Goal: Transaction & Acquisition: Book appointment/travel/reservation

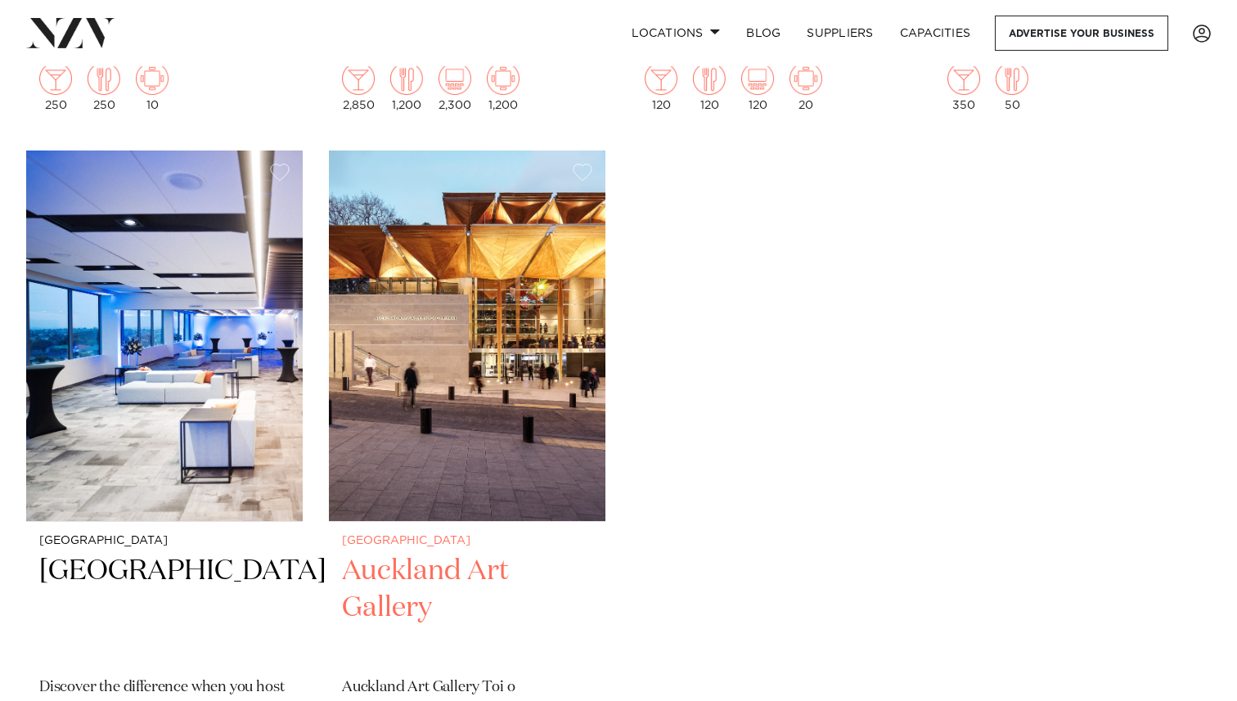
scroll to position [9045, 0]
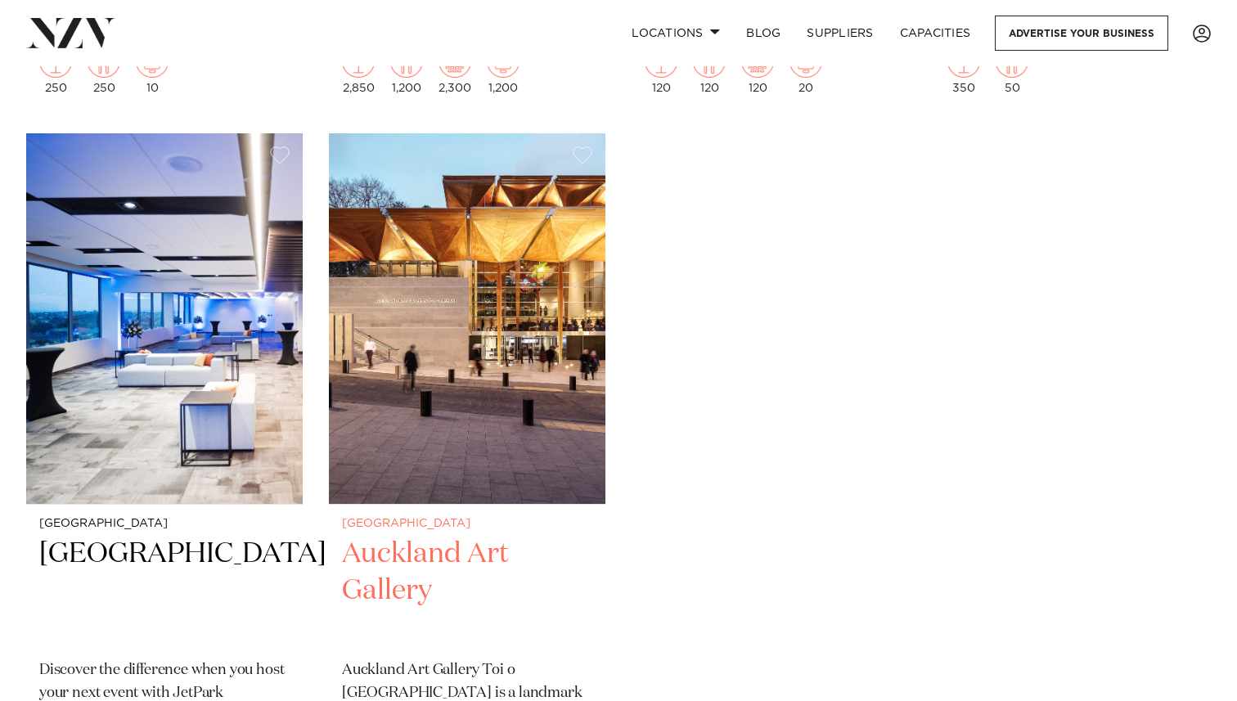
click at [541, 418] on img at bounding box center [467, 318] width 276 height 371
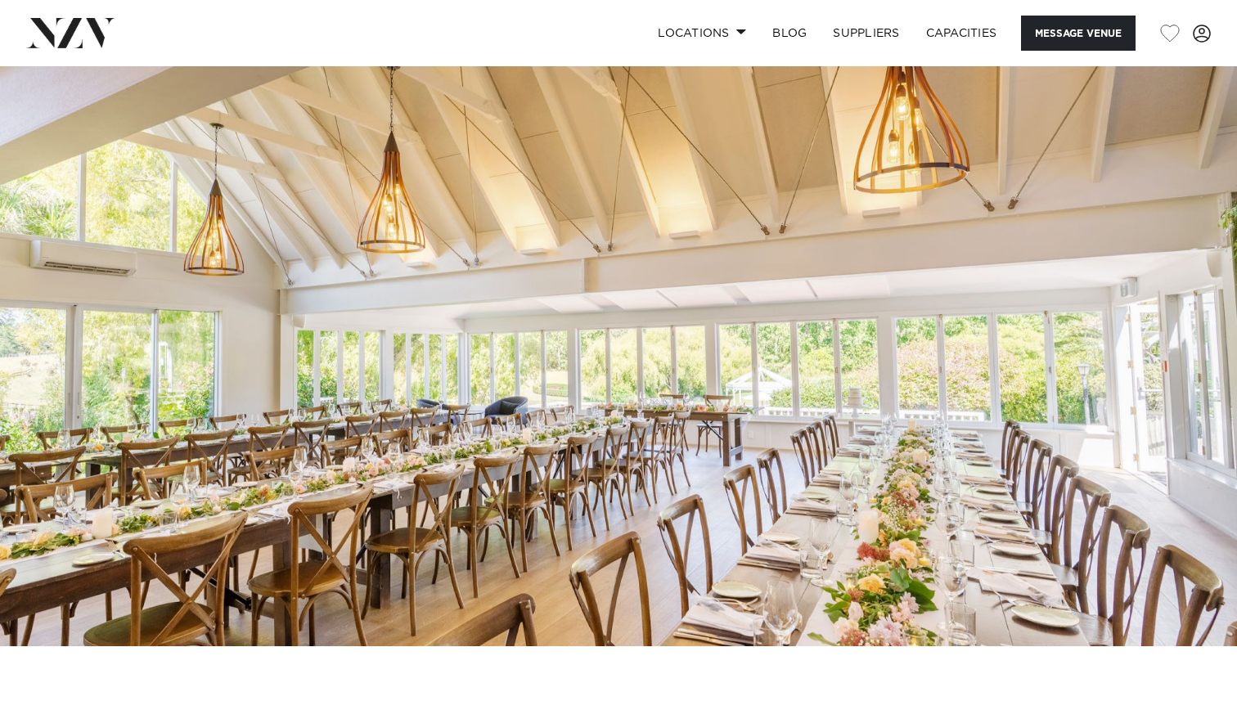
click at [731, 370] on img at bounding box center [618, 356] width 1237 height 580
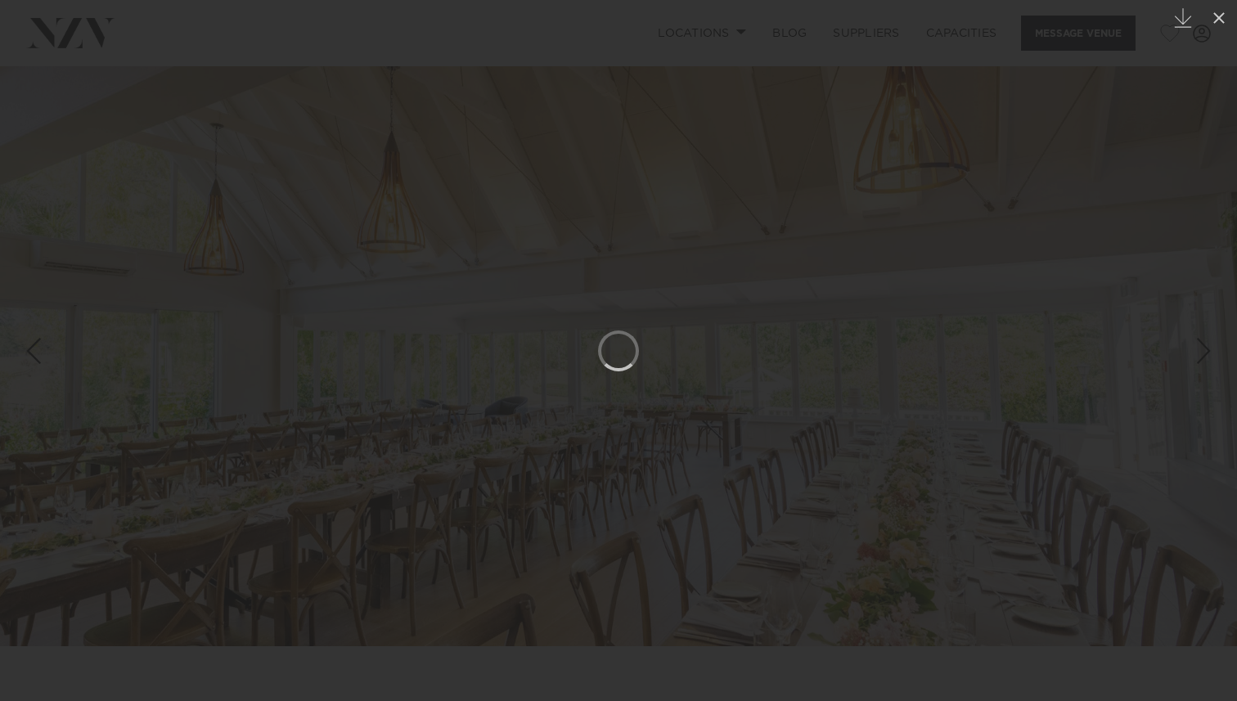
click at [1227, 331] on link at bounding box center [1207, 351] width 57 height 82
click at [1219, 21] on icon at bounding box center [1219, 18] width 20 height 20
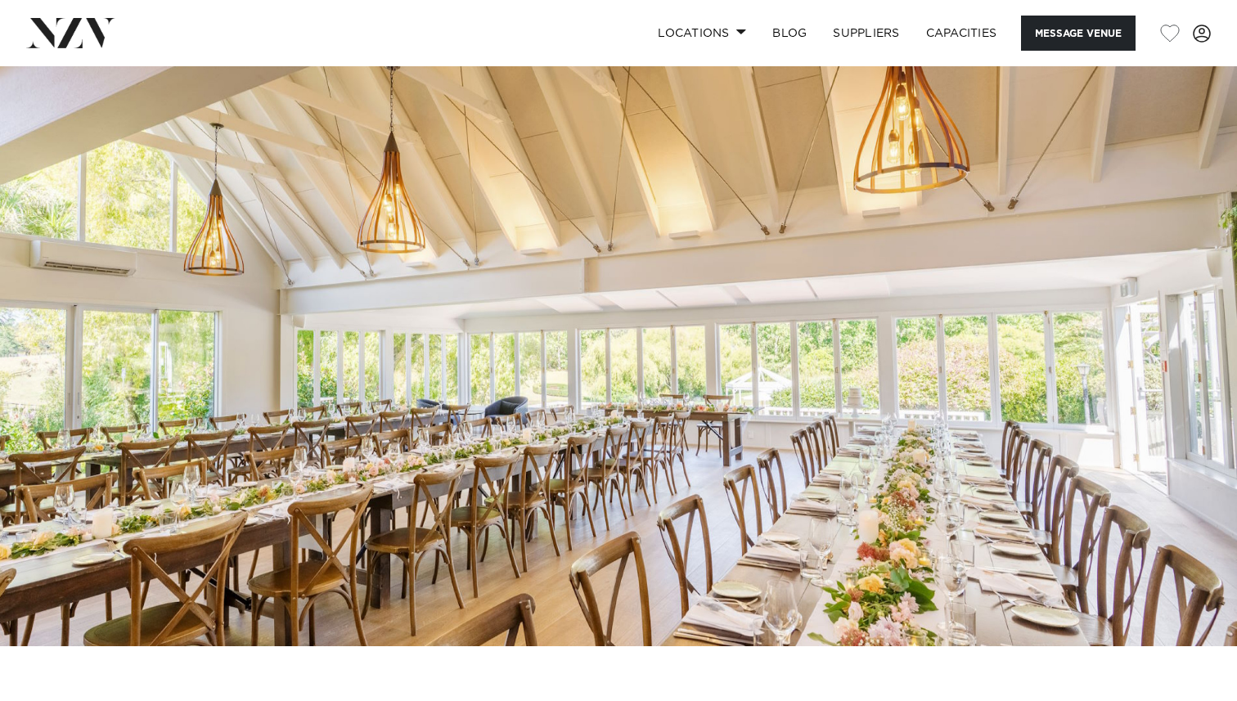
click at [1194, 363] on img at bounding box center [618, 356] width 1237 height 580
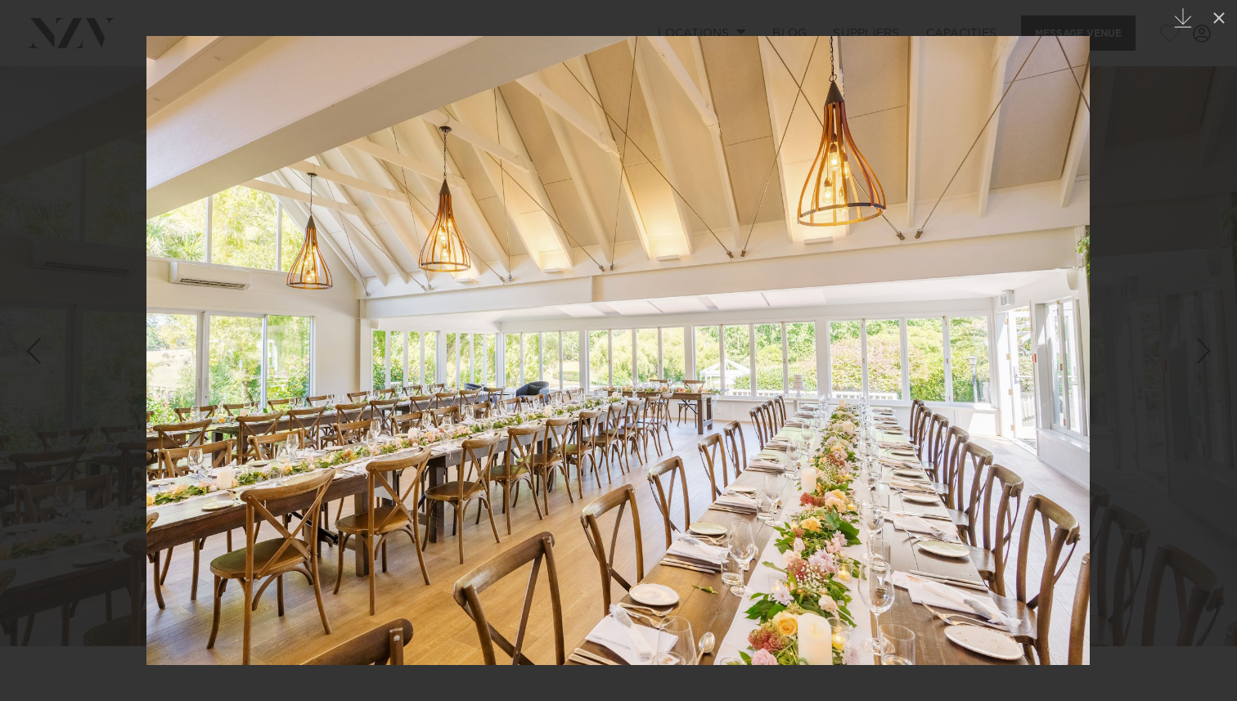
click at [1194, 363] on div "Next slide" at bounding box center [1204, 350] width 22 height 31
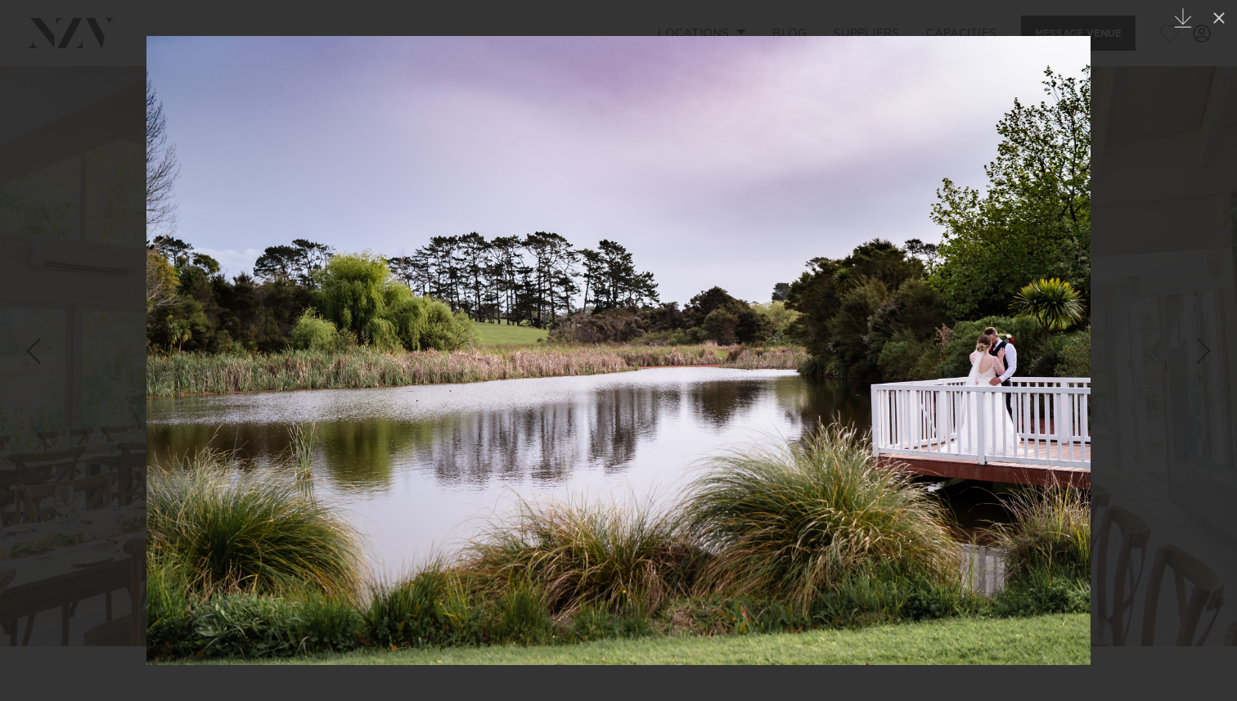
click at [1194, 363] on div "Next slide" at bounding box center [1204, 350] width 22 height 31
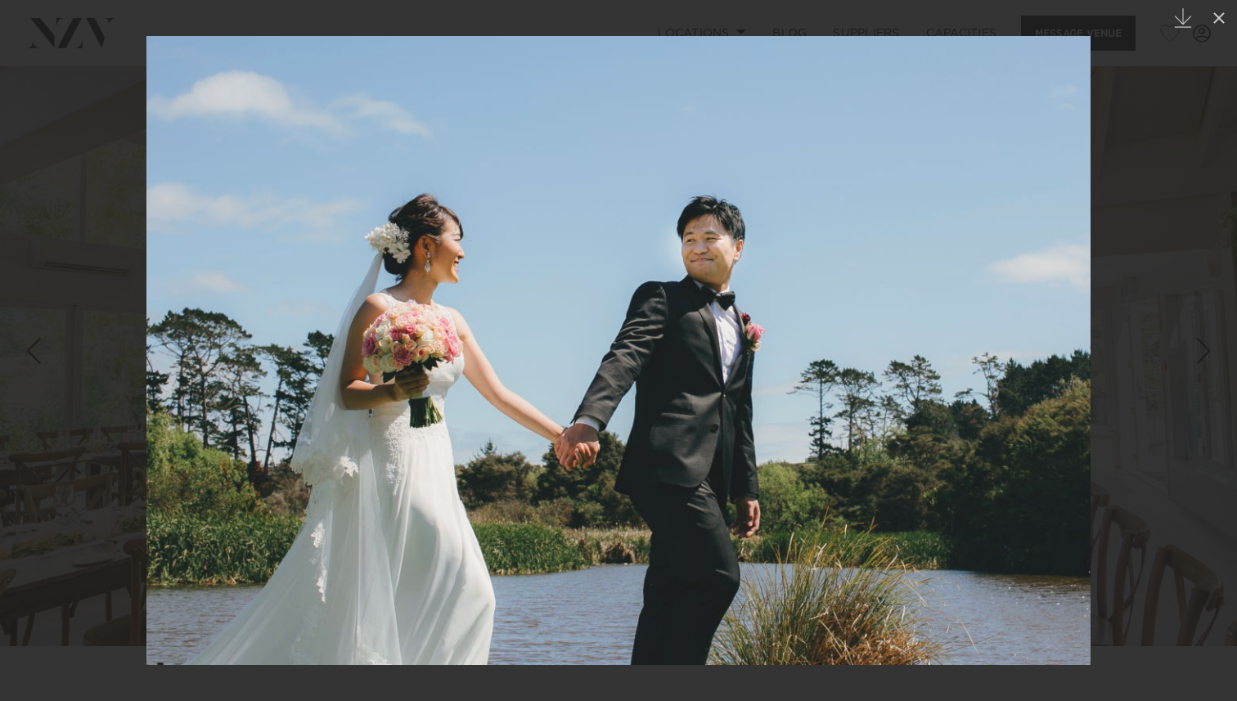
click at [1194, 363] on div "Next slide" at bounding box center [1204, 350] width 22 height 31
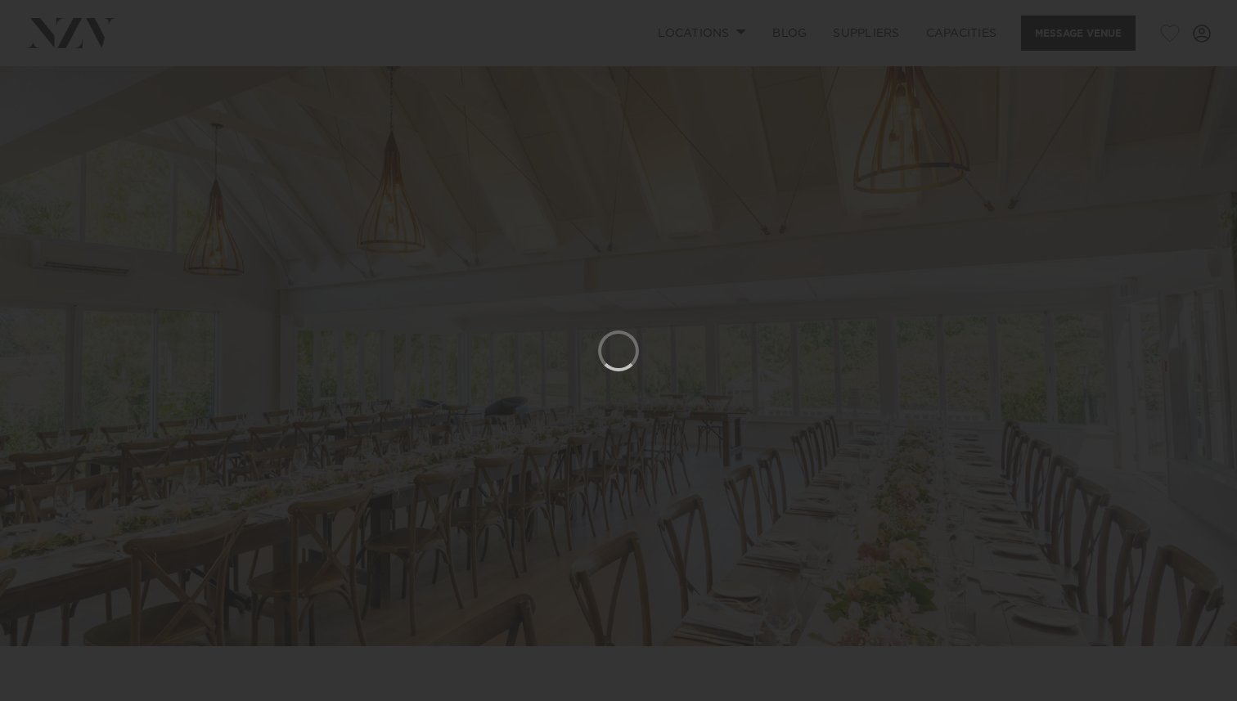
click at [1194, 363] on div "Next slide" at bounding box center [1204, 350] width 22 height 31
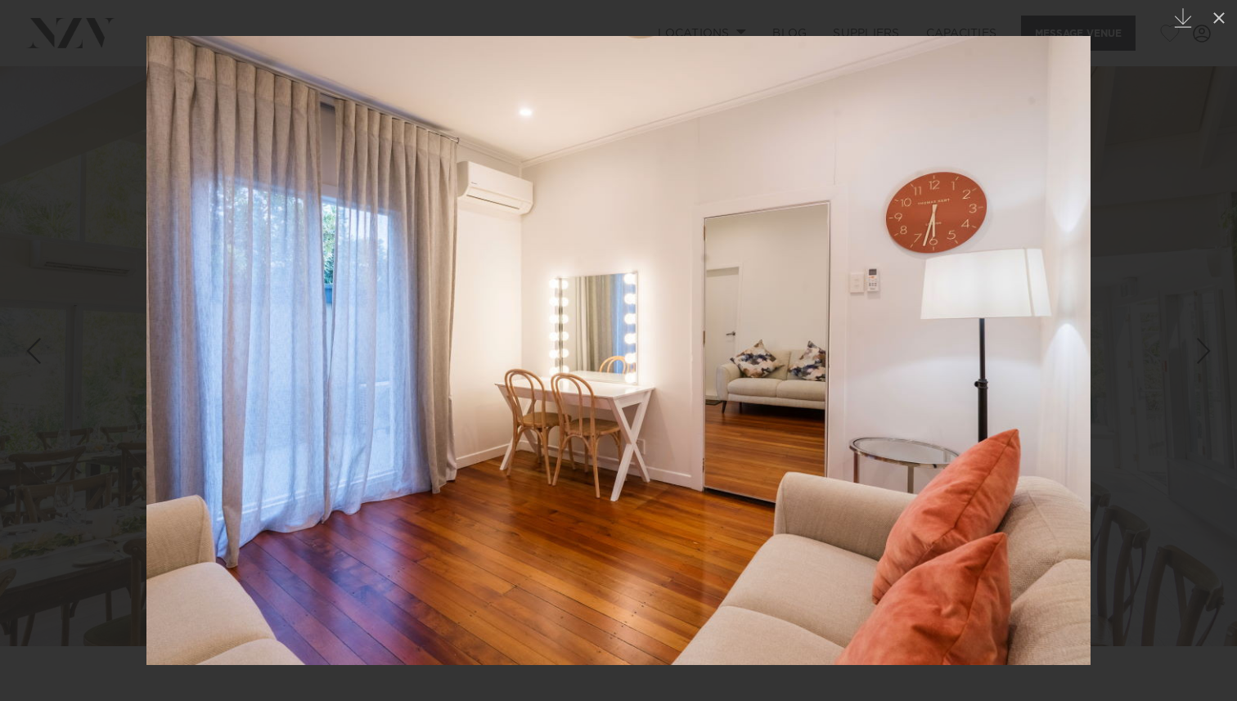
click at [118, 335] on div at bounding box center [618, 350] width 1237 height 701
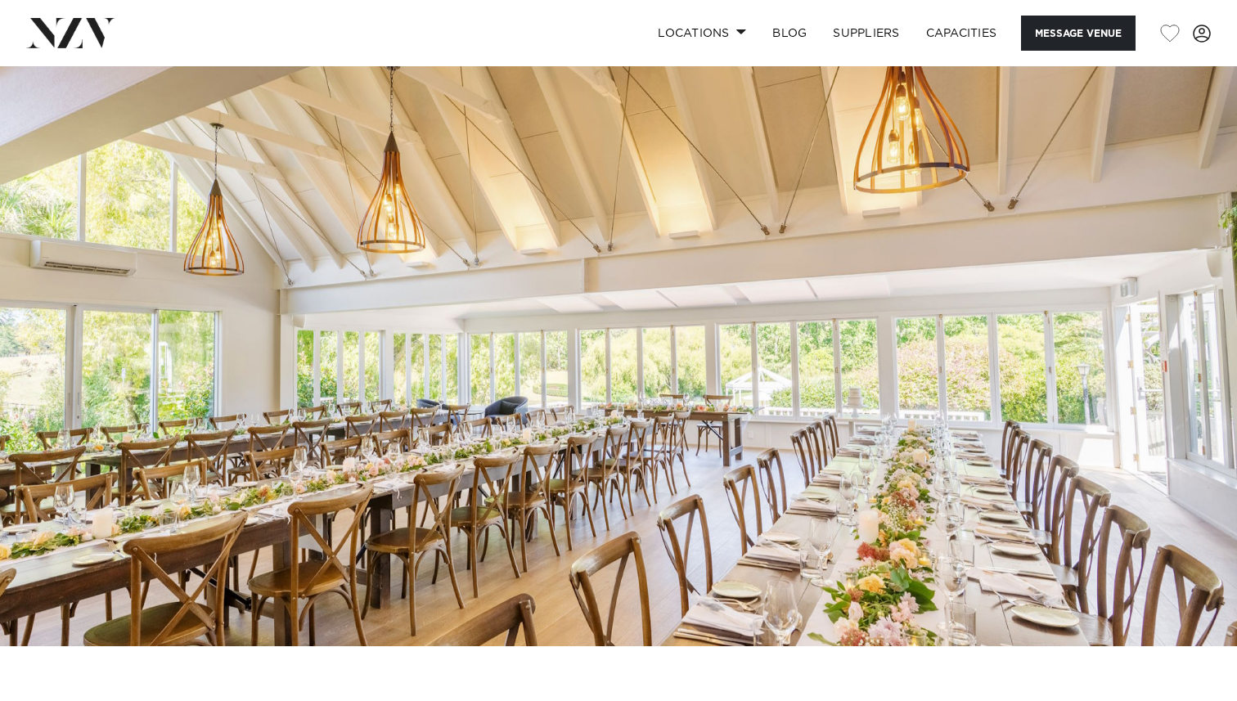
click at [1232, 428] on img at bounding box center [618, 356] width 1237 height 580
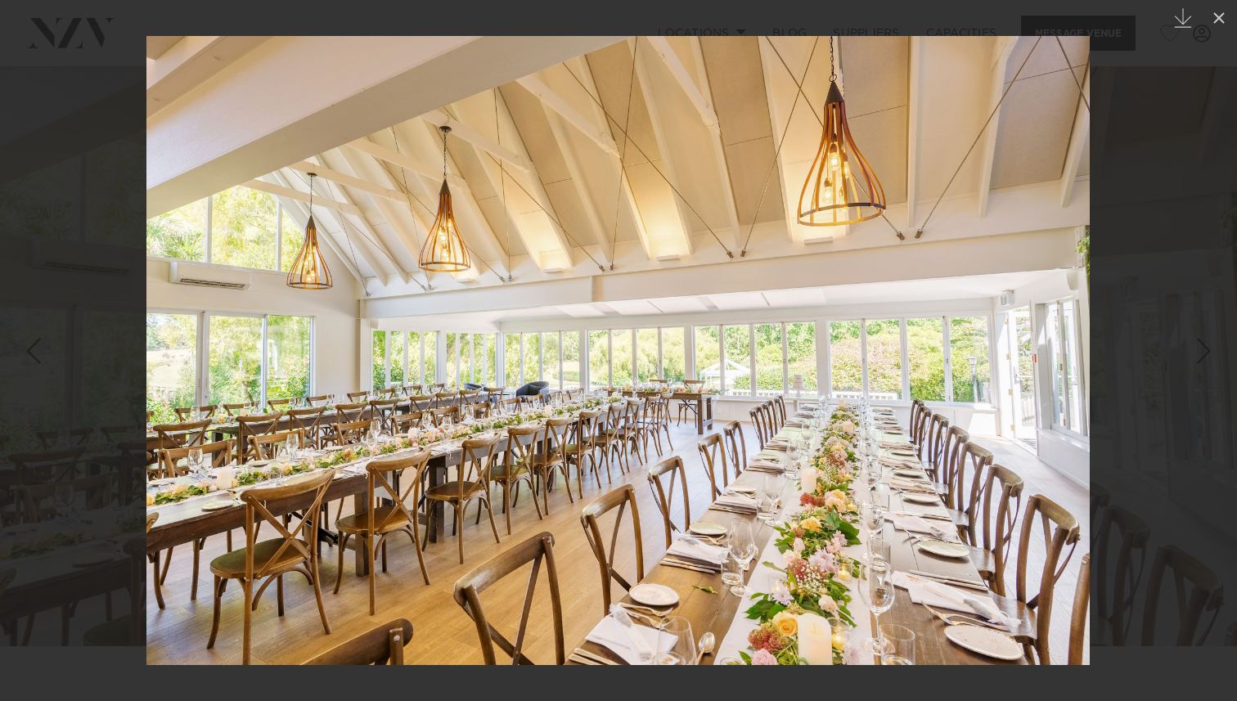
click at [1216, 395] on div at bounding box center [618, 350] width 1237 height 701
click at [1205, 352] on div "Next slide" at bounding box center [1204, 350] width 22 height 31
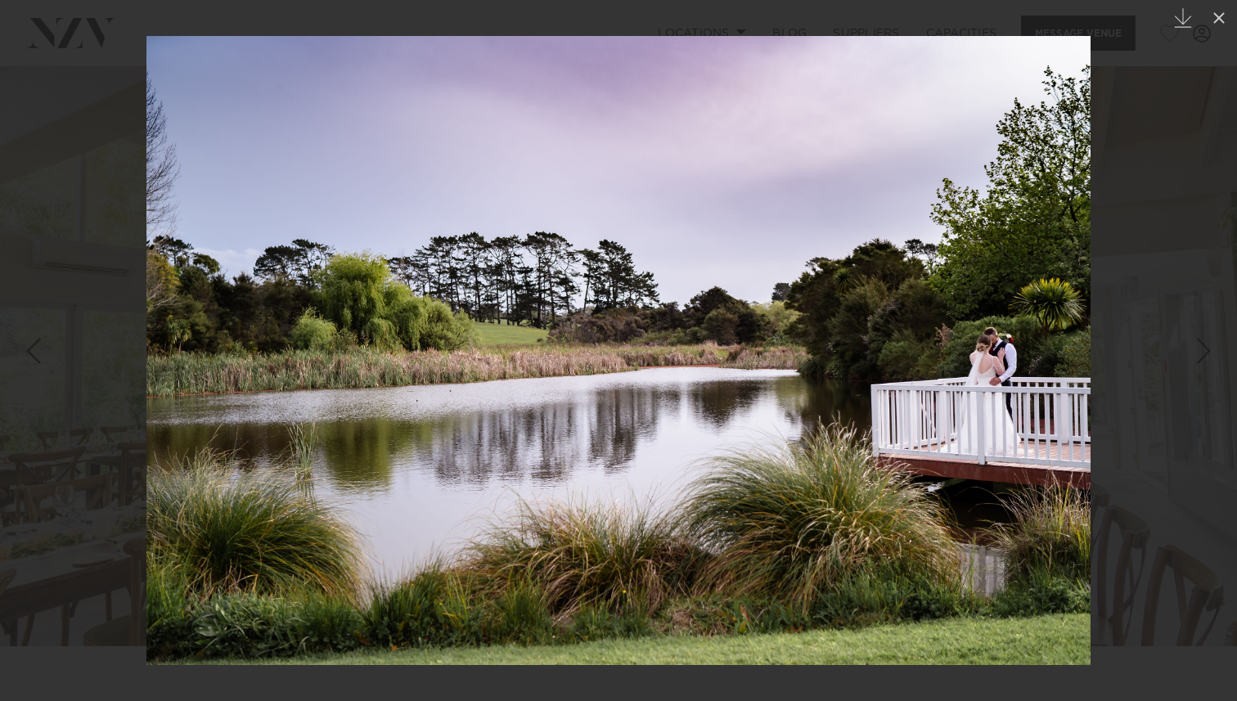
click at [1205, 352] on div "Next slide" at bounding box center [1204, 350] width 22 height 31
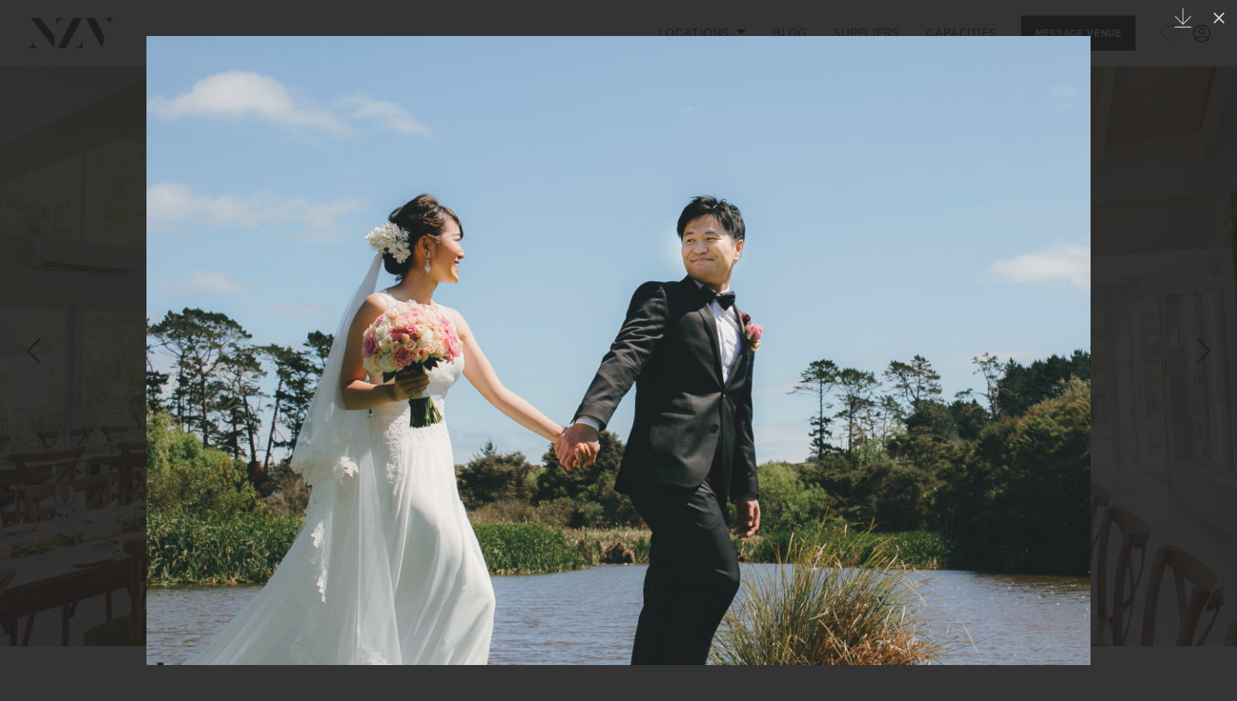
click at [1205, 352] on div "Next slide" at bounding box center [1204, 350] width 22 height 31
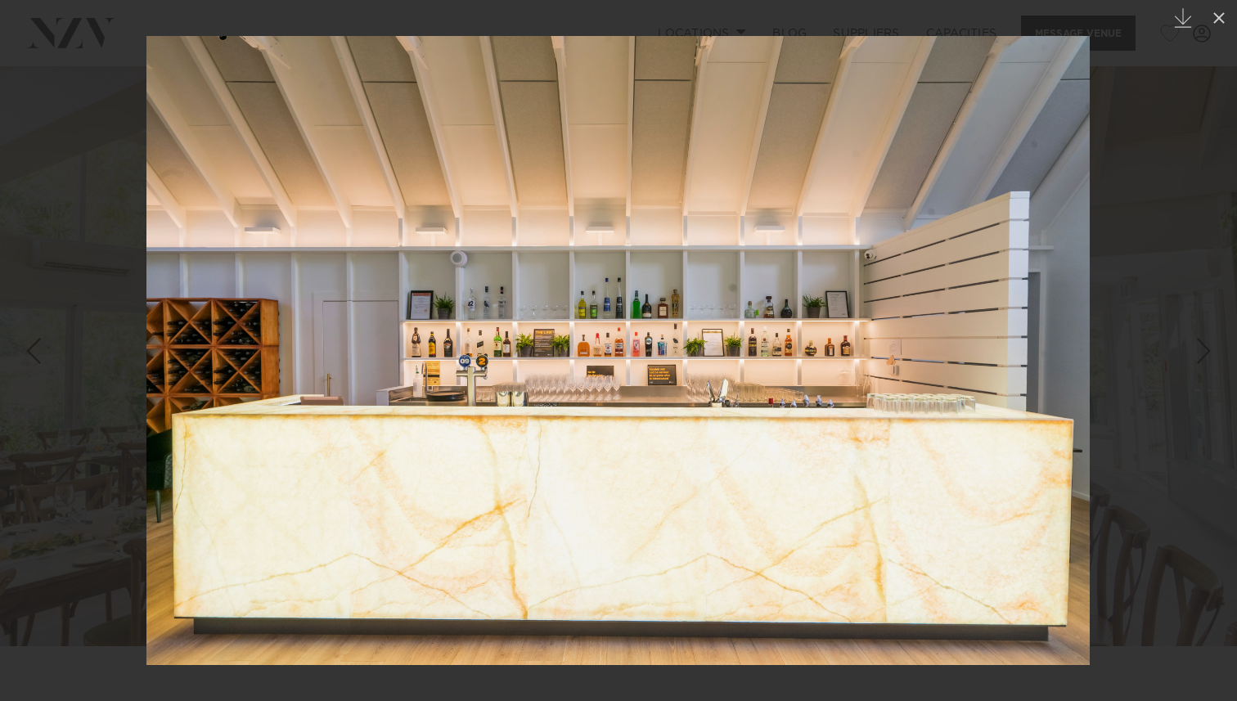
click at [1205, 352] on div "Next slide" at bounding box center [1204, 350] width 22 height 31
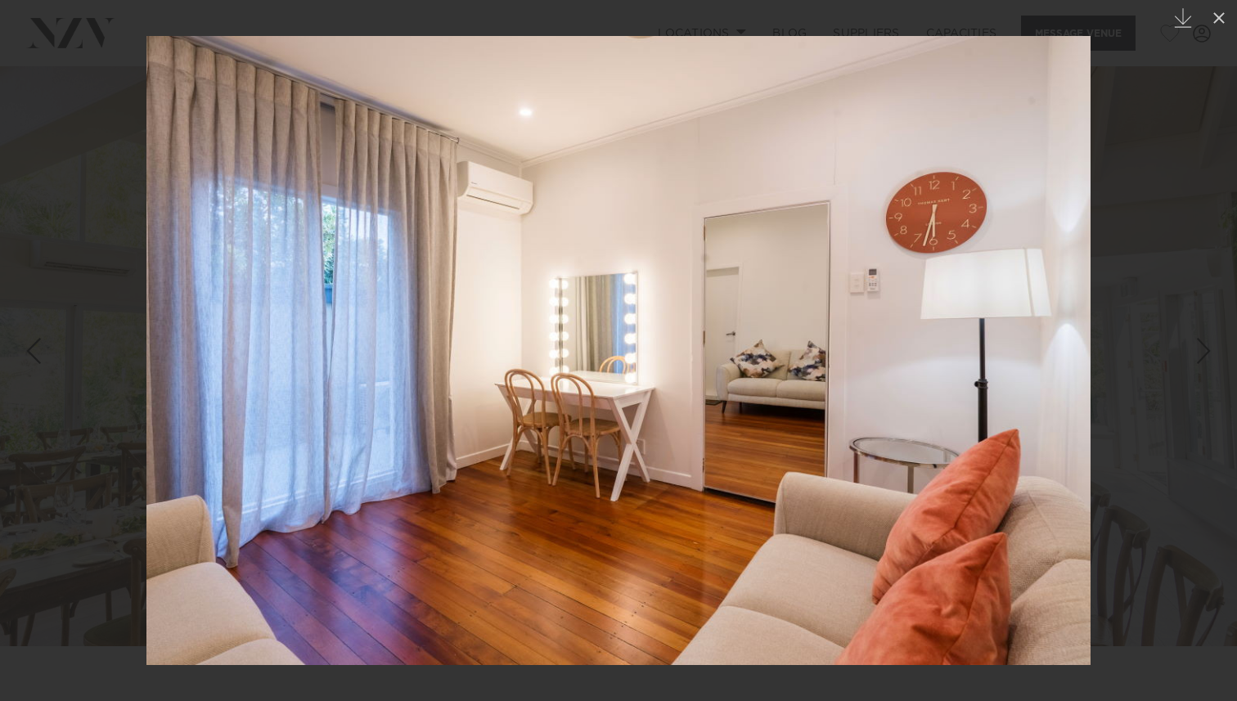
click at [1205, 352] on div "Next slide" at bounding box center [1204, 350] width 22 height 31
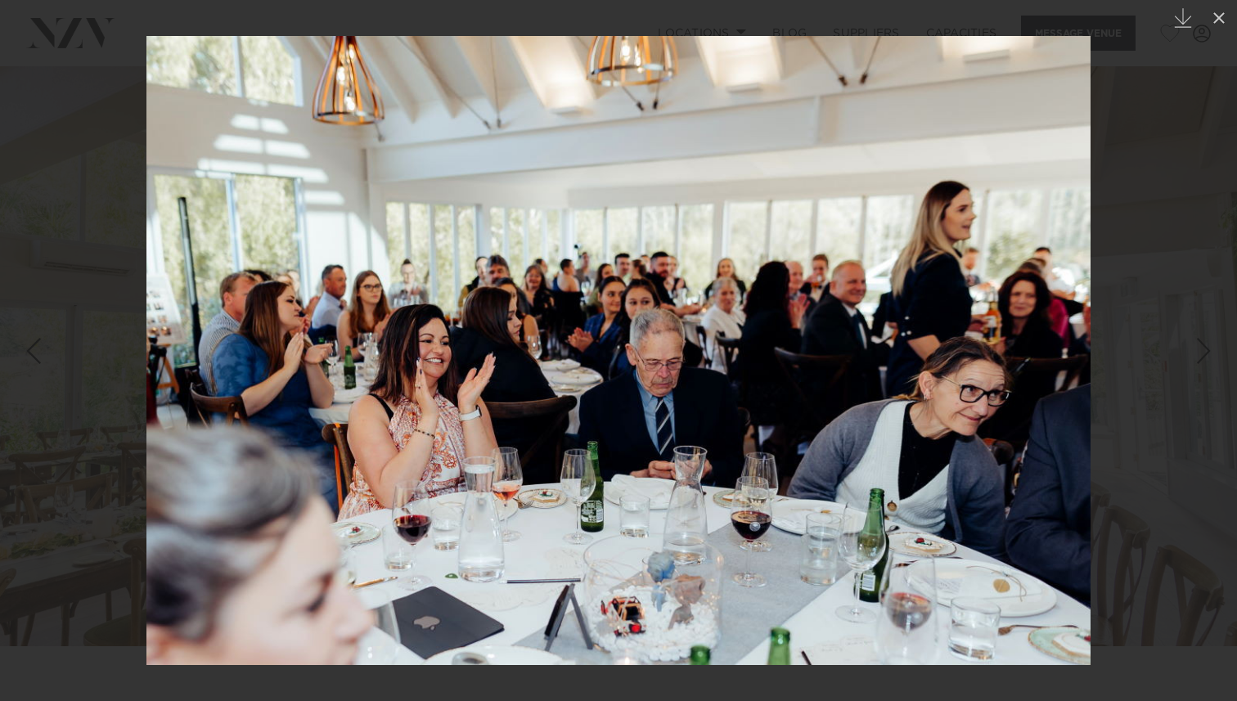
click at [1205, 352] on div "Next slide" at bounding box center [1204, 350] width 22 height 31
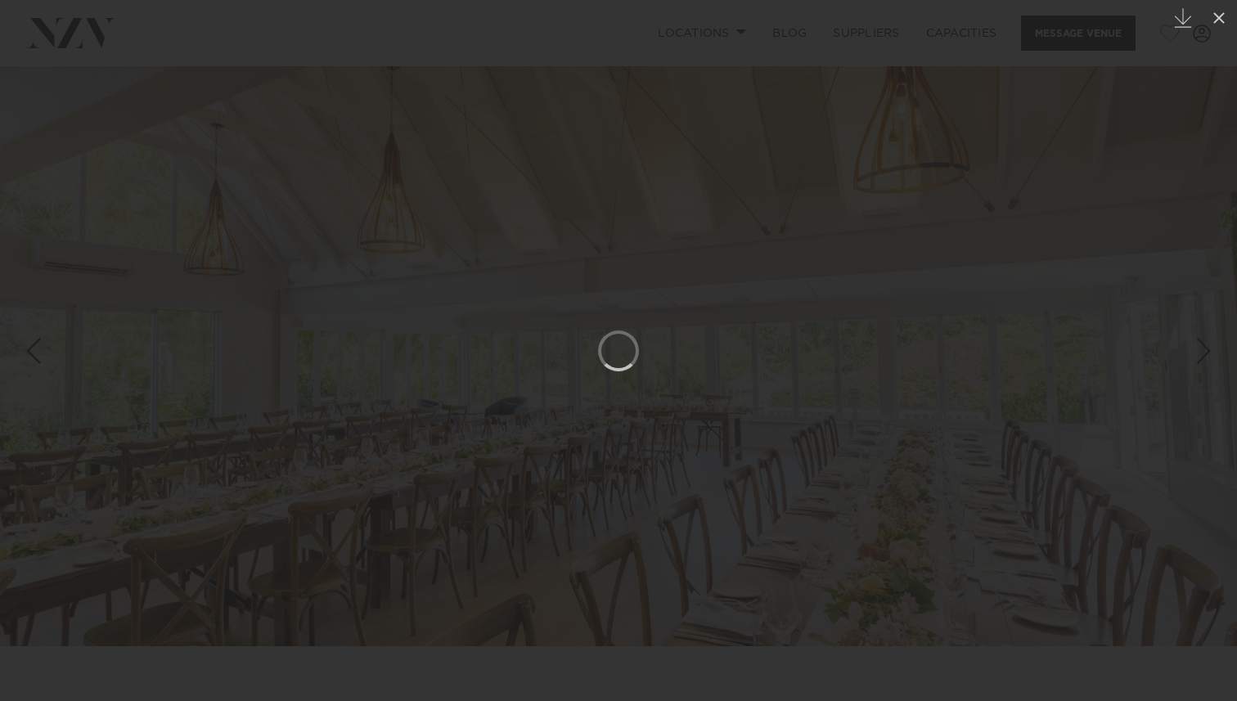
click at [1205, 352] on div "Next slide" at bounding box center [1204, 350] width 22 height 31
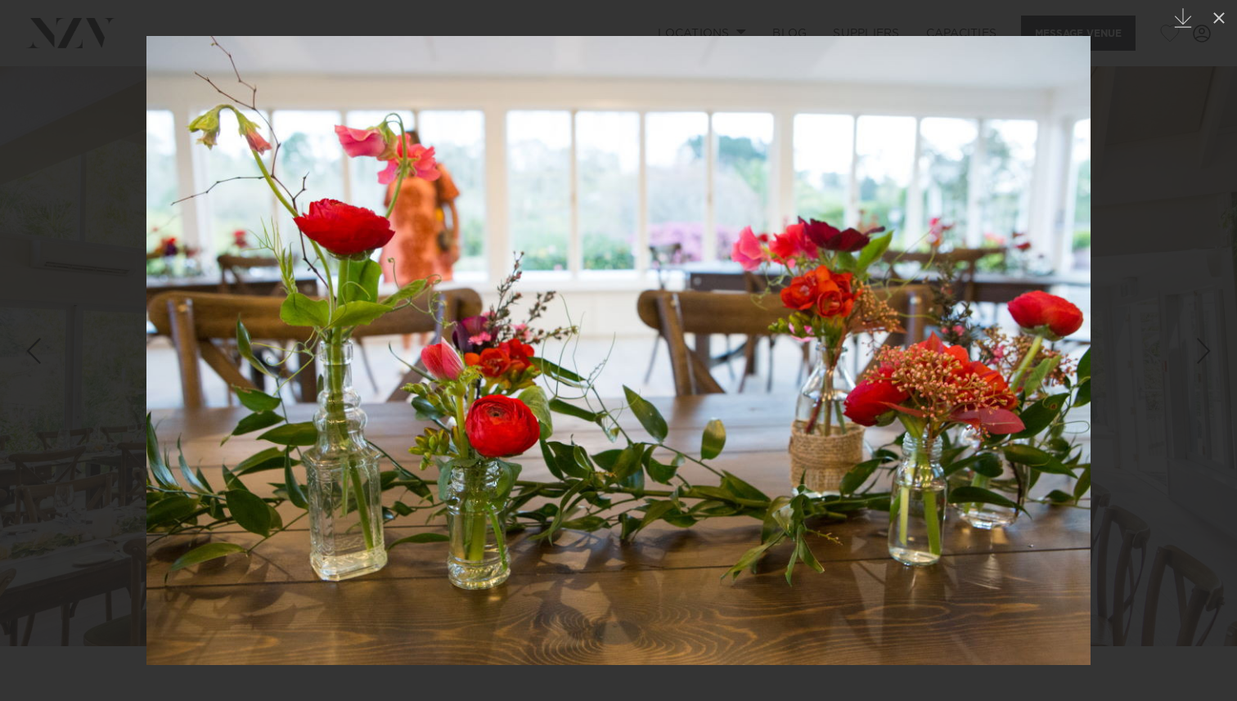
click at [1190, 359] on link at bounding box center [1207, 351] width 57 height 82
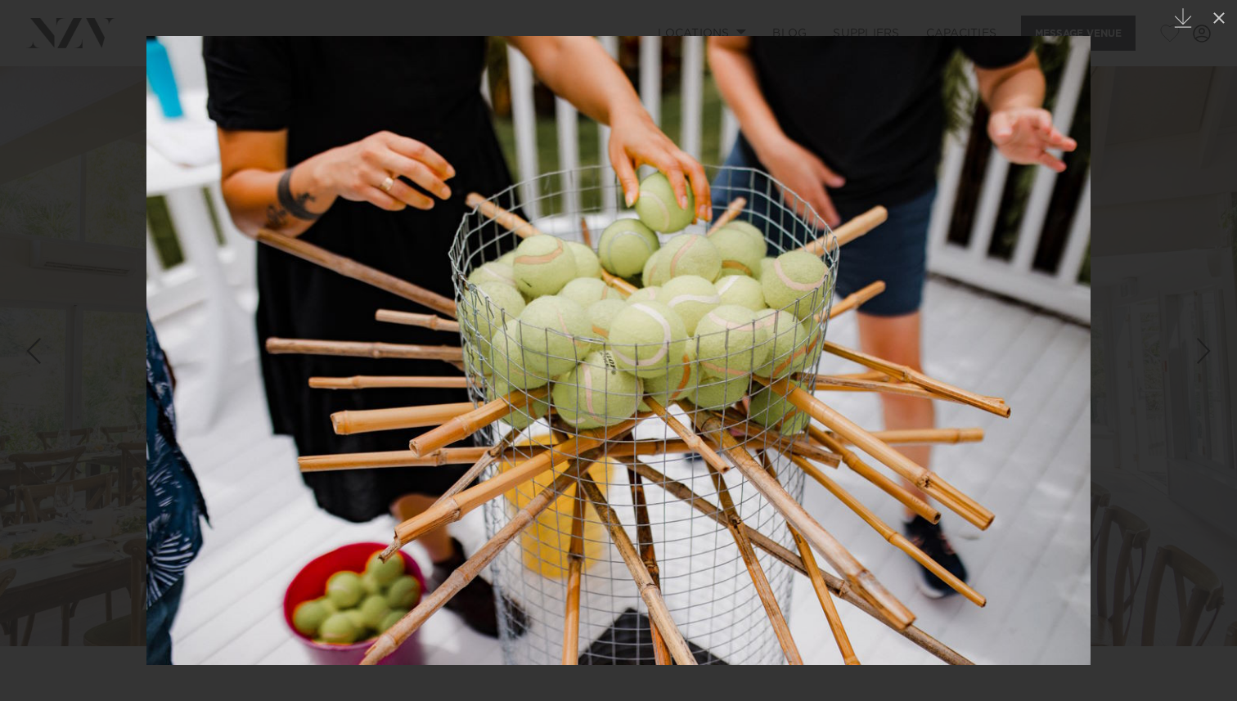
click at [1190, 359] on link at bounding box center [1207, 351] width 57 height 82
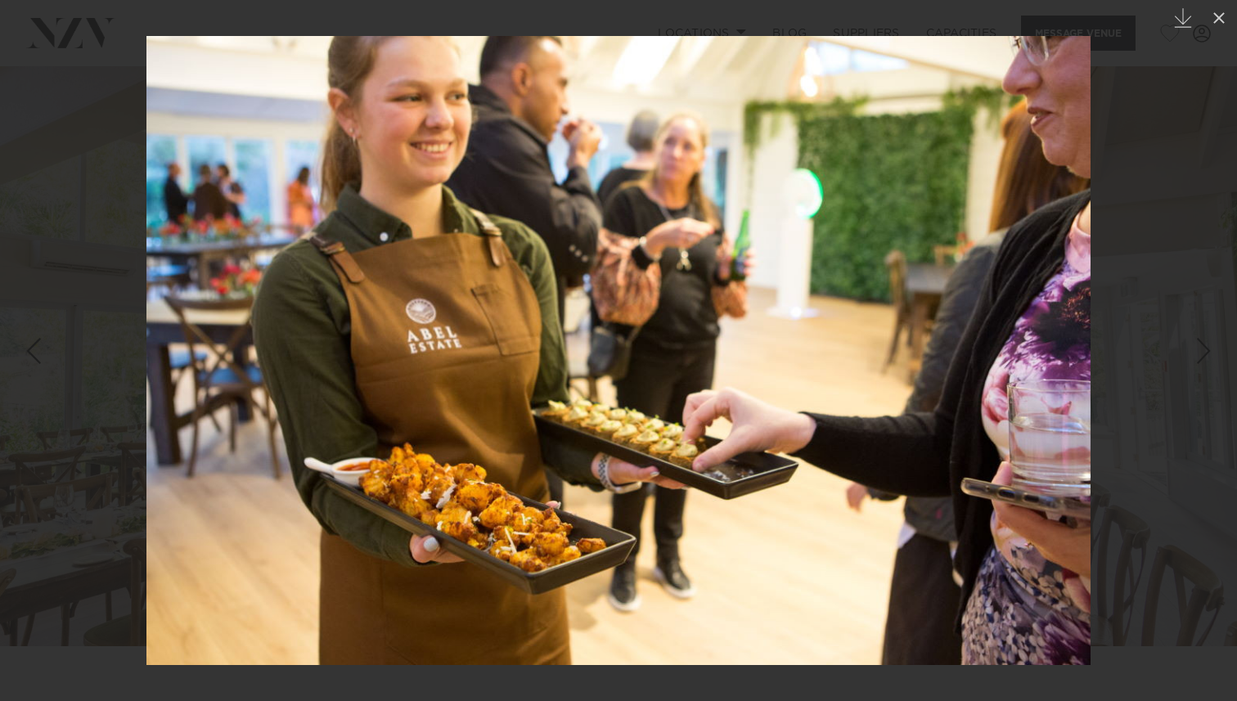
click at [1190, 360] on link at bounding box center [1207, 351] width 57 height 82
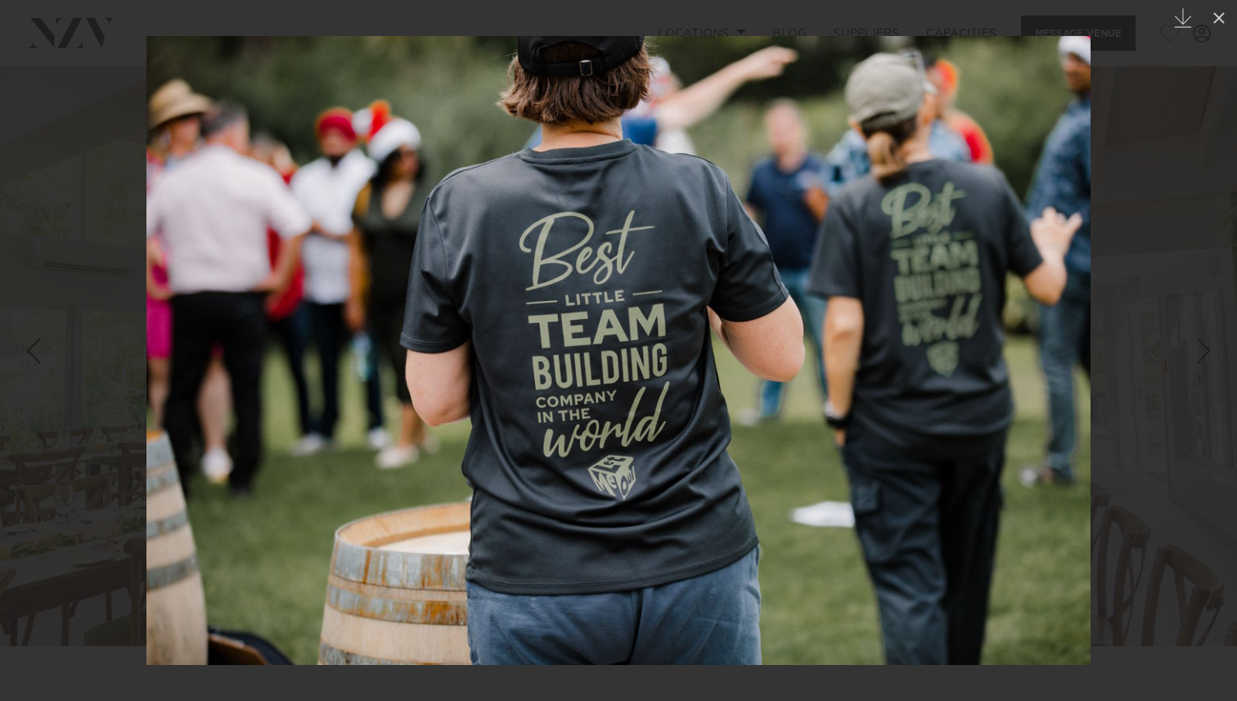
click at [1190, 360] on link at bounding box center [1207, 351] width 57 height 82
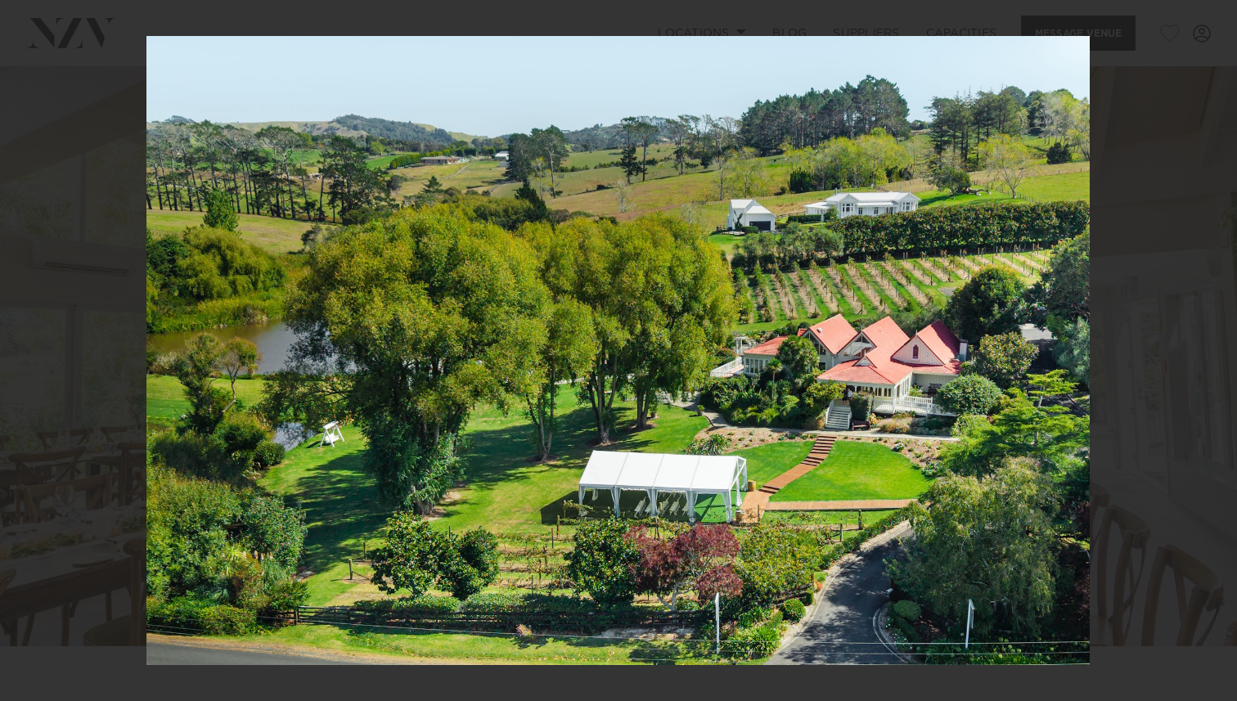
click at [1190, 360] on div "3 / 30 Created with Sketch." at bounding box center [618, 350] width 1237 height 701
click at [1190, 358] on link at bounding box center [1207, 351] width 57 height 82
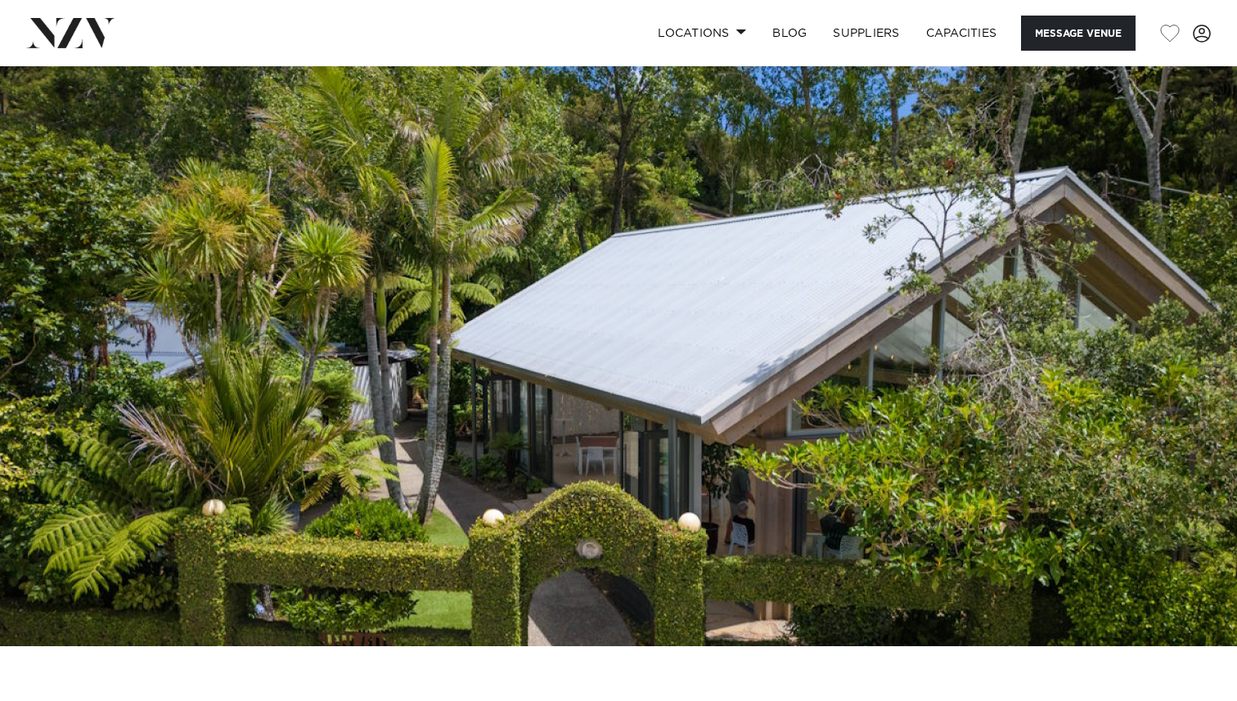
click at [1201, 424] on img at bounding box center [618, 356] width 1237 height 580
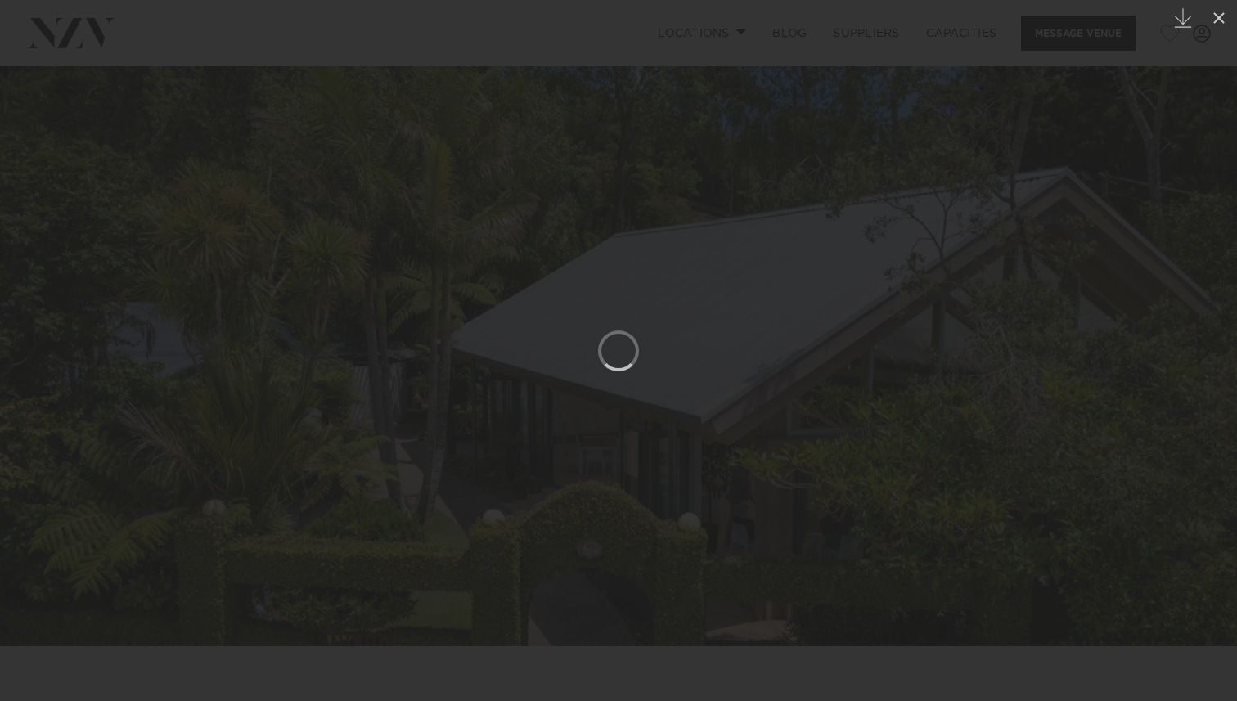
click at [1200, 371] on link at bounding box center [1207, 351] width 57 height 82
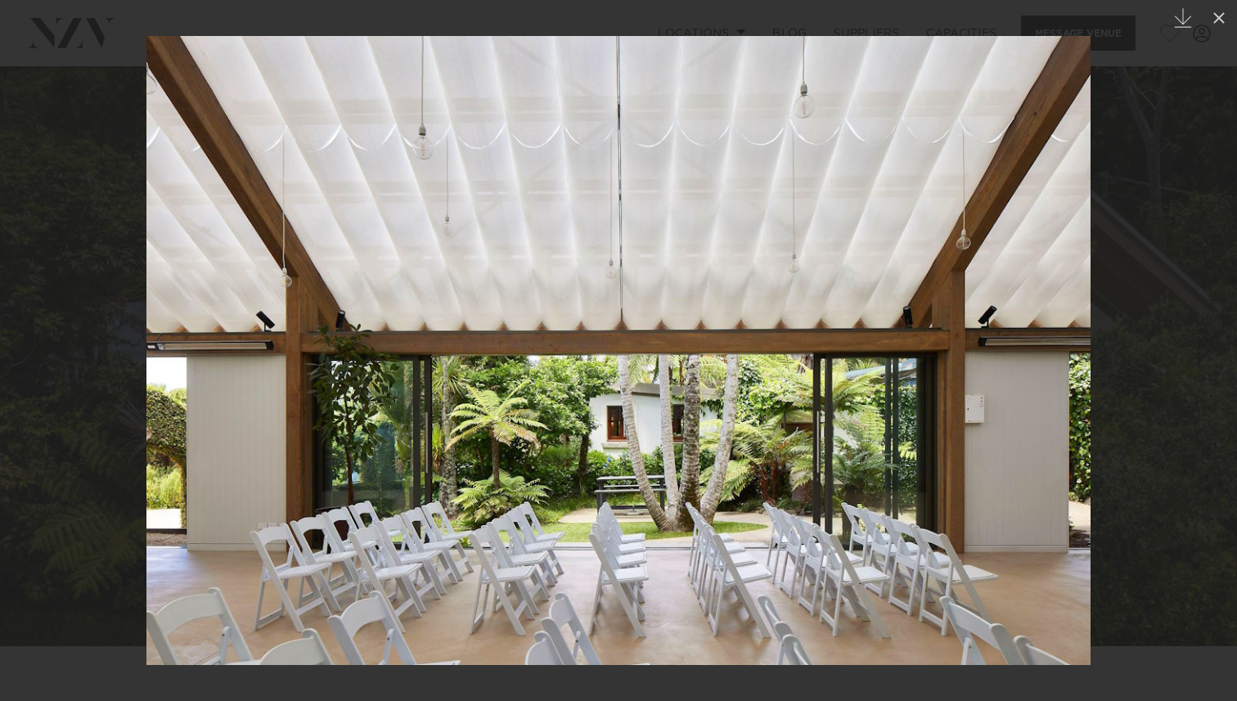
click at [1200, 371] on link at bounding box center [1207, 351] width 57 height 82
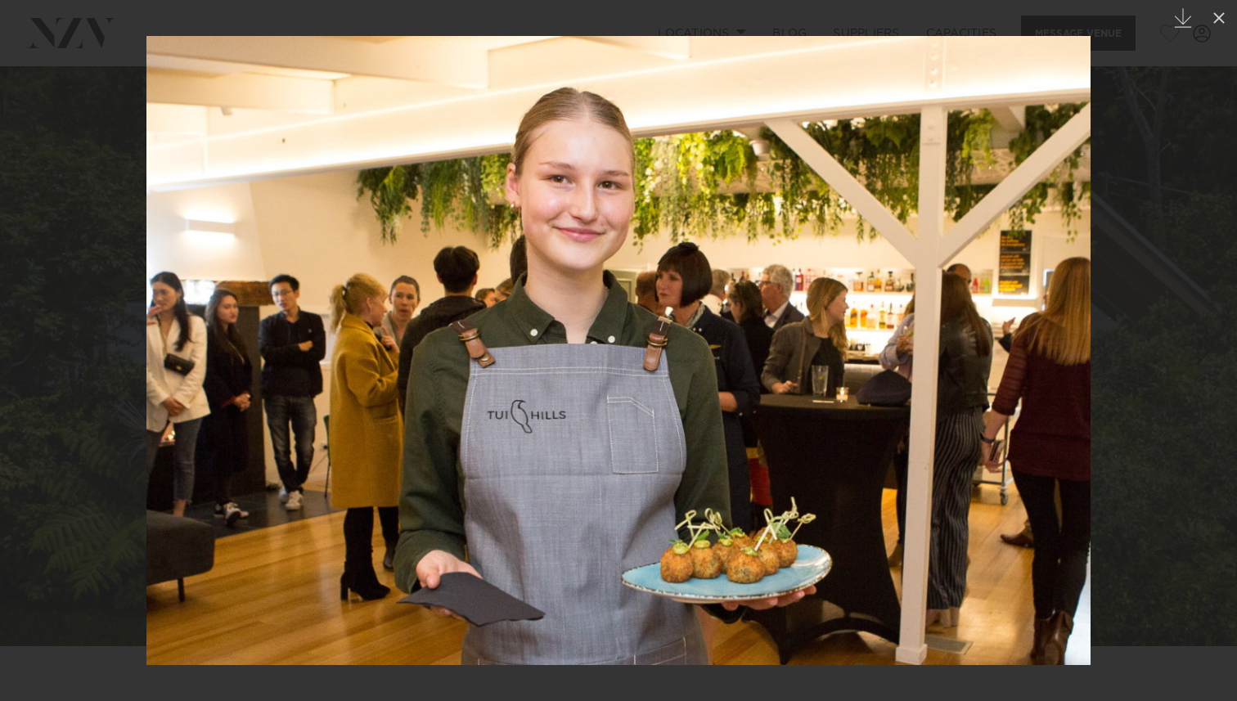
click at [1200, 371] on link at bounding box center [1207, 351] width 57 height 82
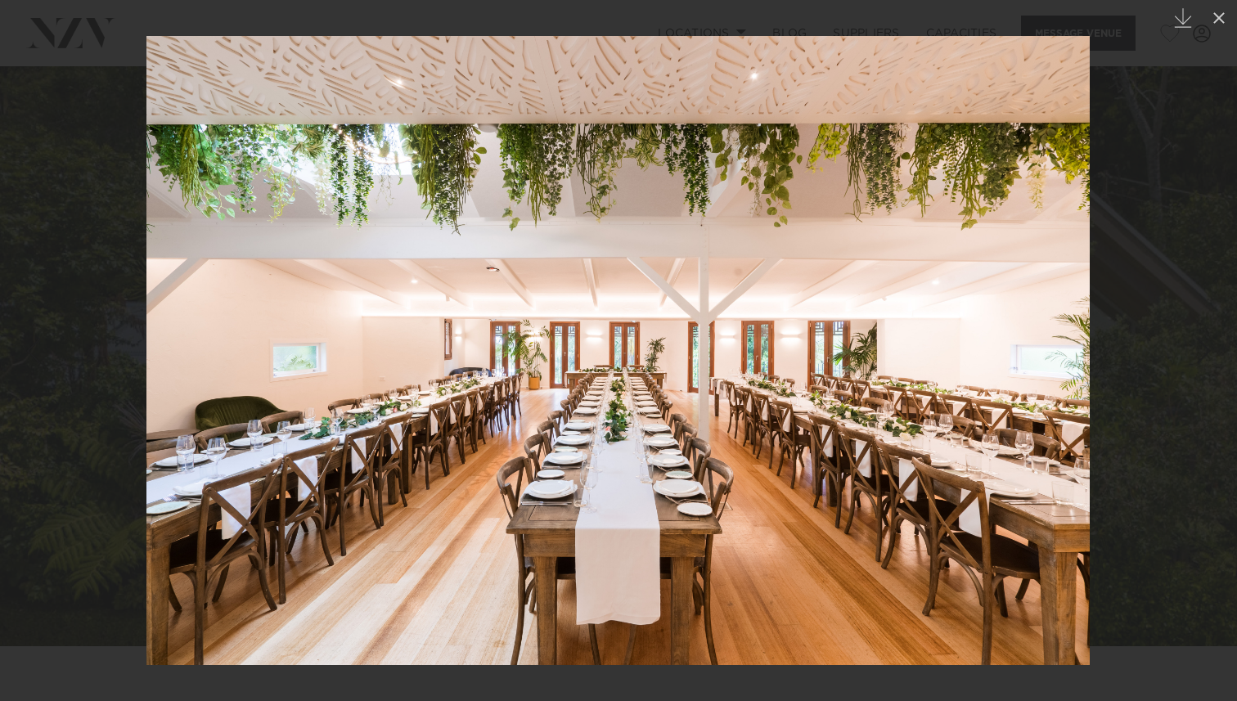
click at [1200, 374] on link at bounding box center [1207, 351] width 57 height 82
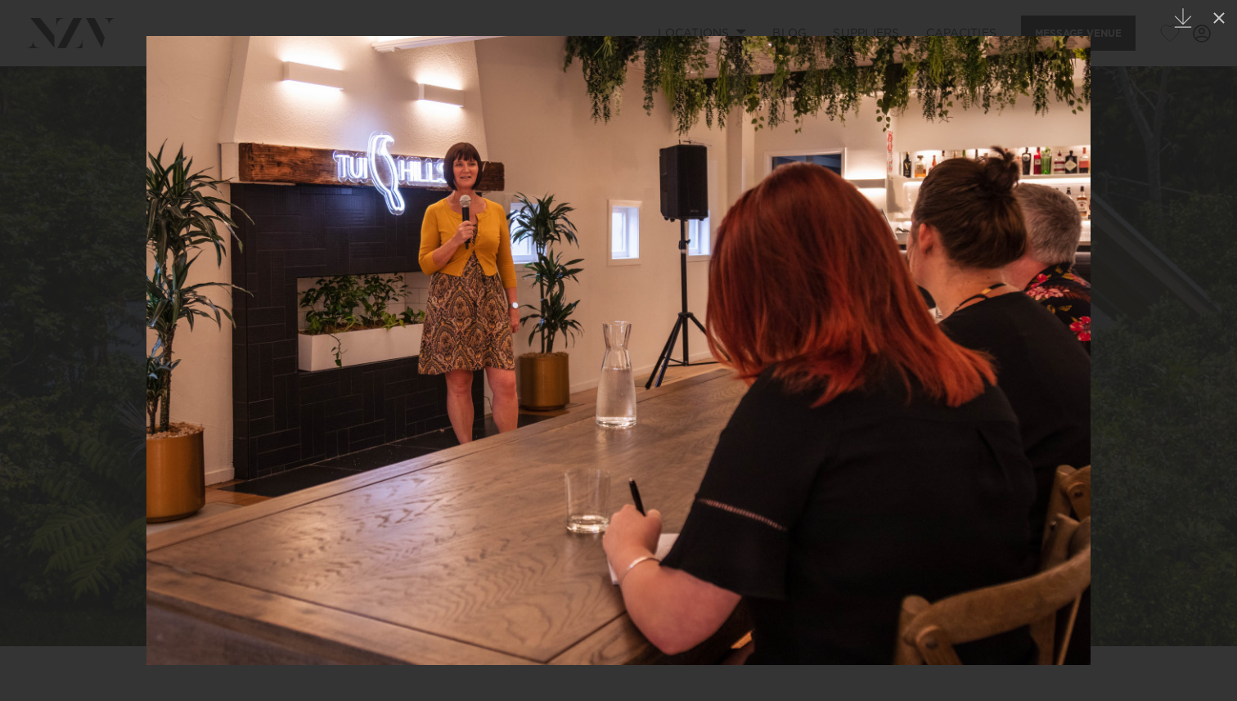
click at [1201, 374] on link at bounding box center [1207, 351] width 57 height 82
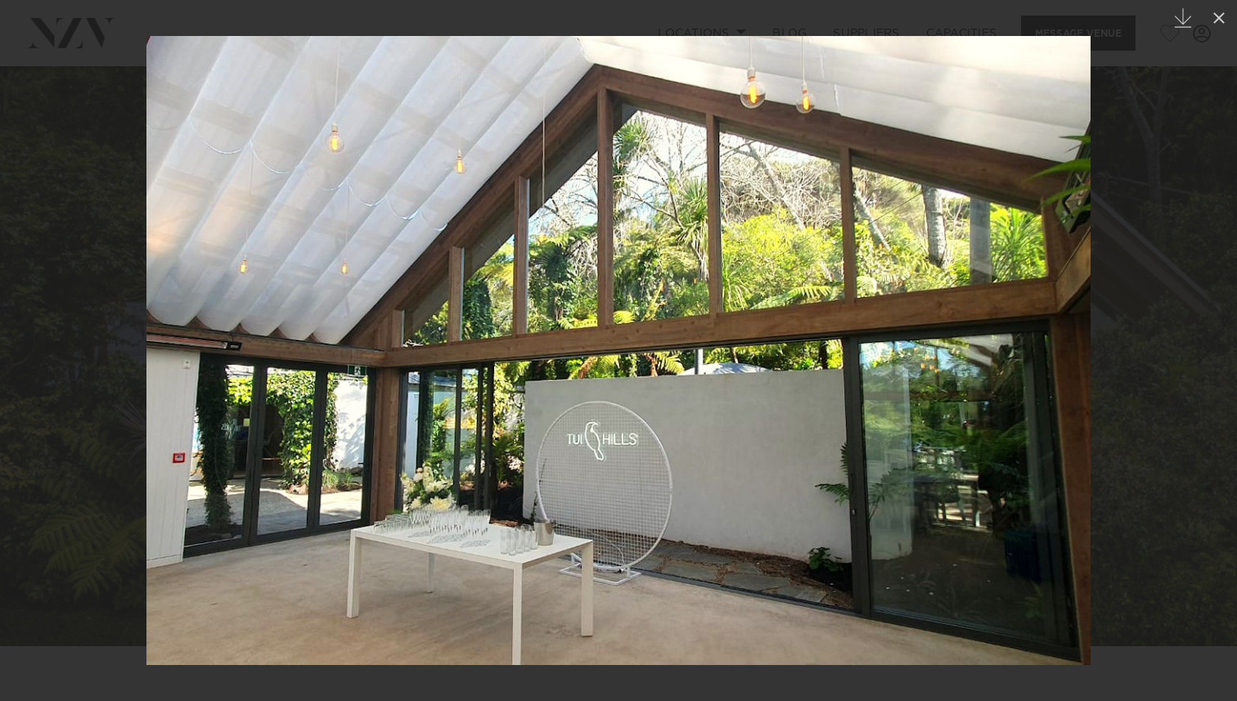
click at [1201, 374] on link at bounding box center [1207, 351] width 57 height 82
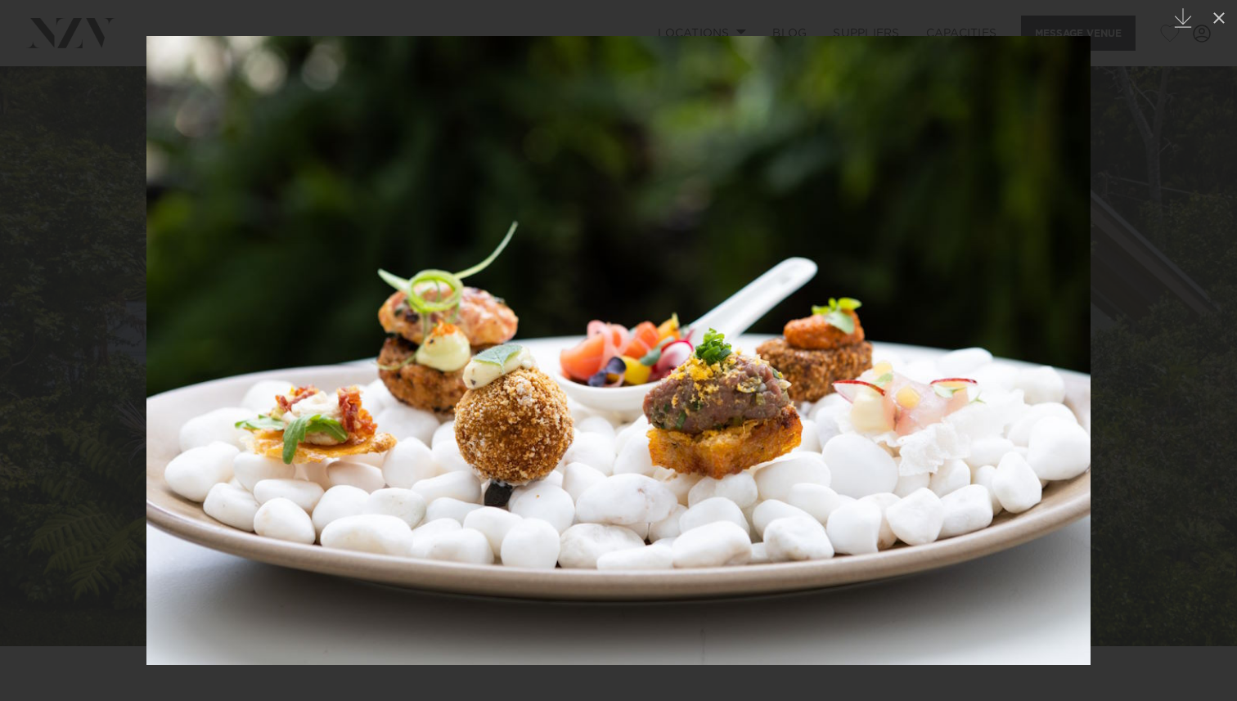
click at [1201, 374] on link at bounding box center [1207, 351] width 57 height 82
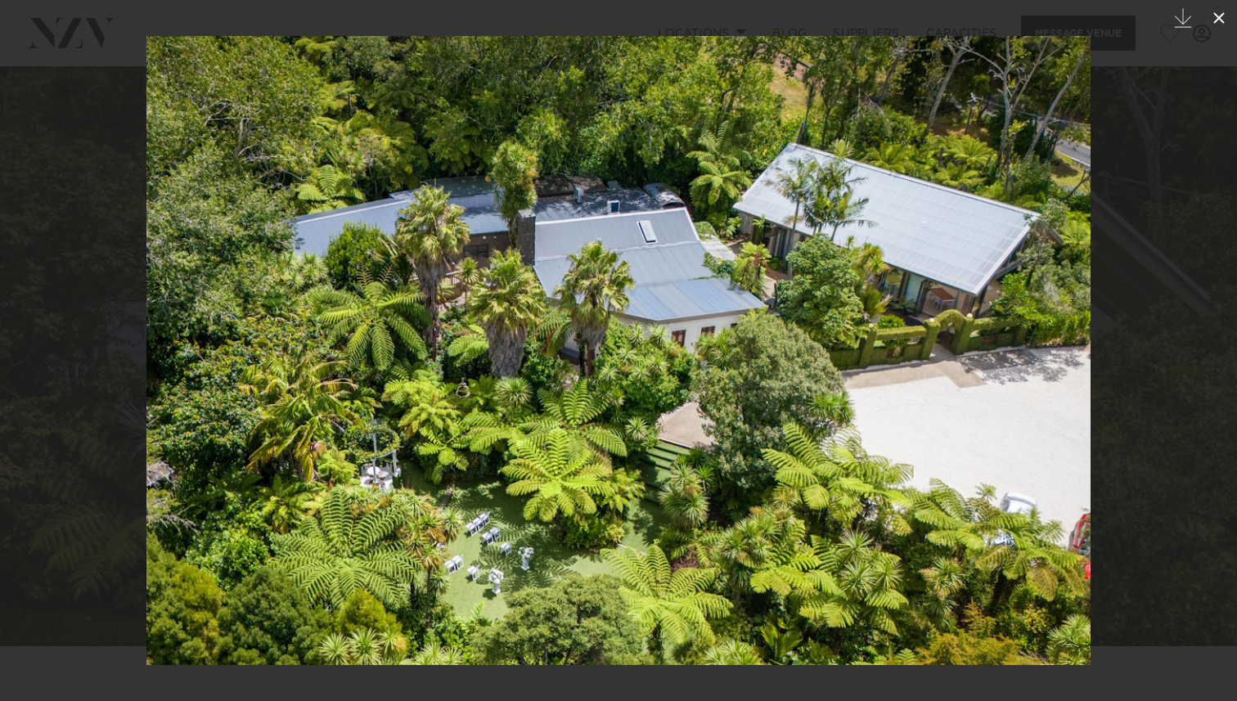
click at [1215, 16] on icon at bounding box center [1219, 18] width 20 height 20
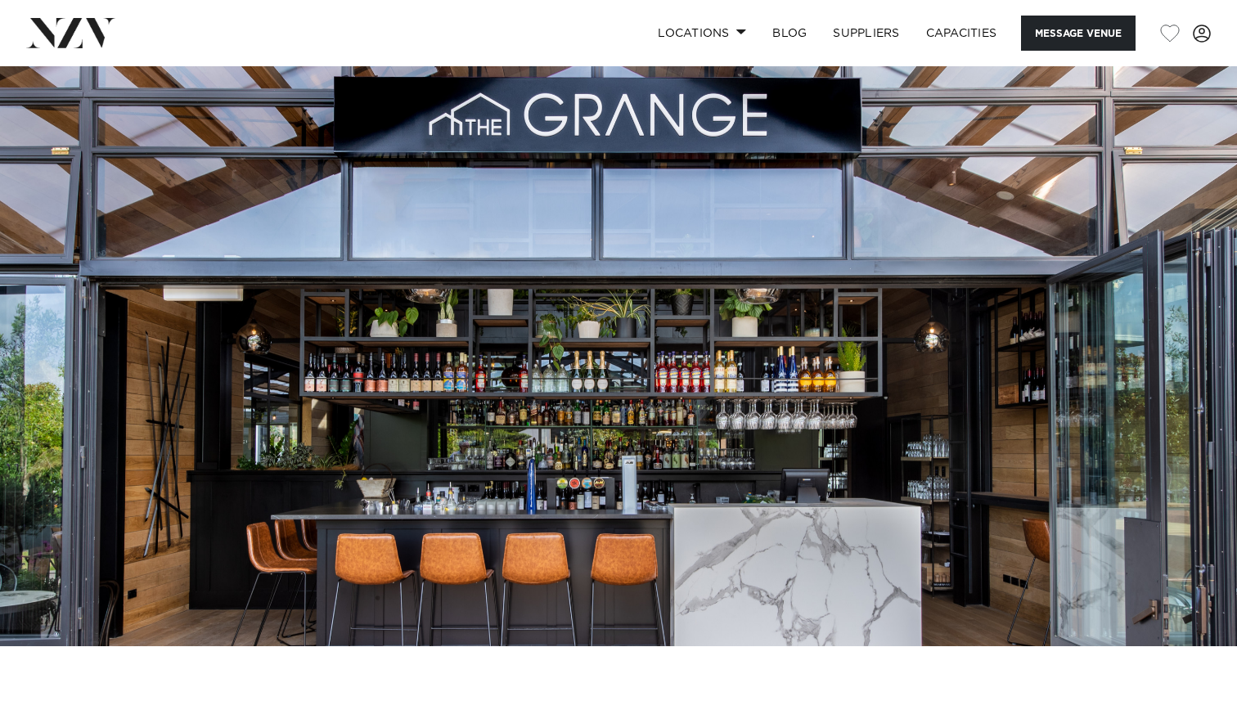
click at [1058, 267] on img at bounding box center [618, 356] width 1237 height 580
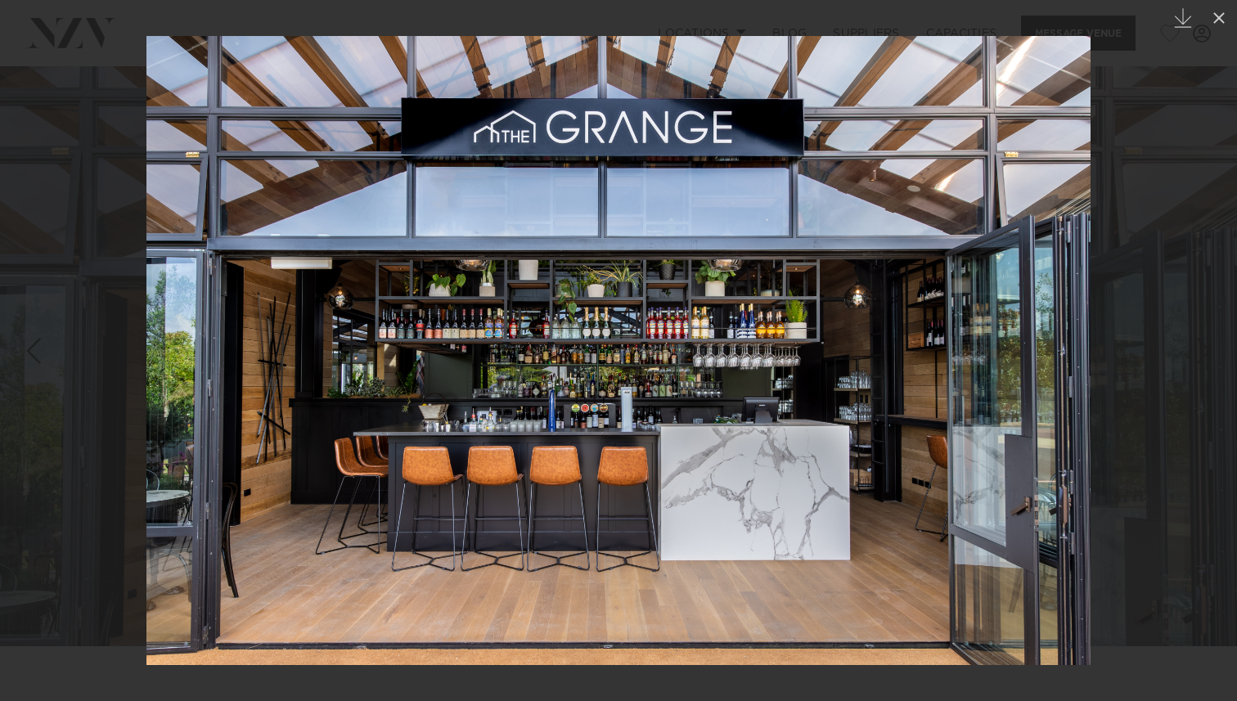
click at [1022, 413] on img at bounding box center [618, 350] width 944 height 629
click at [1054, 357] on img at bounding box center [618, 350] width 944 height 629
click at [1167, 386] on div at bounding box center [618, 350] width 1237 height 701
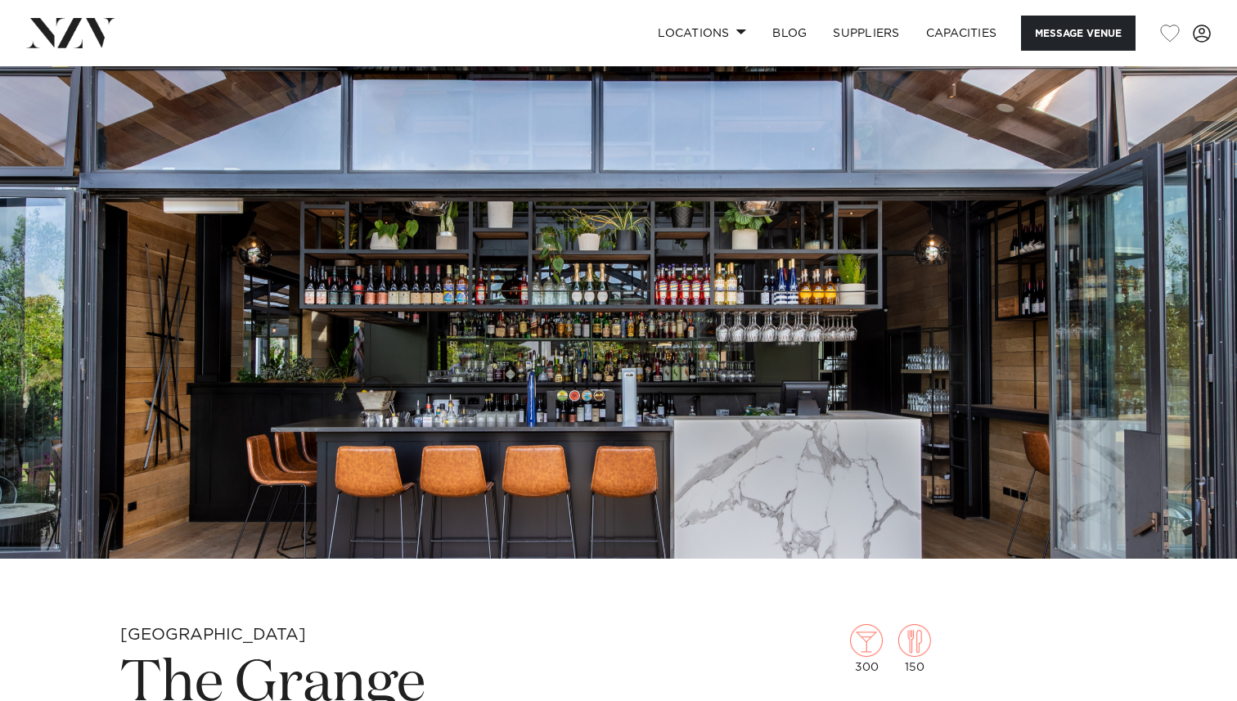
scroll to position [30, 0]
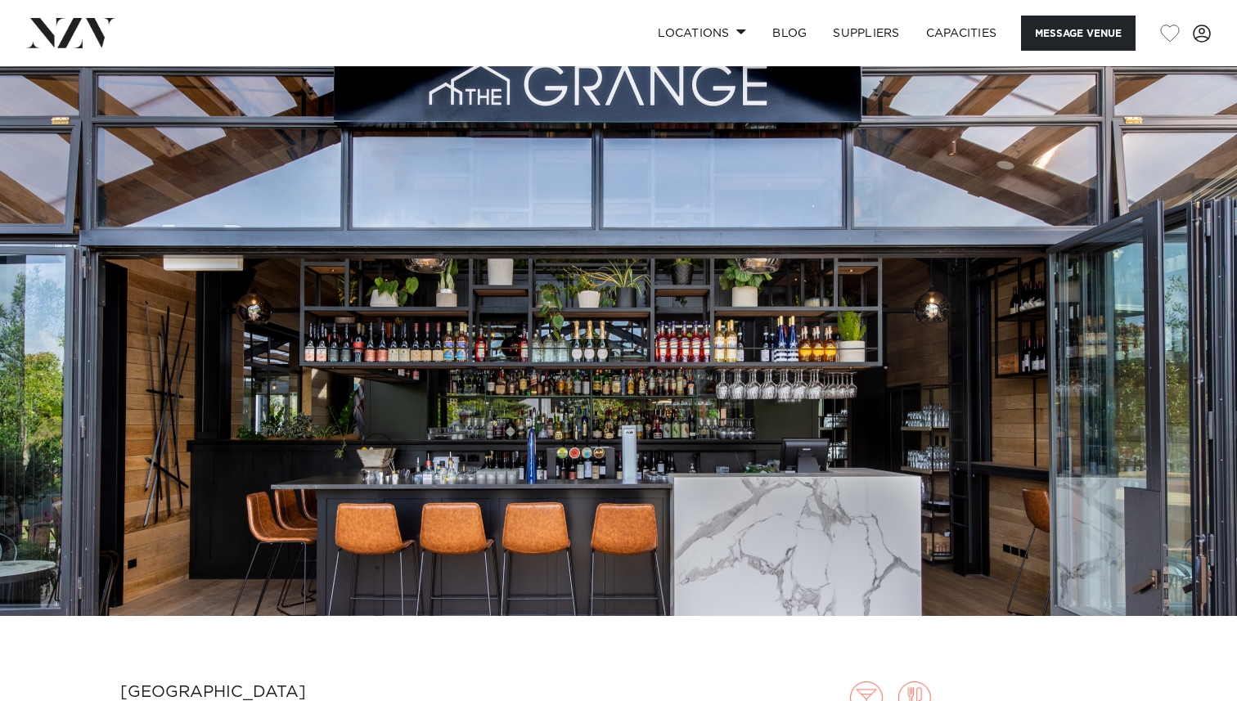
click at [1216, 352] on img at bounding box center [618, 326] width 1237 height 580
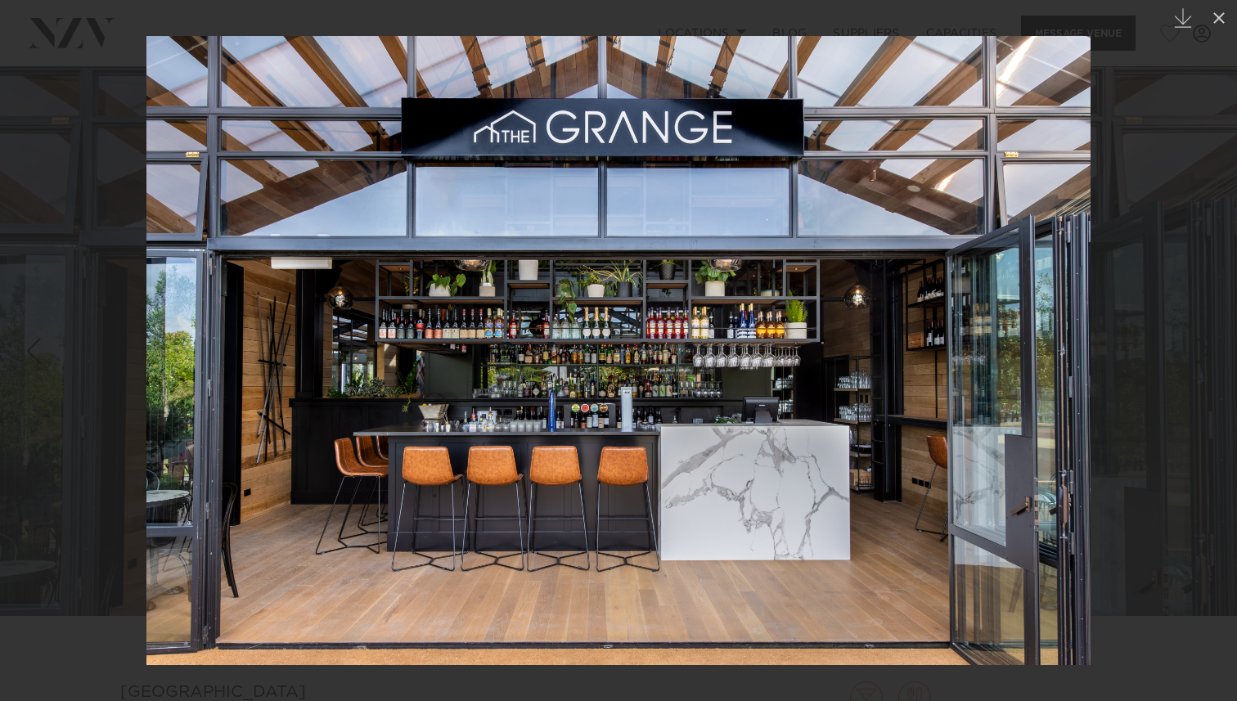
click at [1178, 348] on div at bounding box center [618, 350] width 1237 height 701
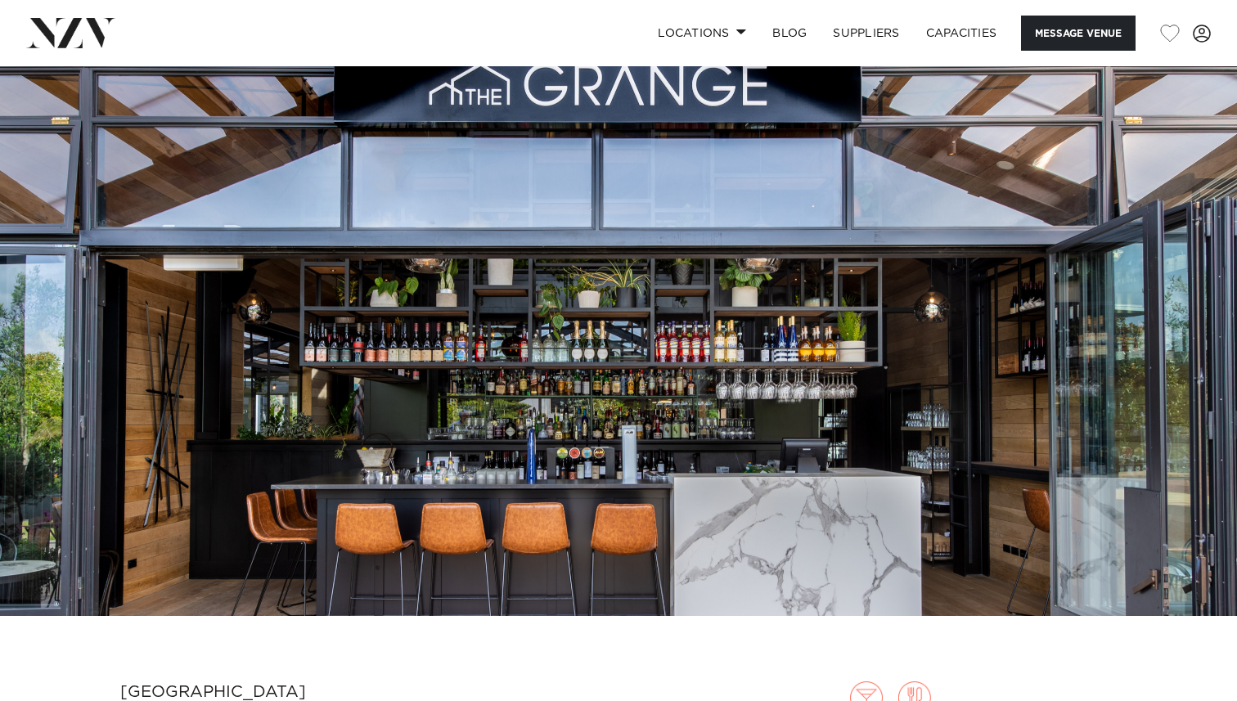
click at [922, 374] on img at bounding box center [618, 326] width 1237 height 580
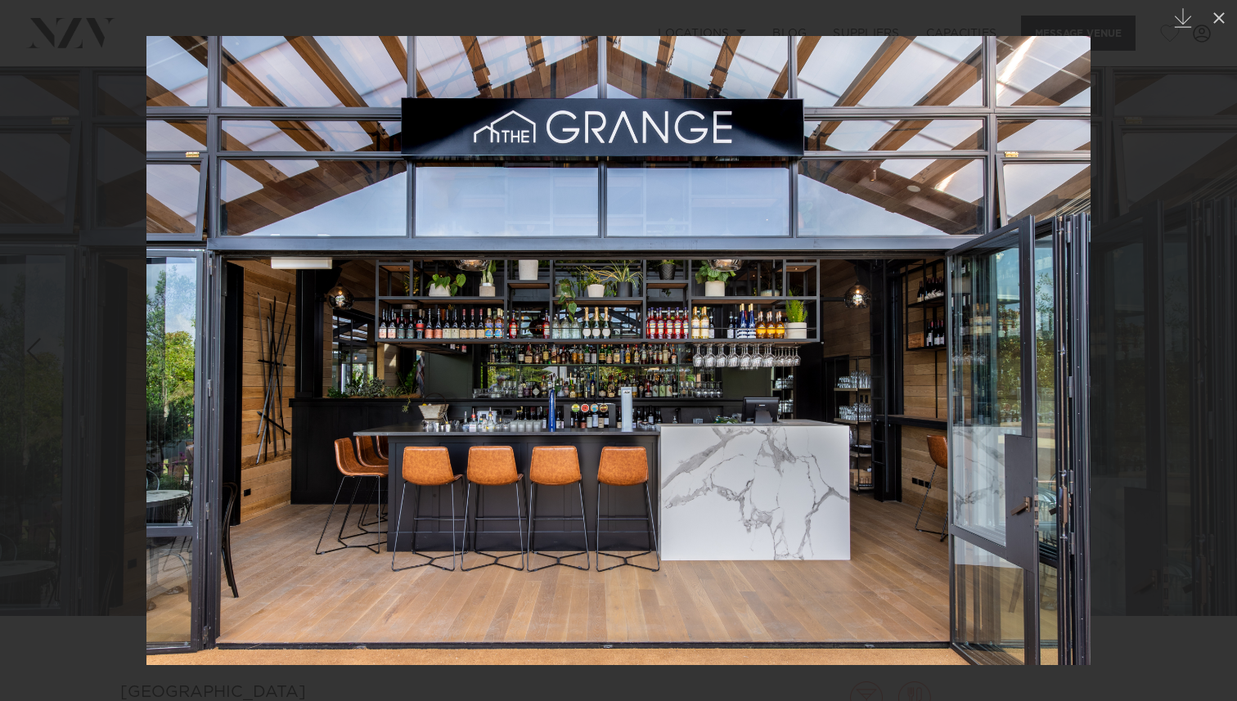
click at [35, 348] on div "Previous slide" at bounding box center [33, 350] width 22 height 31
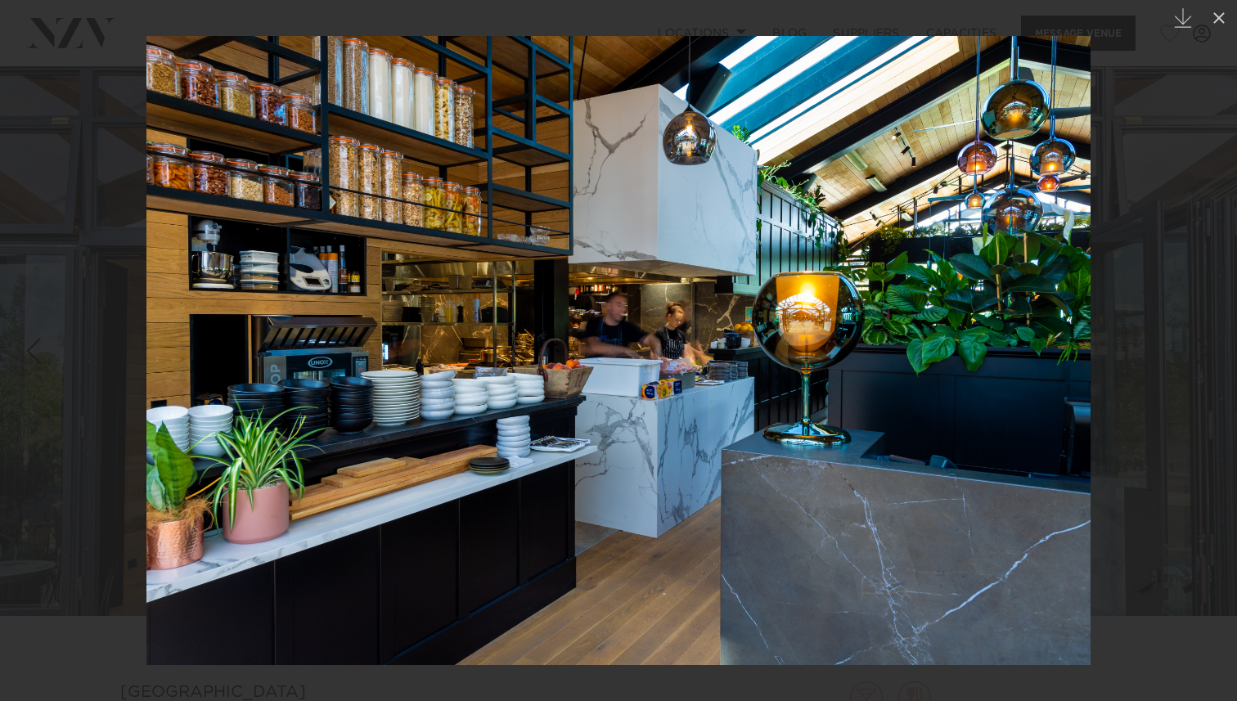
click at [35, 348] on div "Previous slide" at bounding box center [33, 350] width 22 height 31
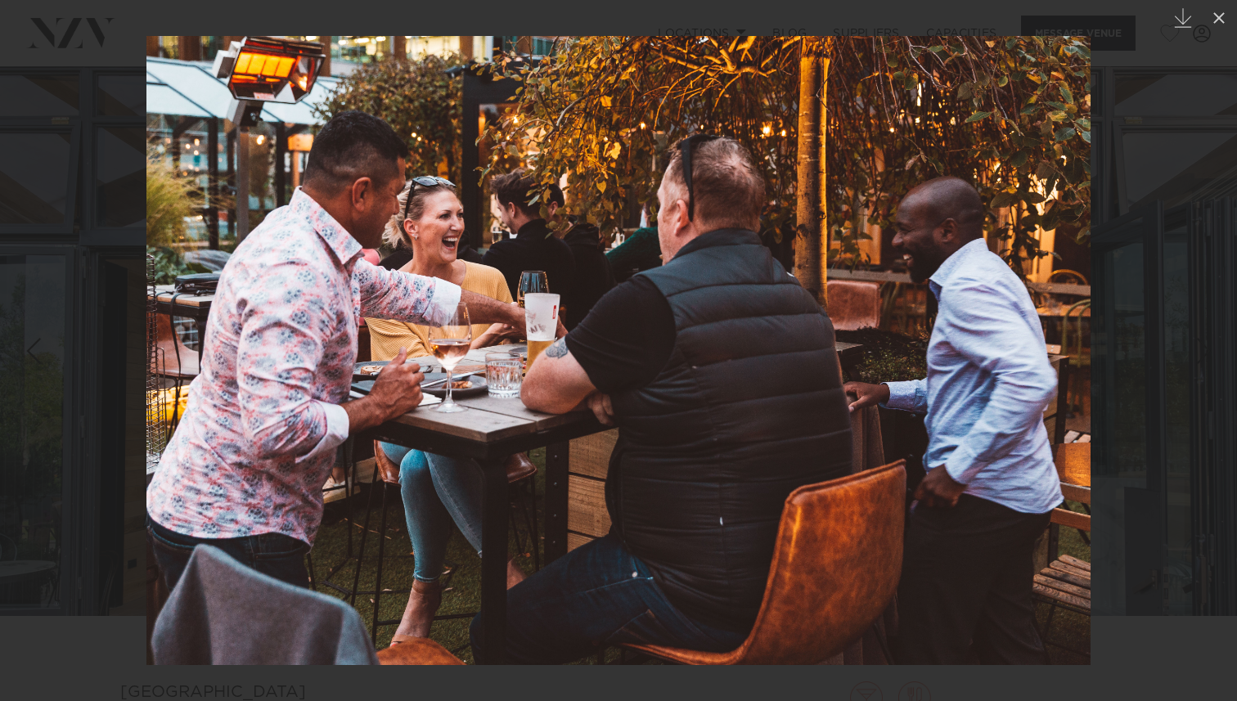
click at [36, 348] on div "Previous slide" at bounding box center [33, 350] width 22 height 31
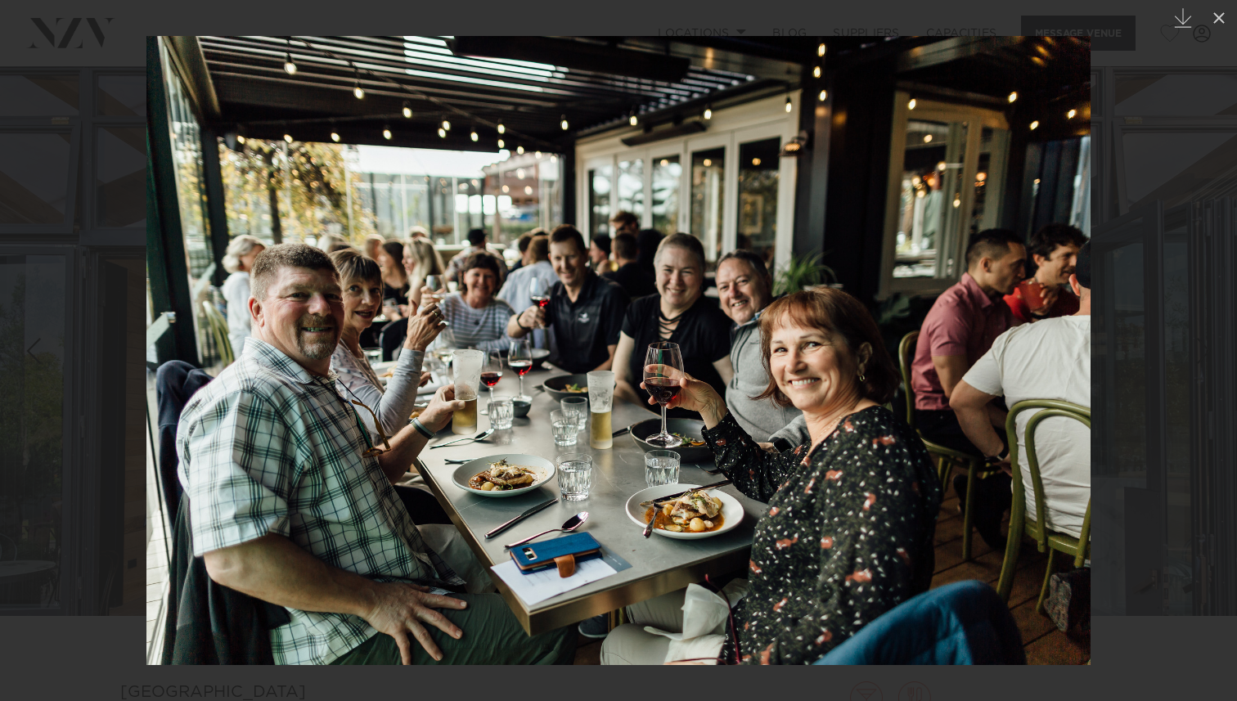
click at [36, 348] on div "Previous slide" at bounding box center [33, 350] width 22 height 31
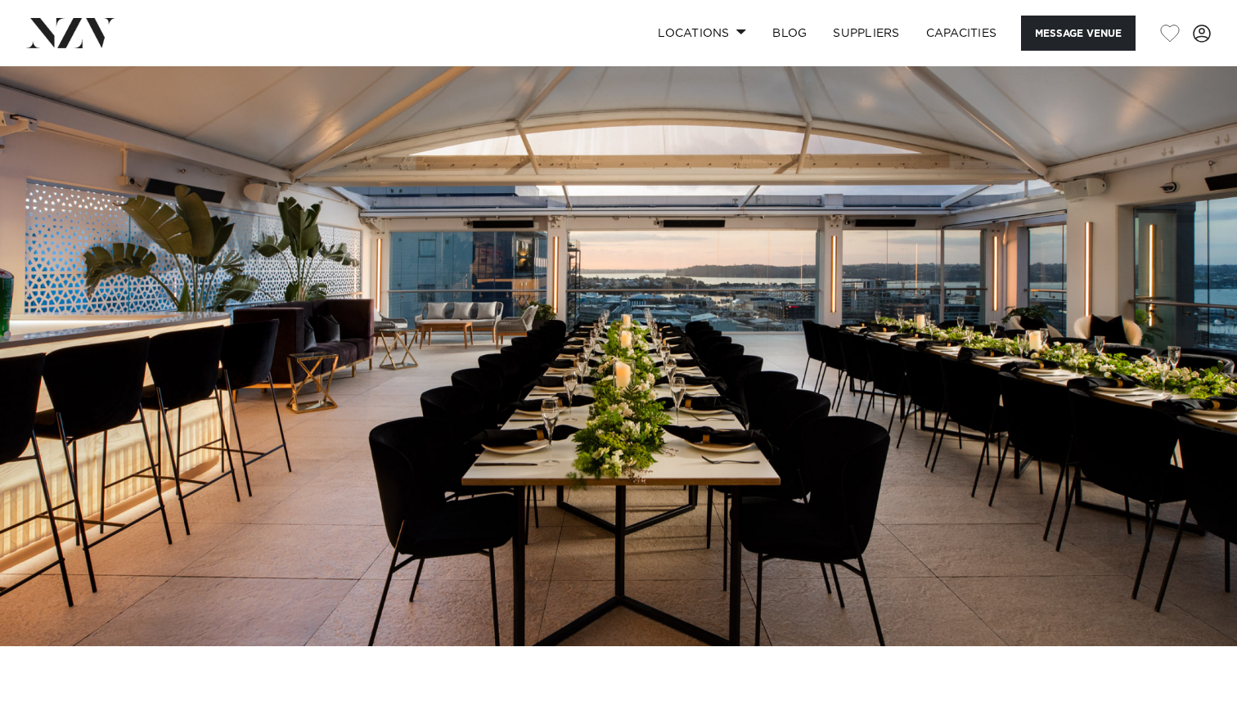
click at [929, 330] on img at bounding box center [618, 356] width 1237 height 580
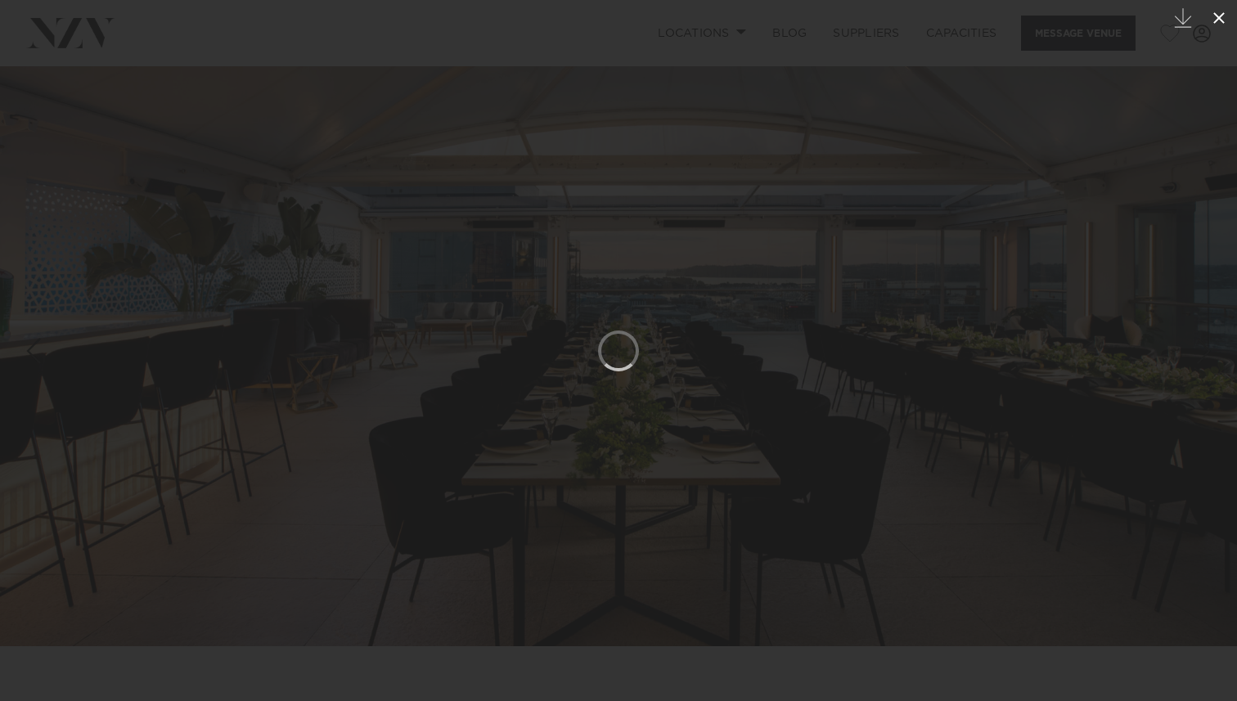
click at [1221, 7] on button at bounding box center [1219, 18] width 36 height 36
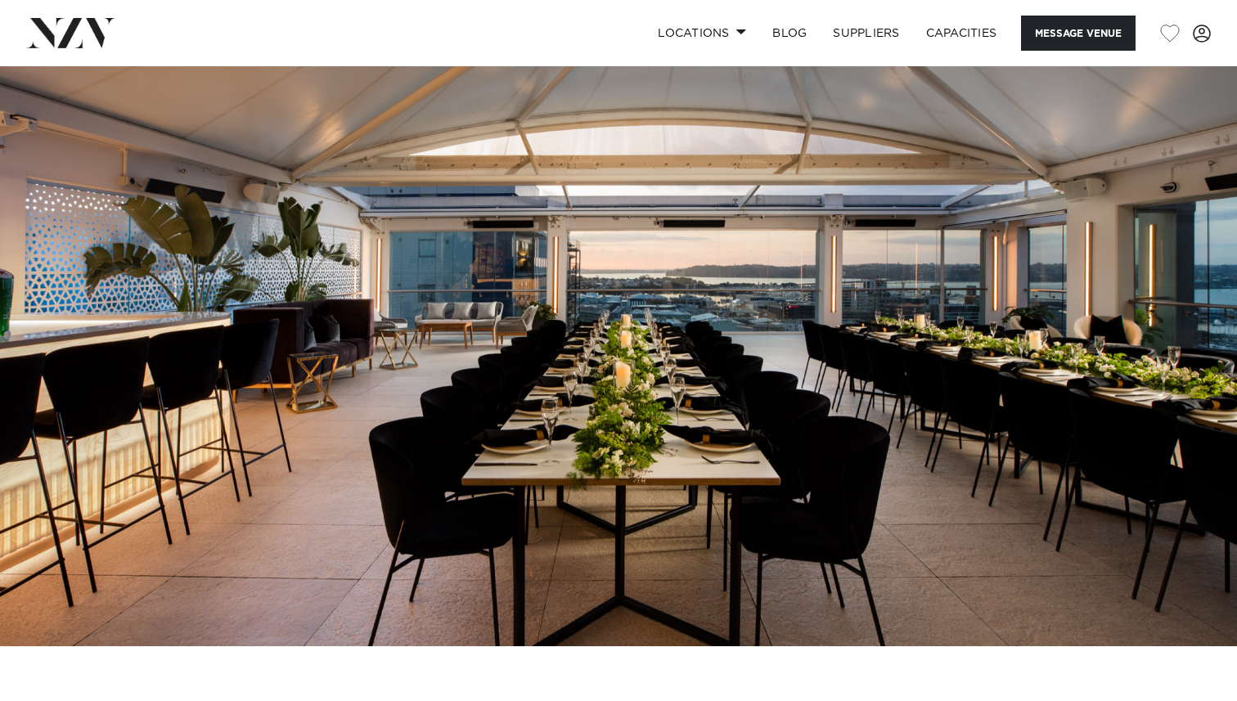
click at [1161, 336] on img at bounding box center [618, 356] width 1237 height 580
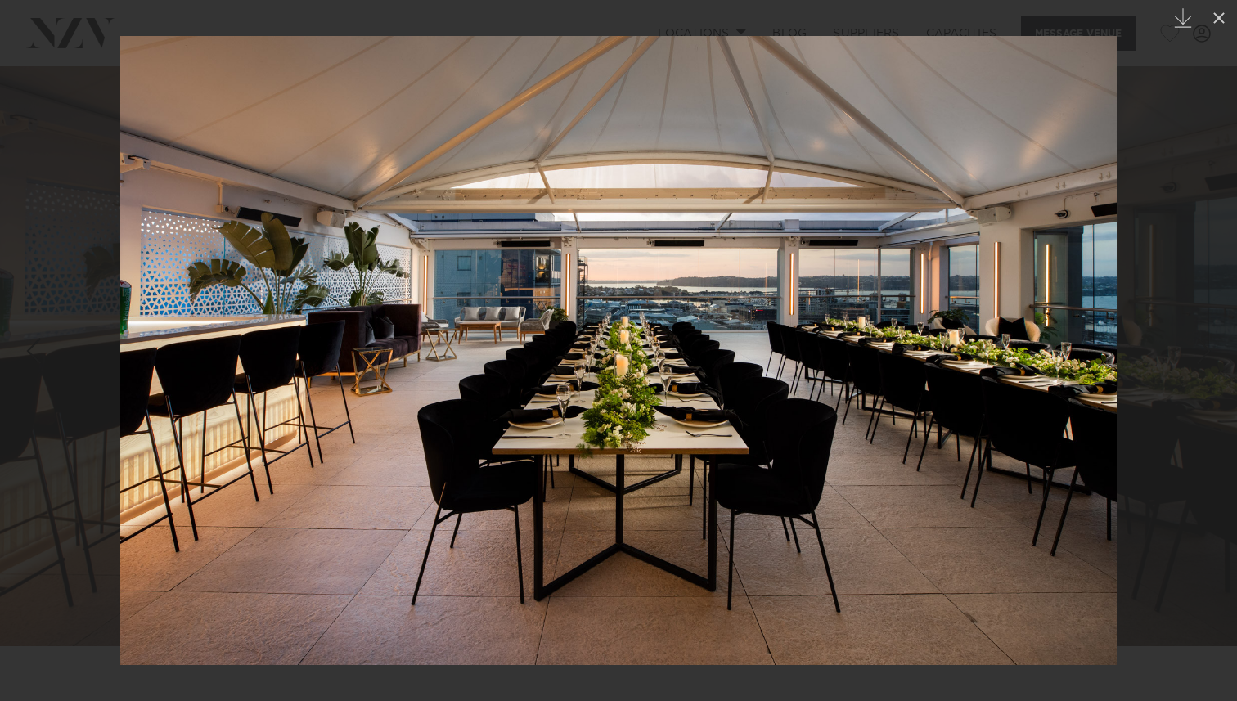
click at [1102, 384] on img at bounding box center [618, 350] width 996 height 629
drag, startPoint x: 1102, startPoint y: 384, endPoint x: 591, endPoint y: 354, distance: 511.3
click at [609, 354] on img at bounding box center [618, 350] width 996 height 629
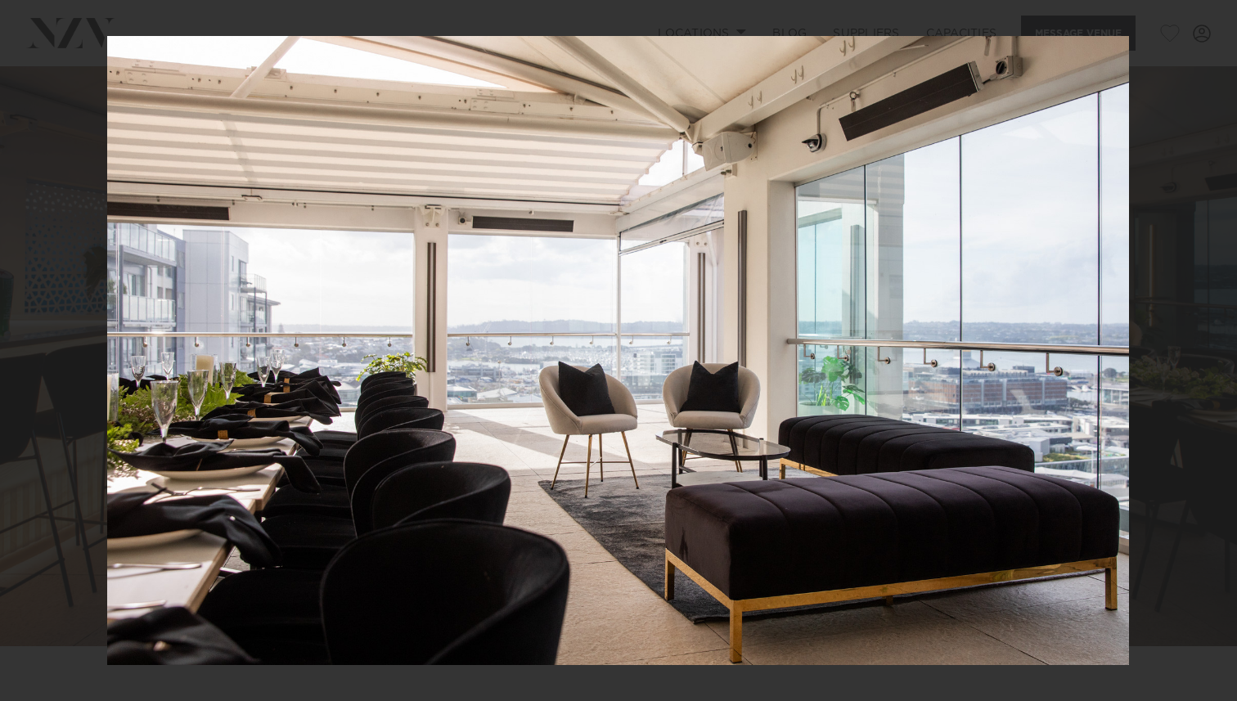
click at [1197, 360] on div at bounding box center [618, 350] width 1237 height 701
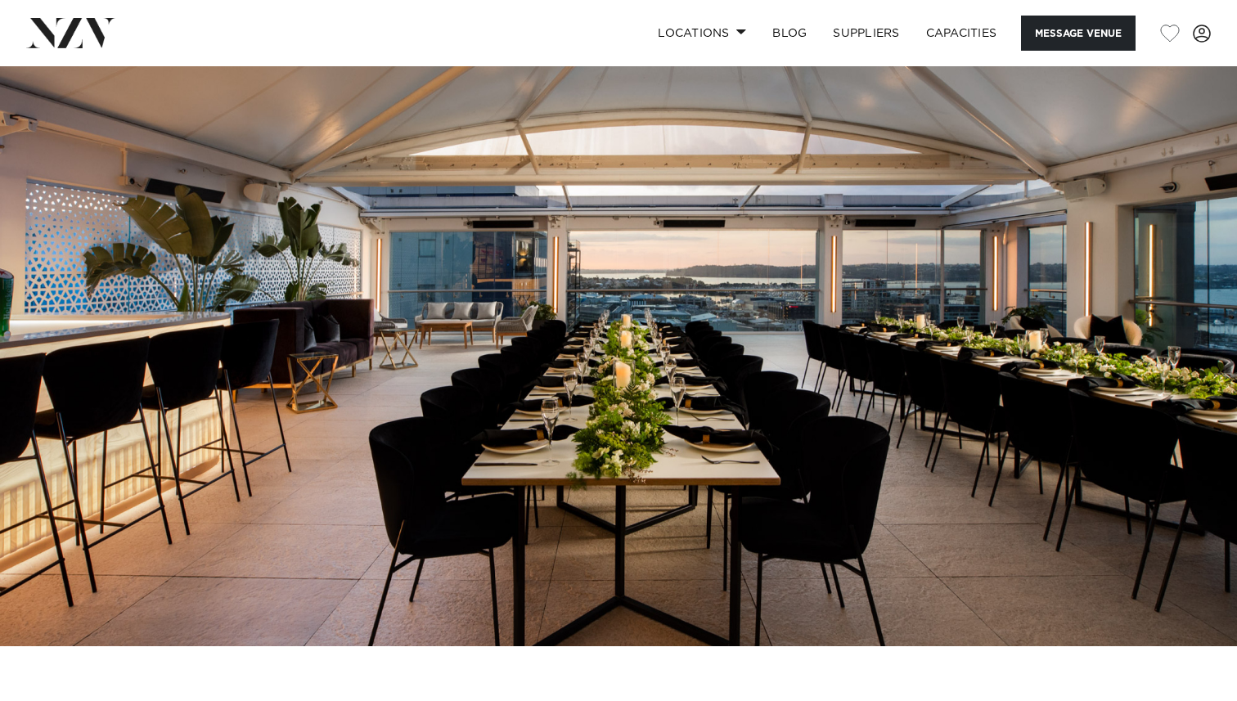
click at [1186, 359] on img at bounding box center [618, 356] width 1237 height 580
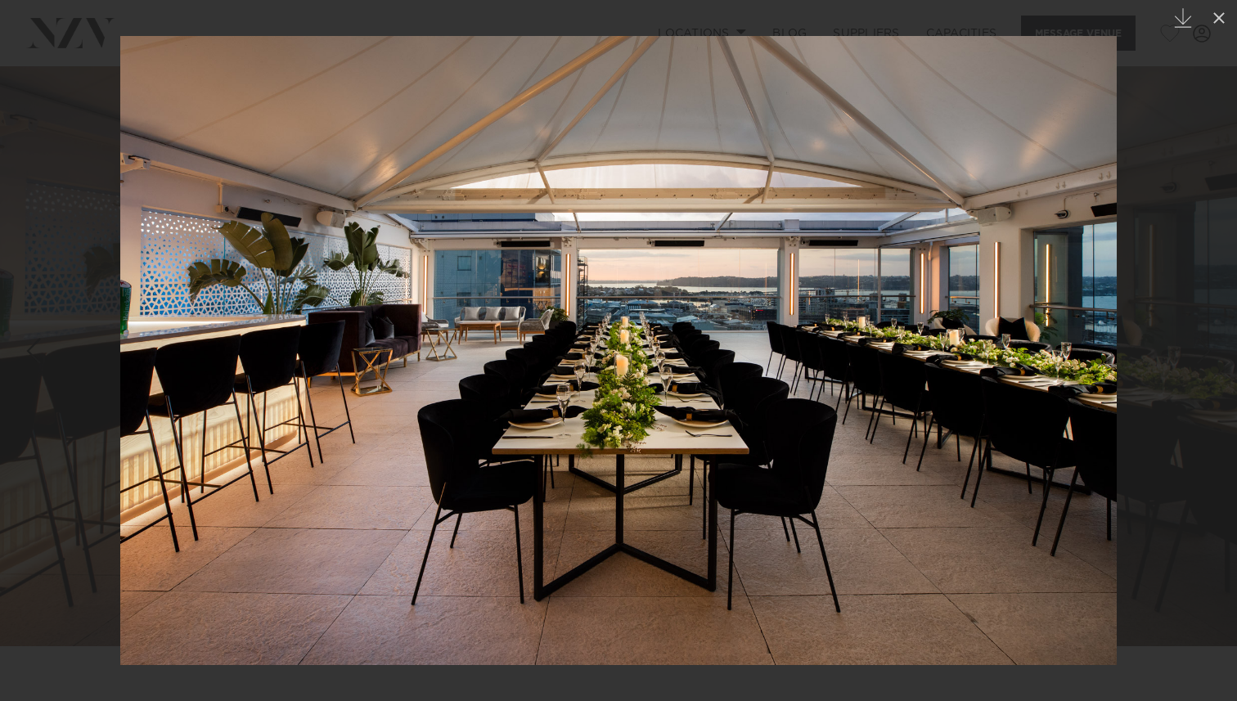
click at [1075, 343] on img at bounding box center [618, 350] width 996 height 629
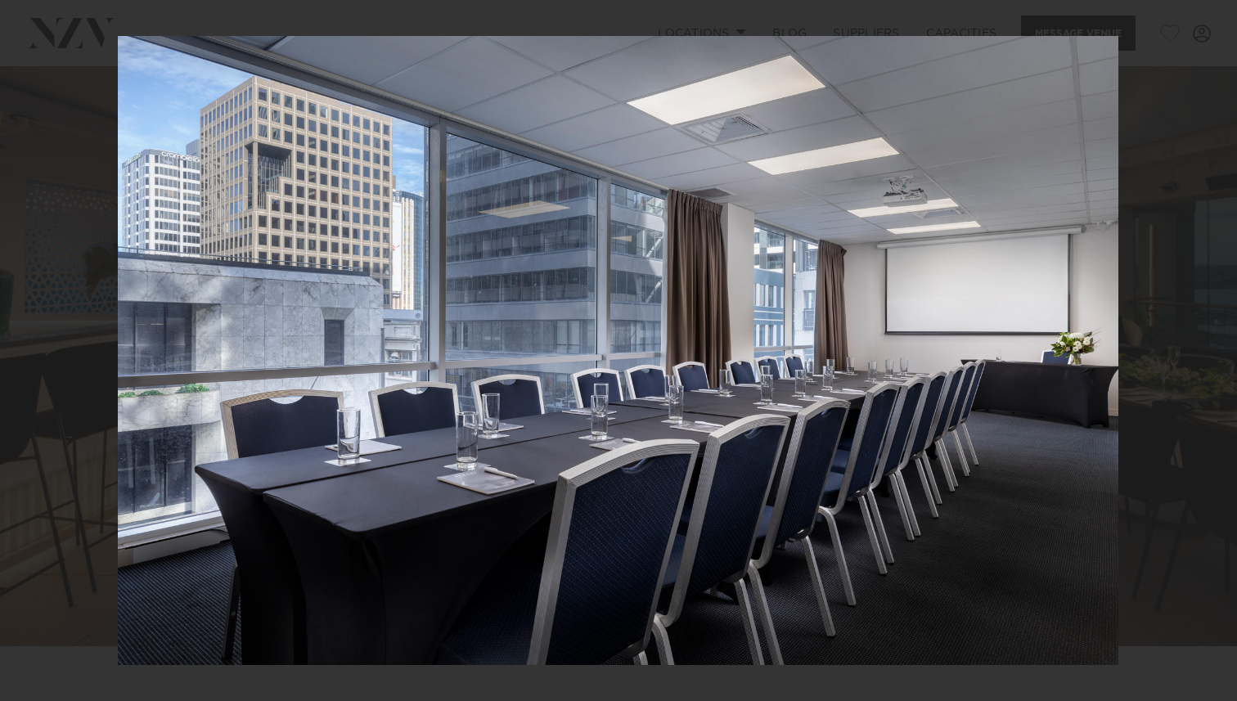
click at [1188, 83] on div at bounding box center [618, 350] width 1237 height 701
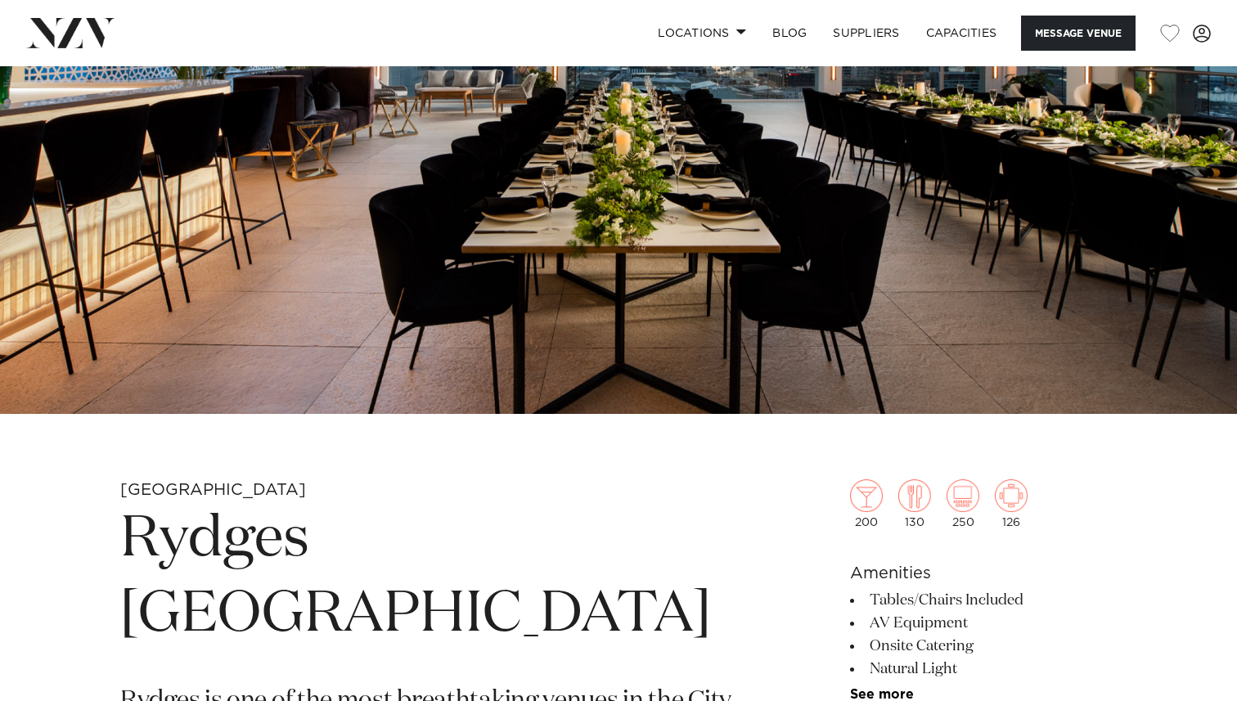
scroll to position [300, 0]
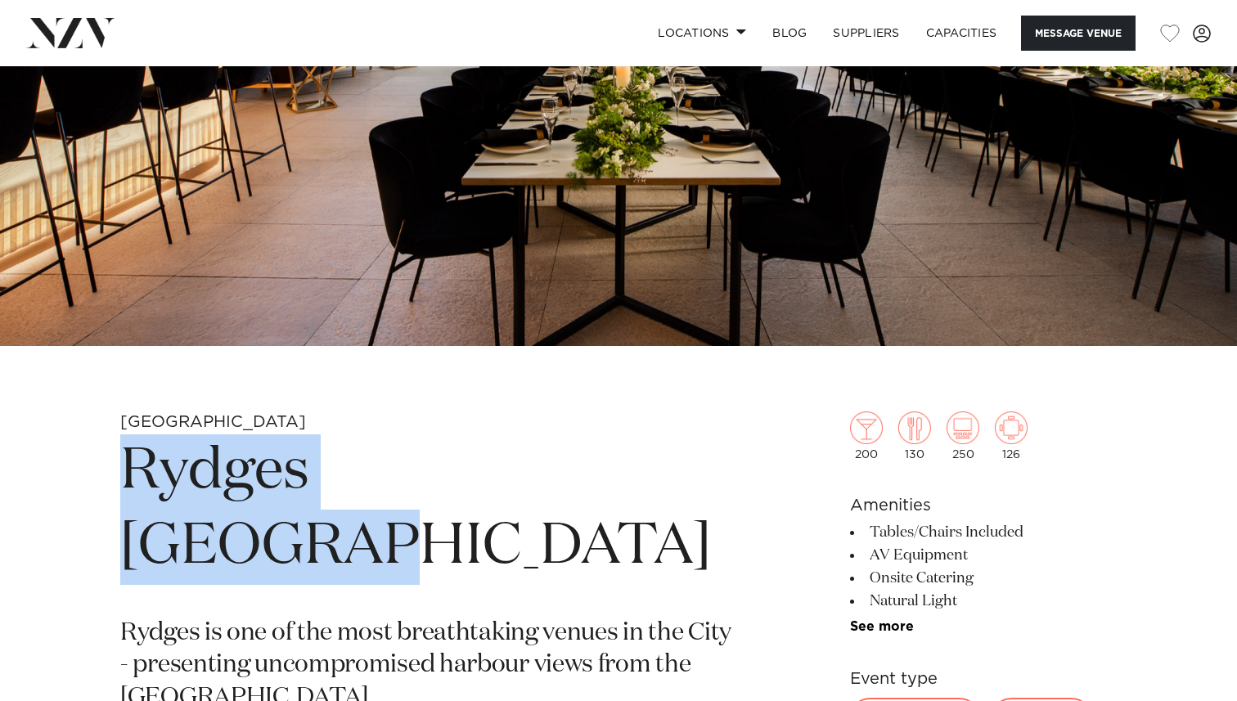
drag, startPoint x: 110, startPoint y: 465, endPoint x: 571, endPoint y: 488, distance: 461.9
copy h1 "Rydges Auckland"
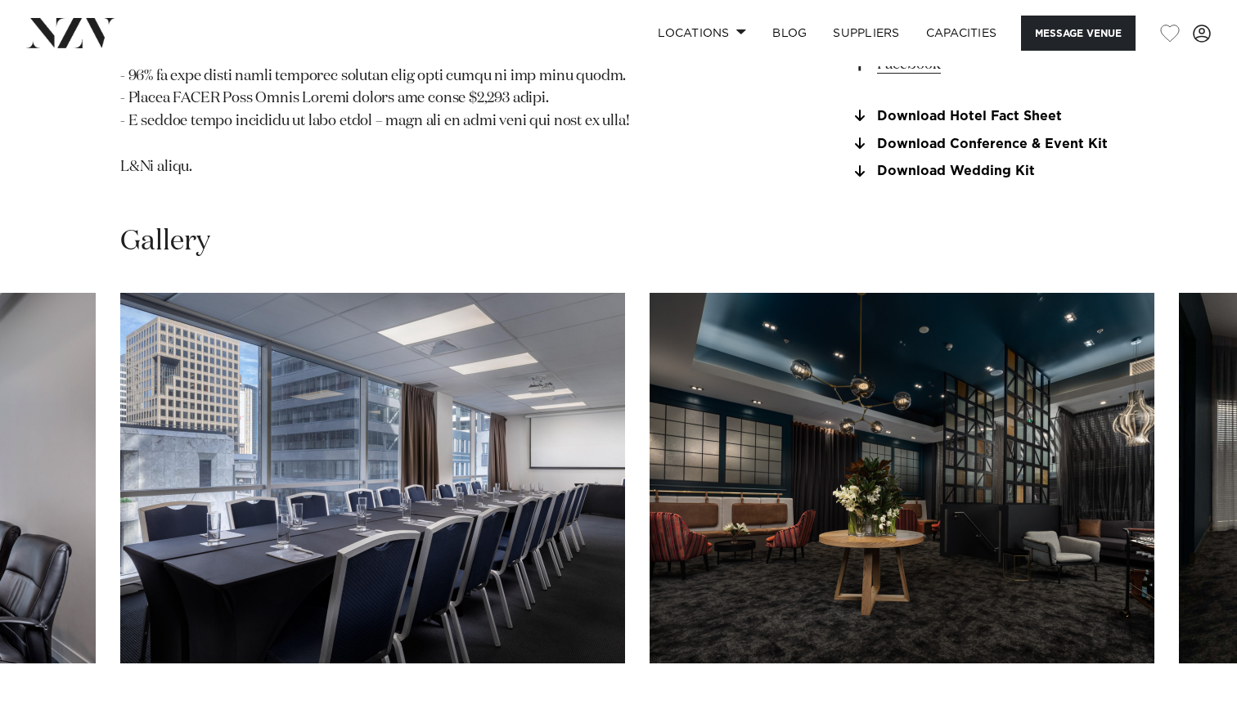
scroll to position [1943, 0]
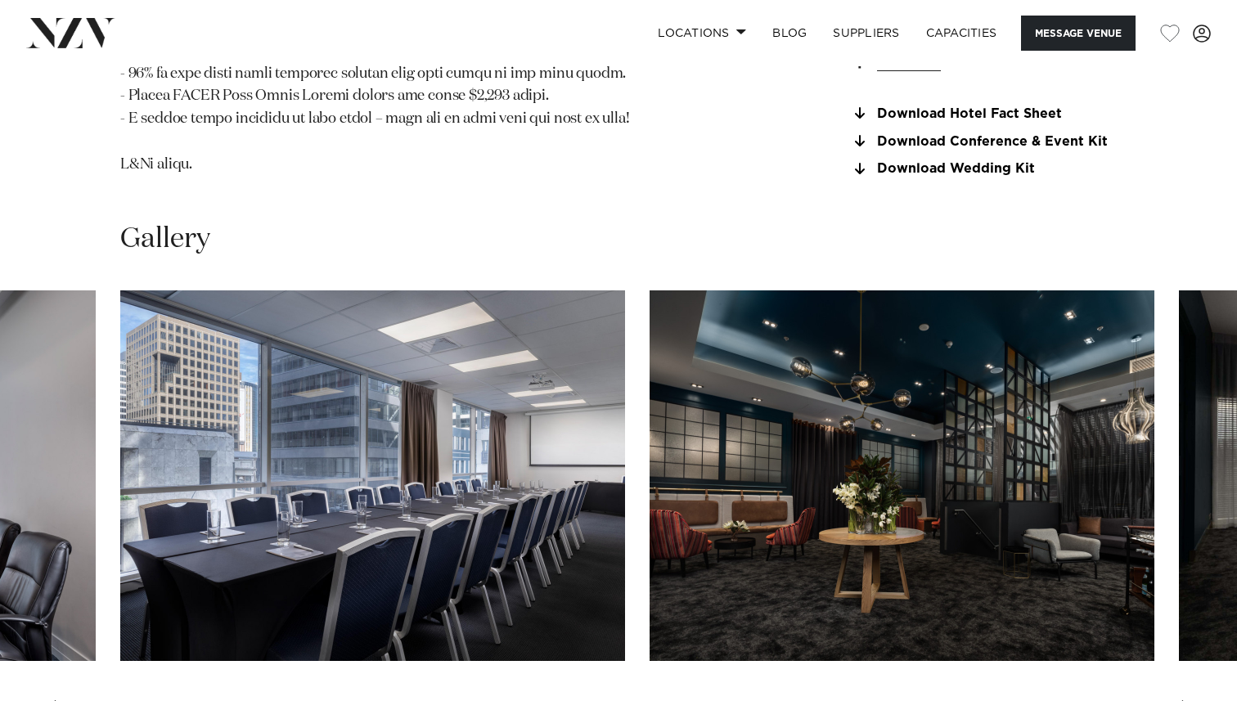
click at [47, 700] on div "Previous slide" at bounding box center [49, 713] width 16 height 26
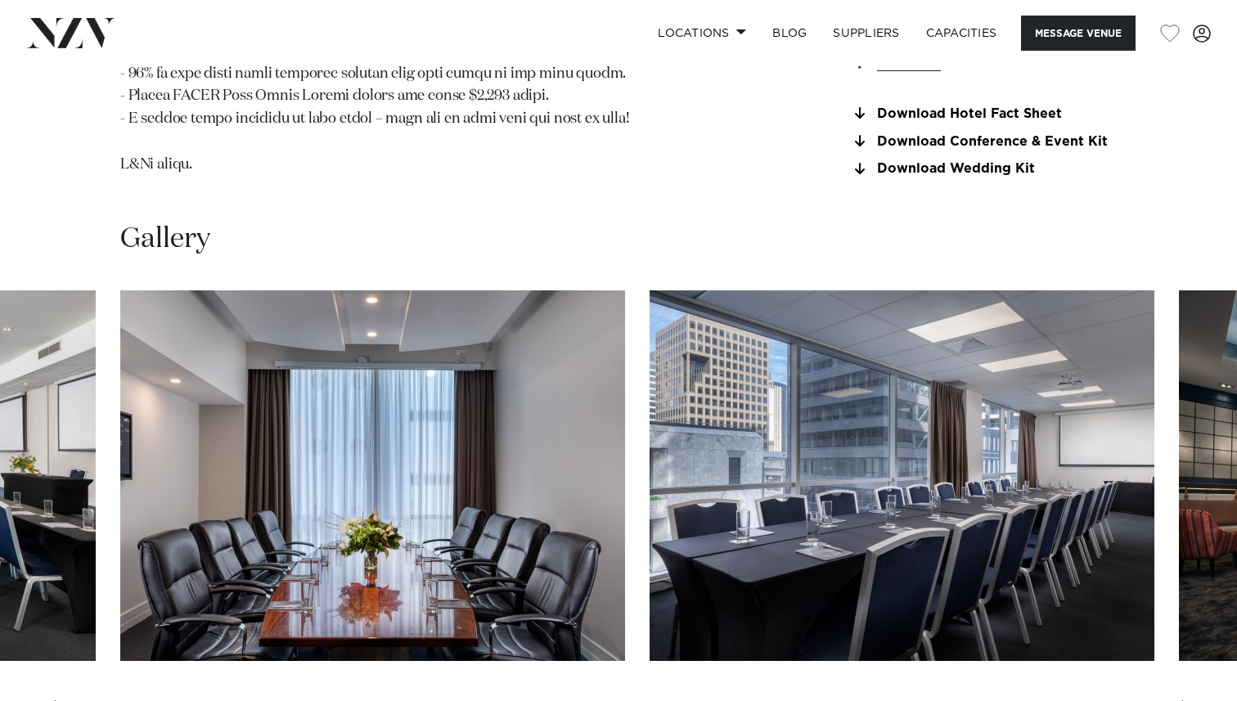
click at [47, 700] on div "Previous slide" at bounding box center [49, 713] width 16 height 26
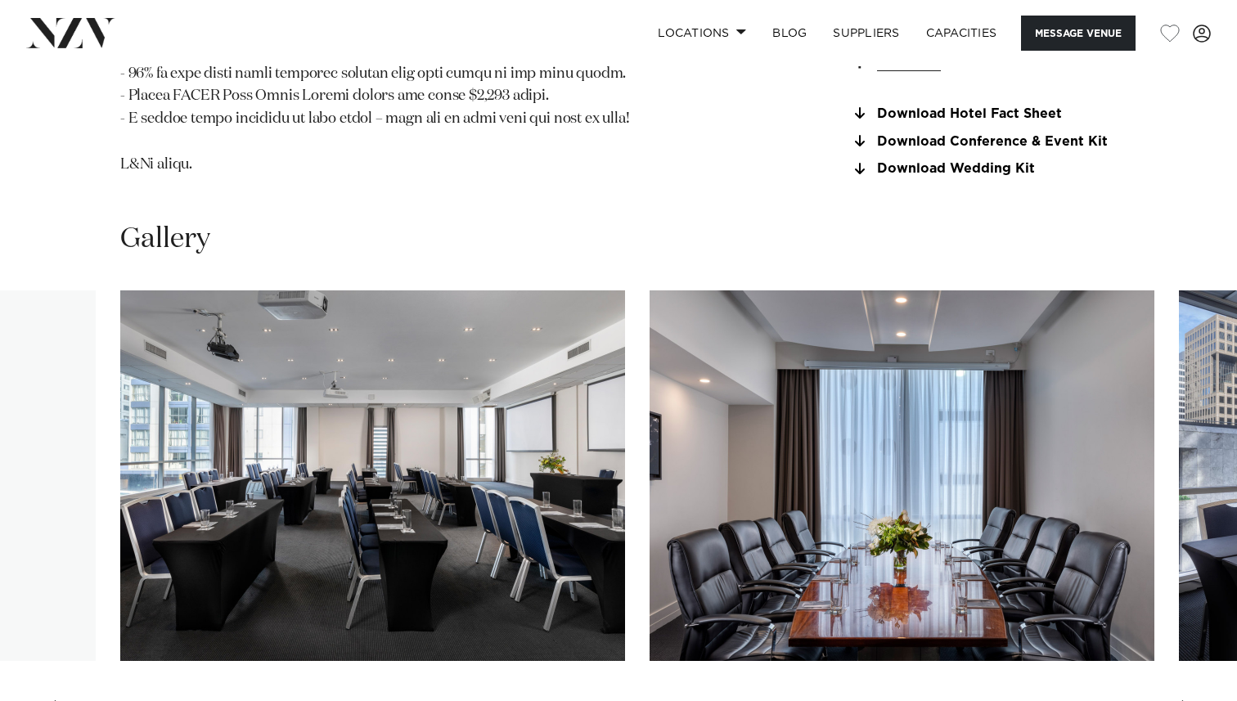
click at [47, 700] on div "Previous slide" at bounding box center [49, 713] width 16 height 26
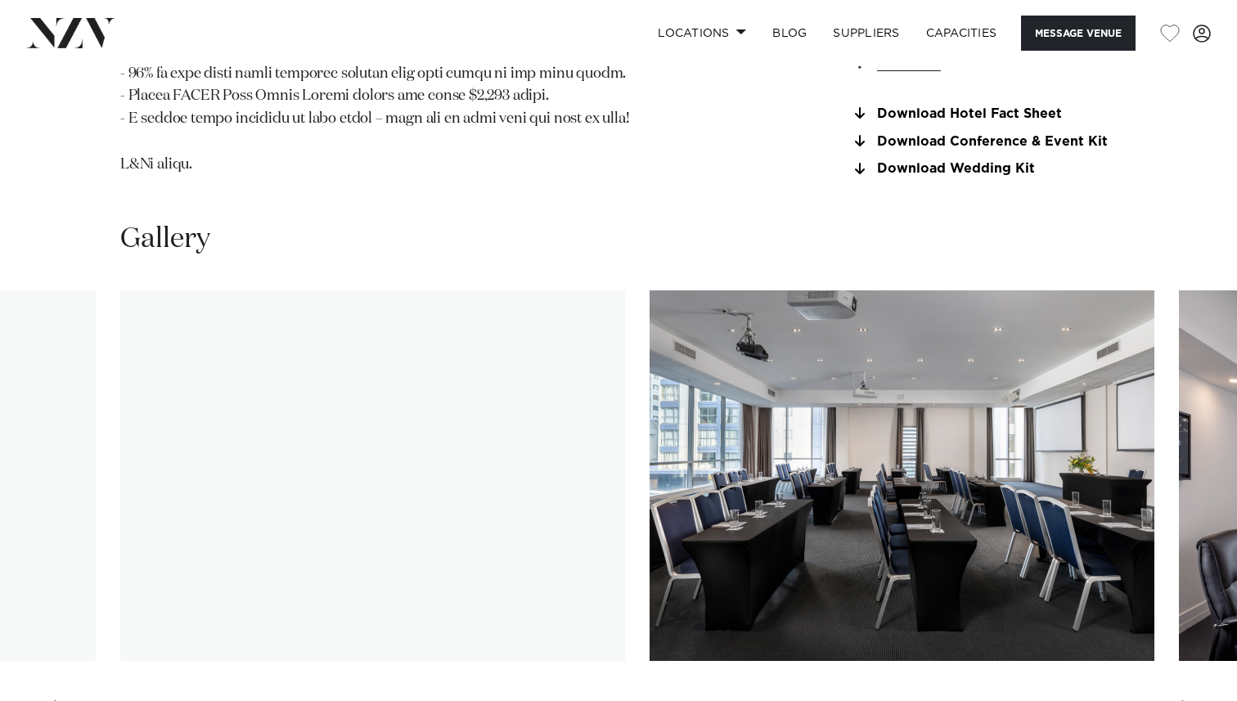
click at [47, 700] on div "Previous slide" at bounding box center [49, 713] width 16 height 26
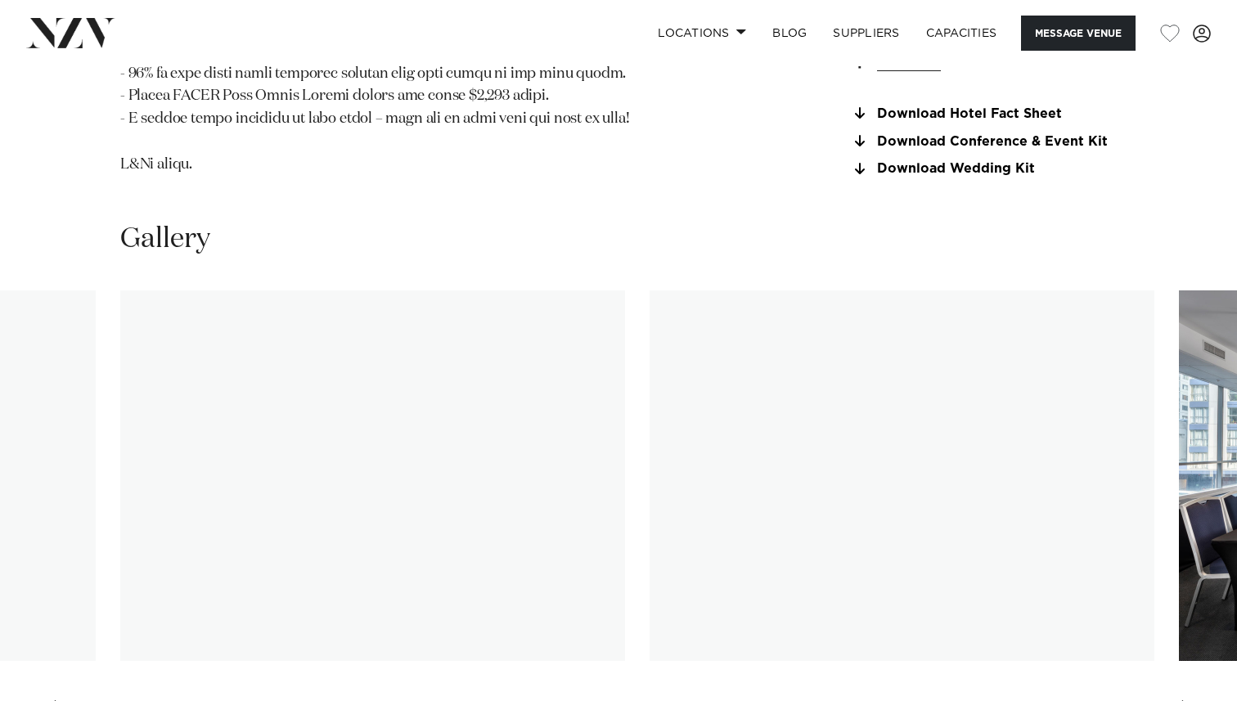
click at [47, 700] on div "Previous slide" at bounding box center [49, 713] width 16 height 26
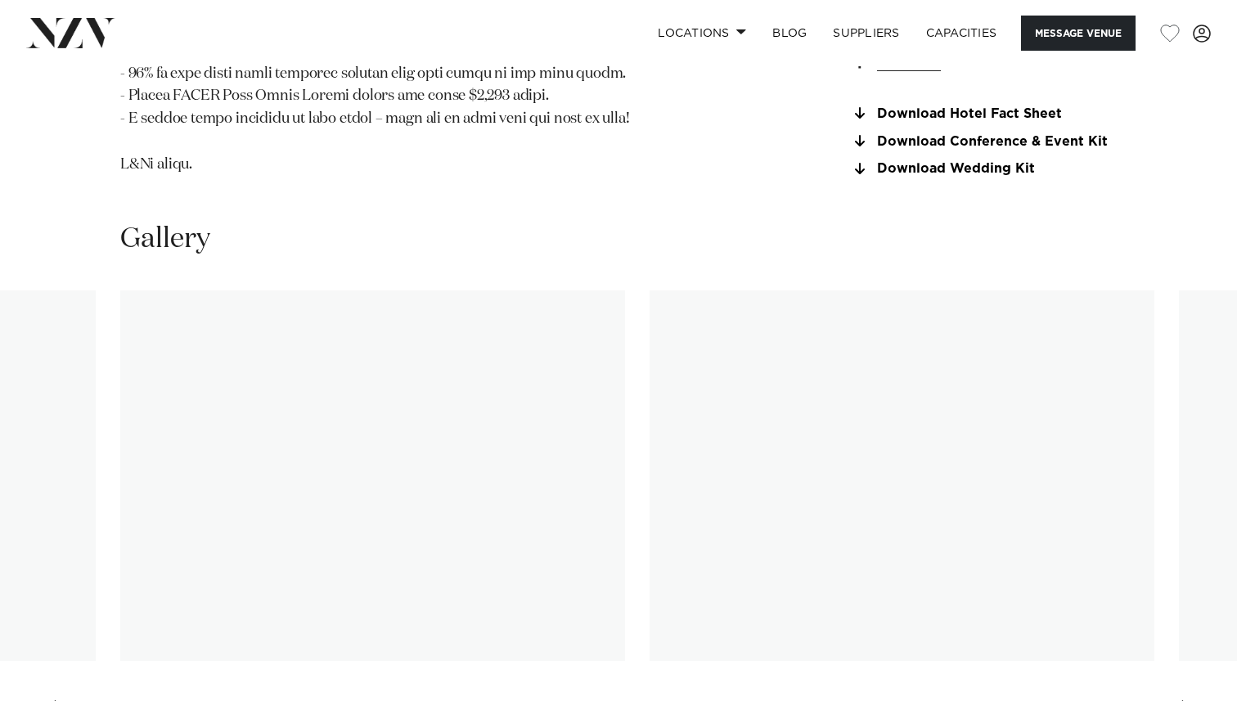
click at [47, 700] on div "Previous slide" at bounding box center [49, 713] width 16 height 26
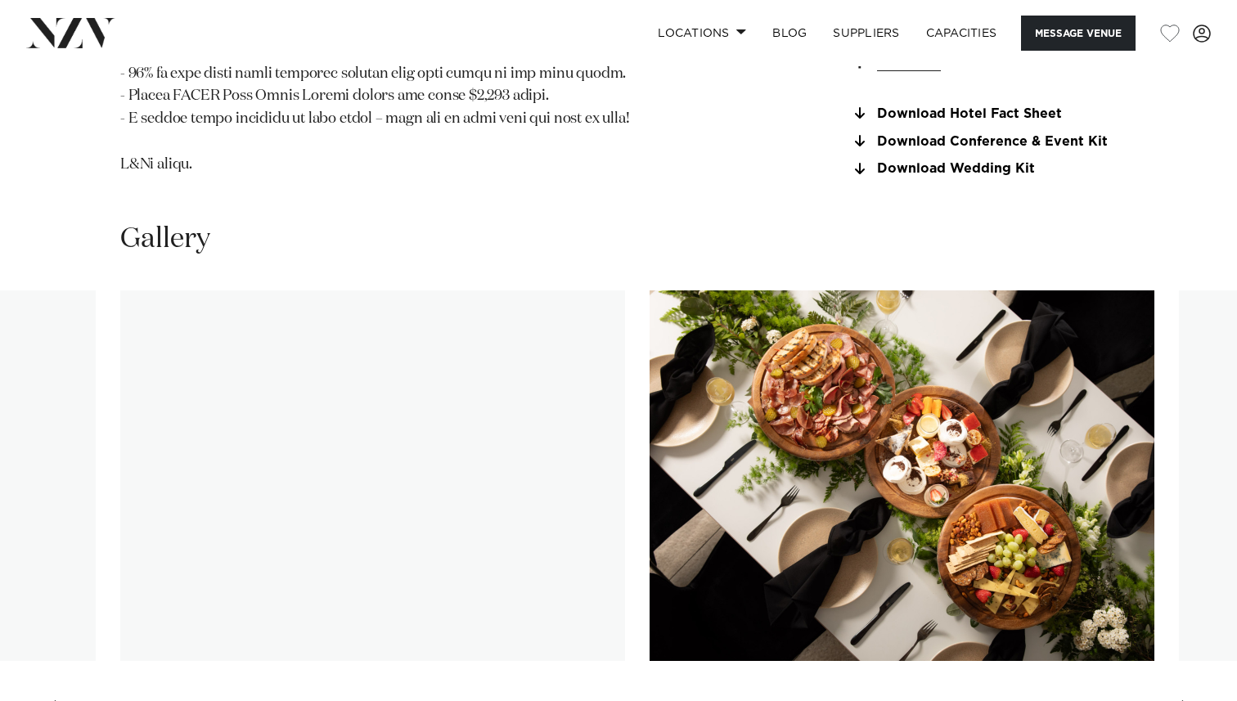
click at [47, 700] on div "Previous slide" at bounding box center [49, 713] width 16 height 26
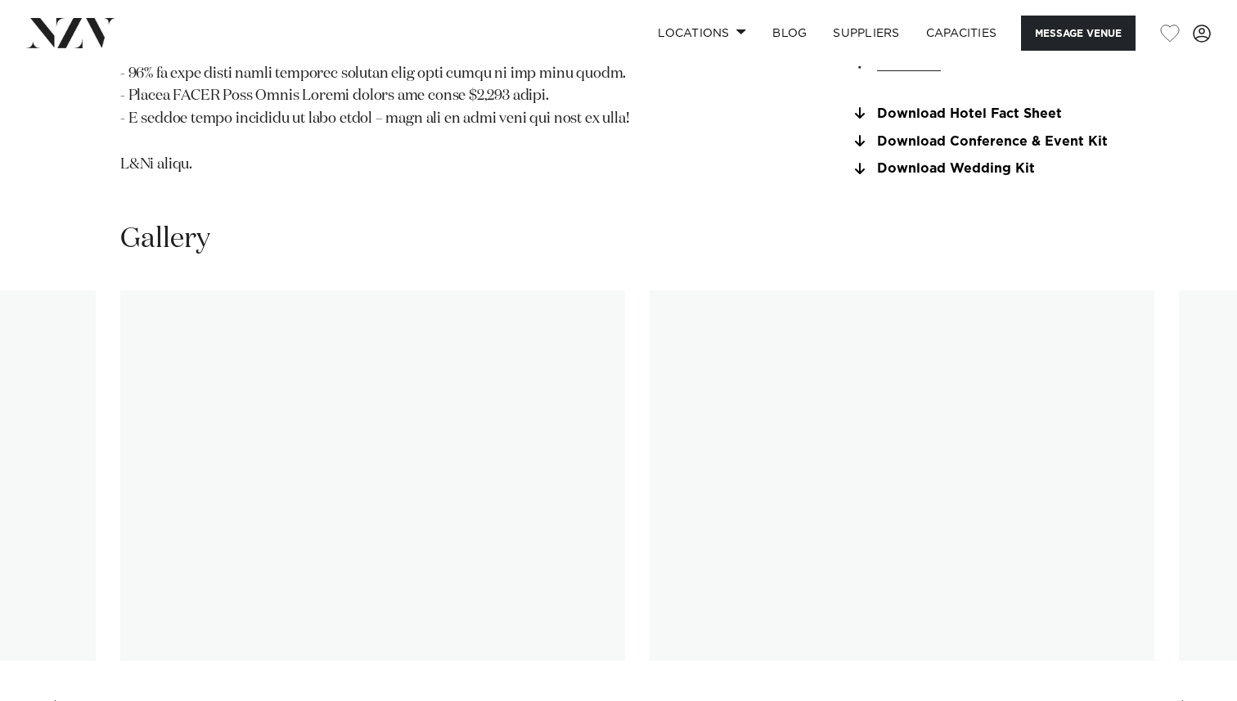
click at [47, 700] on div "Previous slide" at bounding box center [49, 713] width 16 height 26
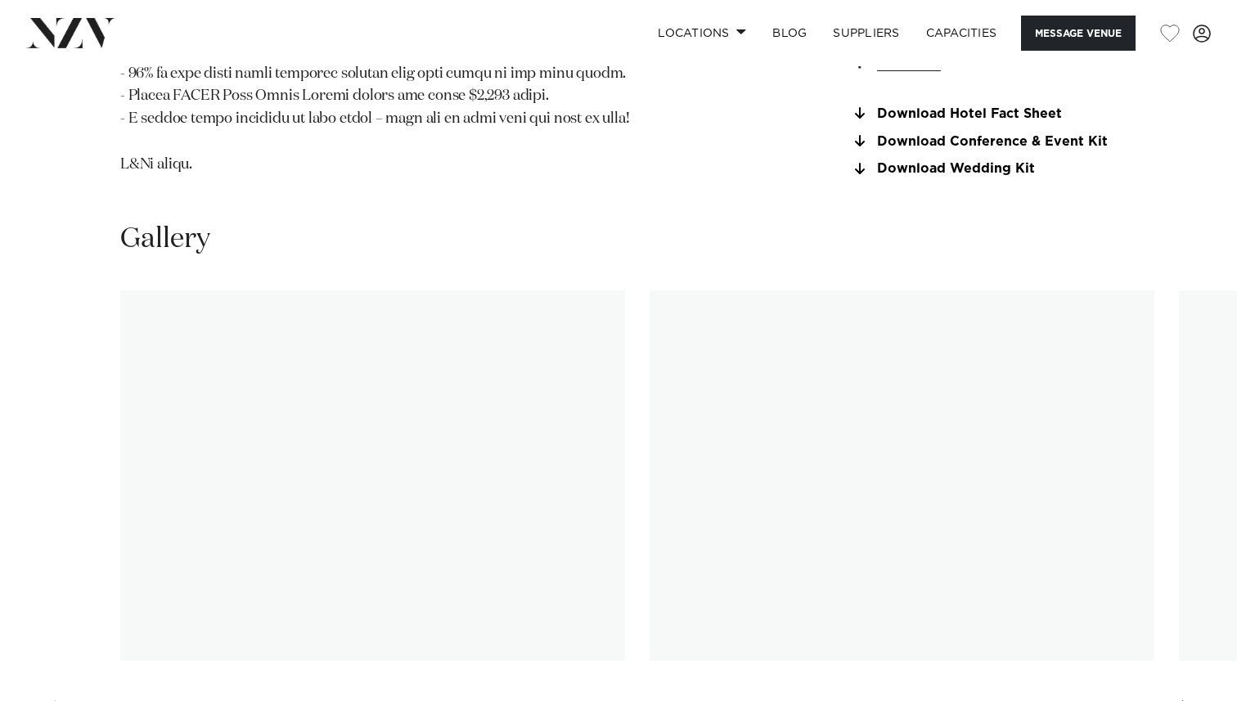
click at [47, 644] on swiper-container at bounding box center [618, 514] width 1237 height 449
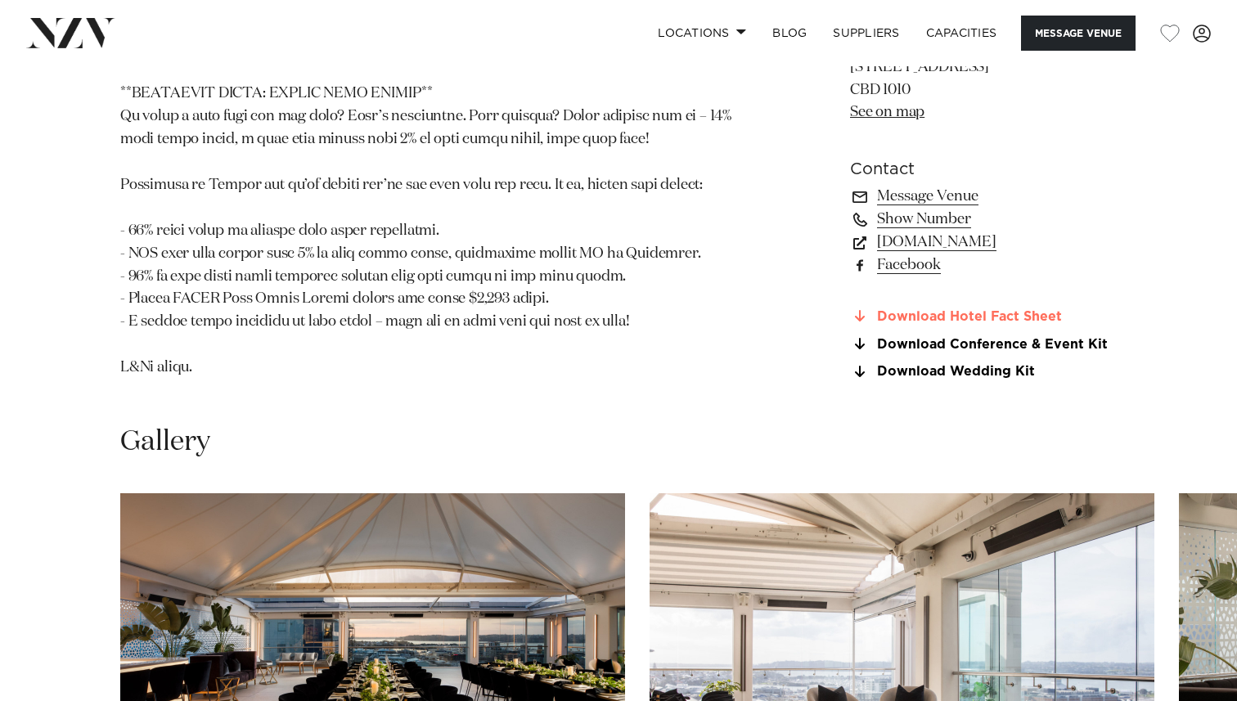
scroll to position [1731, 0]
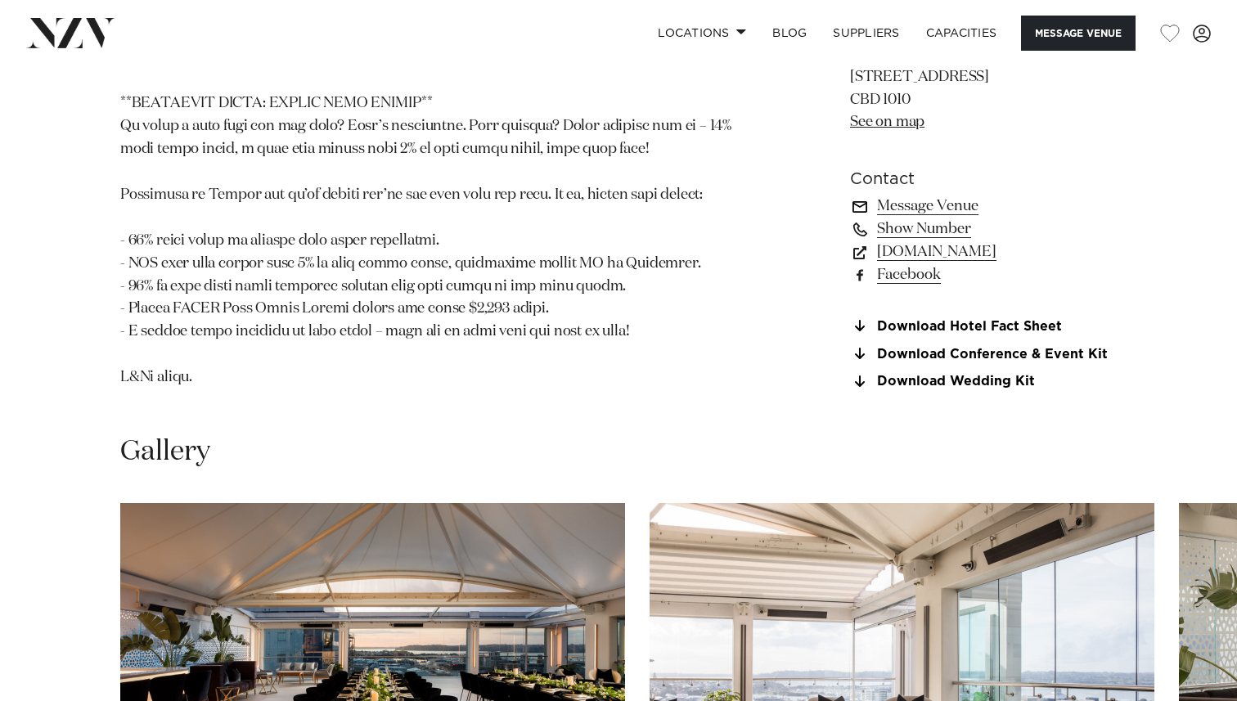
click at [951, 195] on link "Message Venue" at bounding box center [983, 206] width 267 height 23
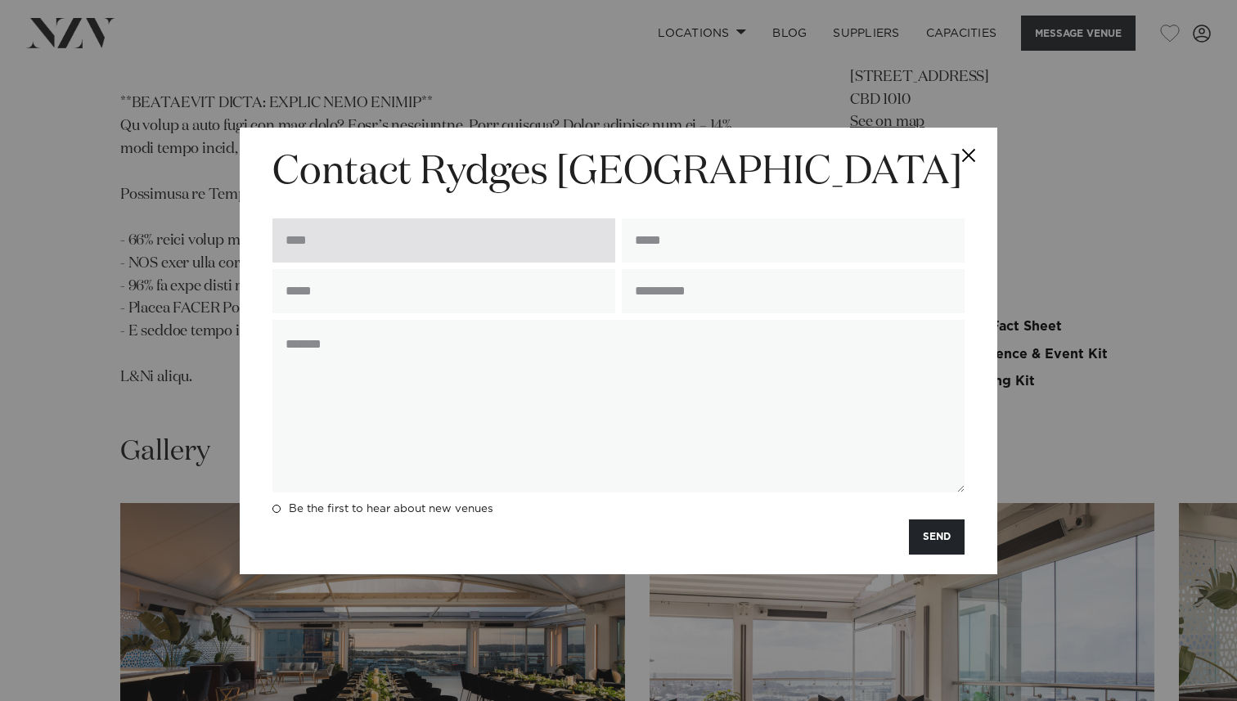
click at [502, 223] on input "text" at bounding box center [443, 240] width 343 height 44
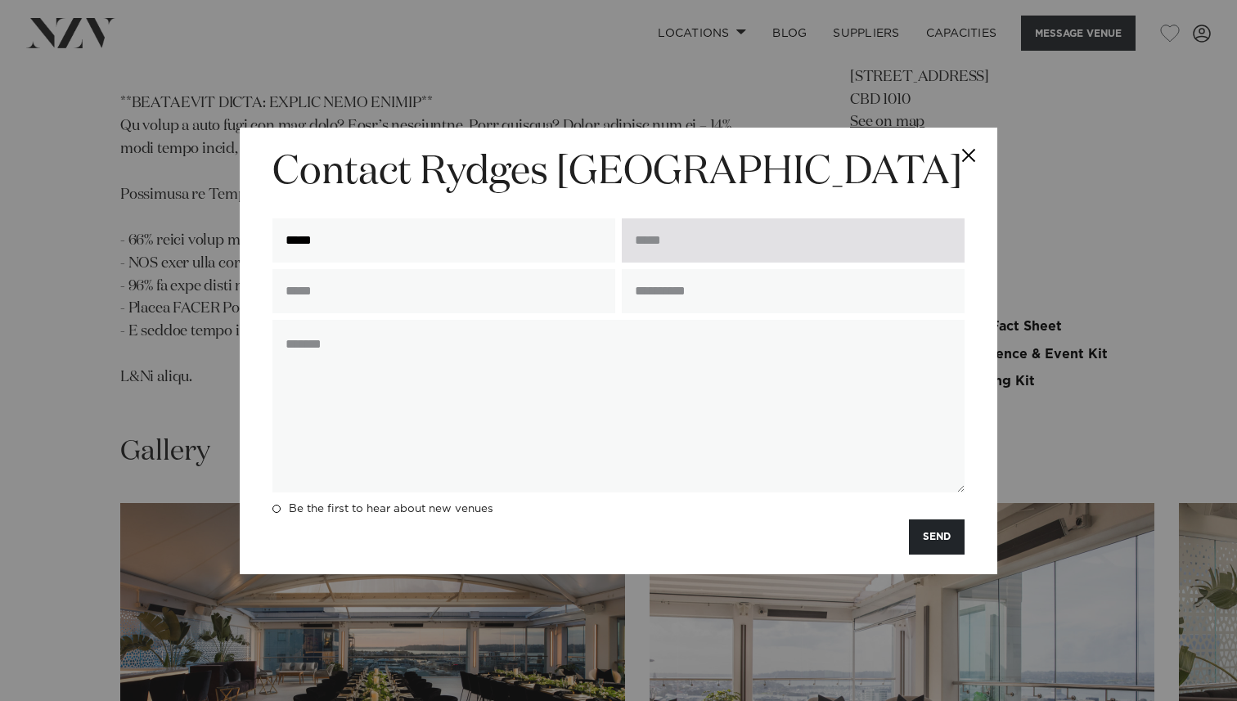
type input "*****"
click at [672, 247] on input "email" at bounding box center [793, 240] width 343 height 44
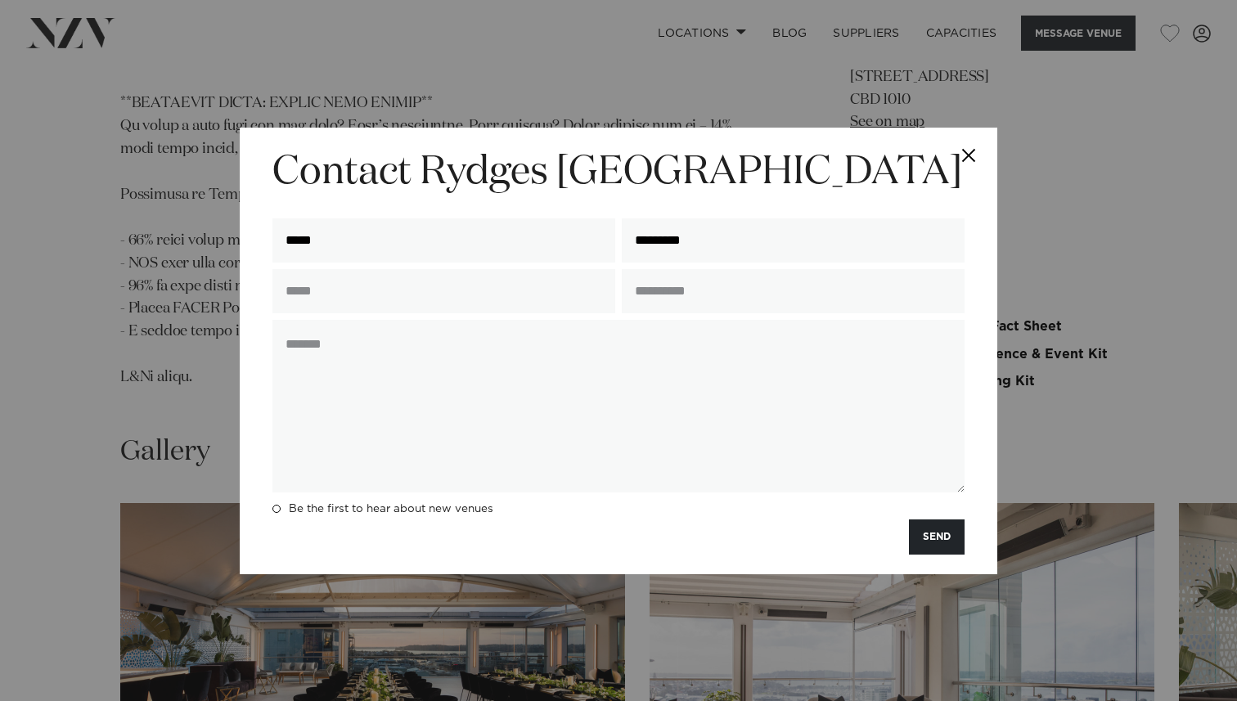
type input "**********"
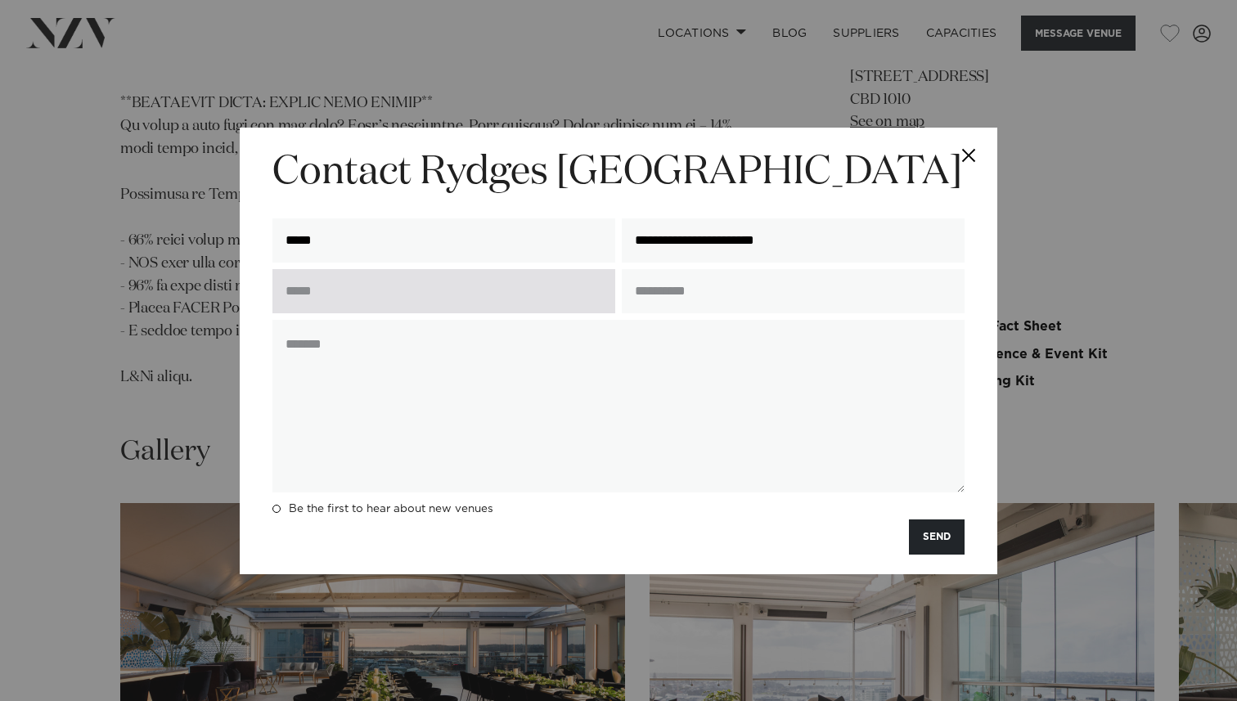
click at [347, 304] on input "text" at bounding box center [443, 291] width 343 height 44
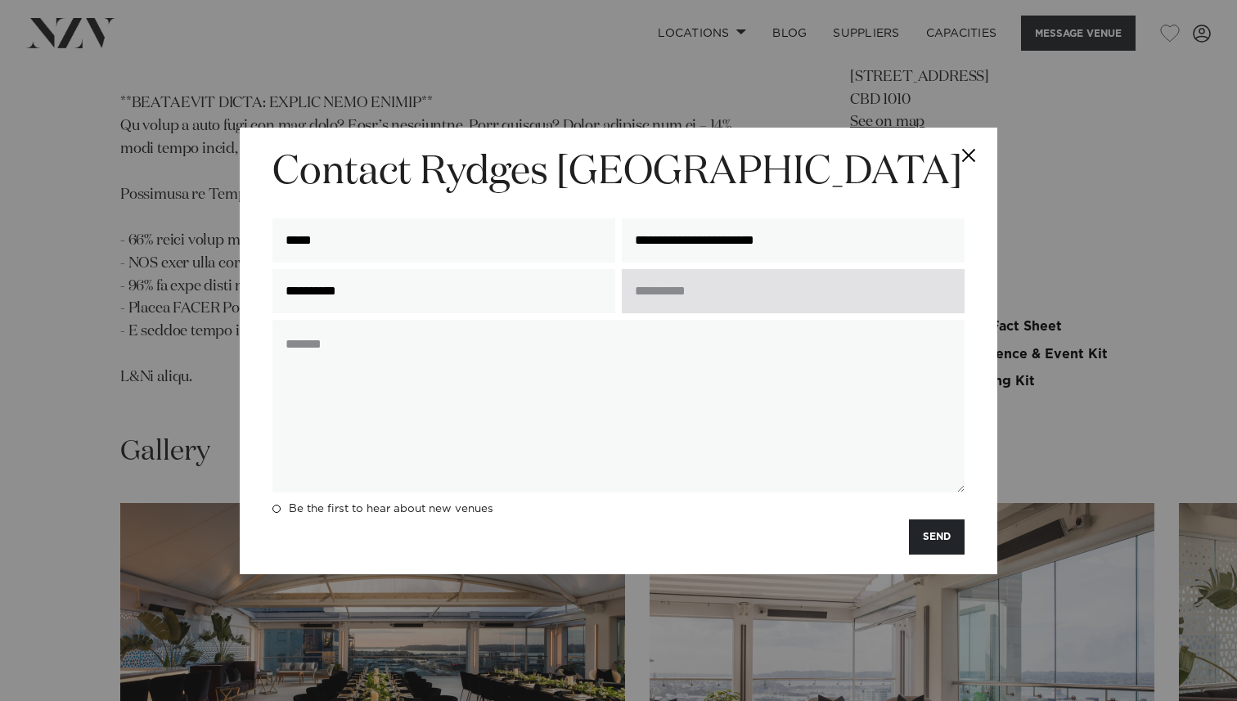
type input "**********"
click at [749, 279] on input "text" at bounding box center [793, 291] width 343 height 44
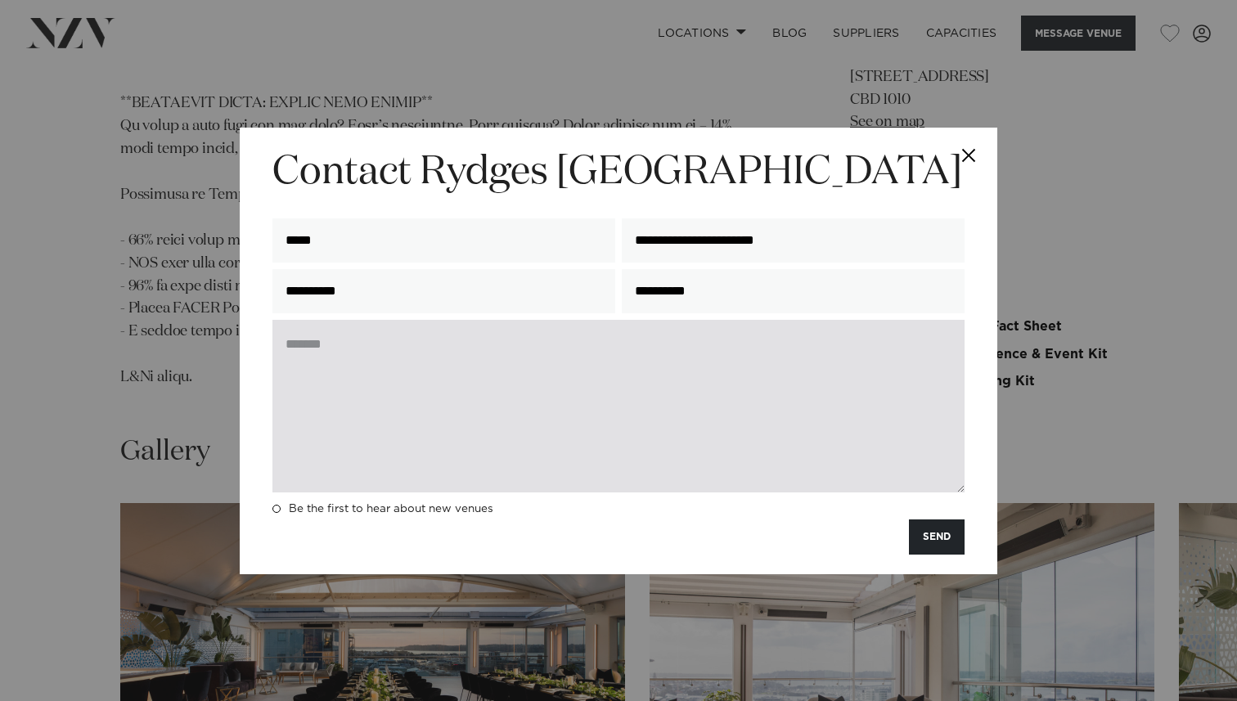
type input "**********"
click at [391, 380] on textarea at bounding box center [618, 406] width 692 height 173
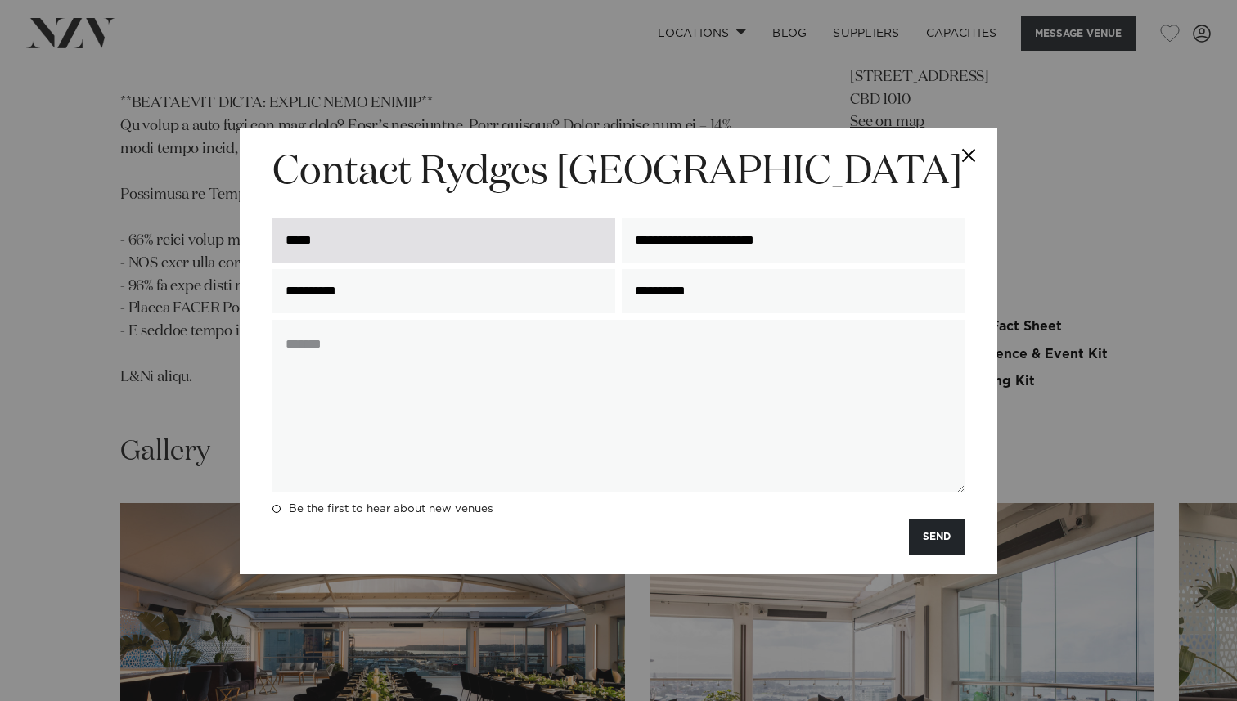
click at [375, 235] on input "*****" at bounding box center [443, 240] width 343 height 44
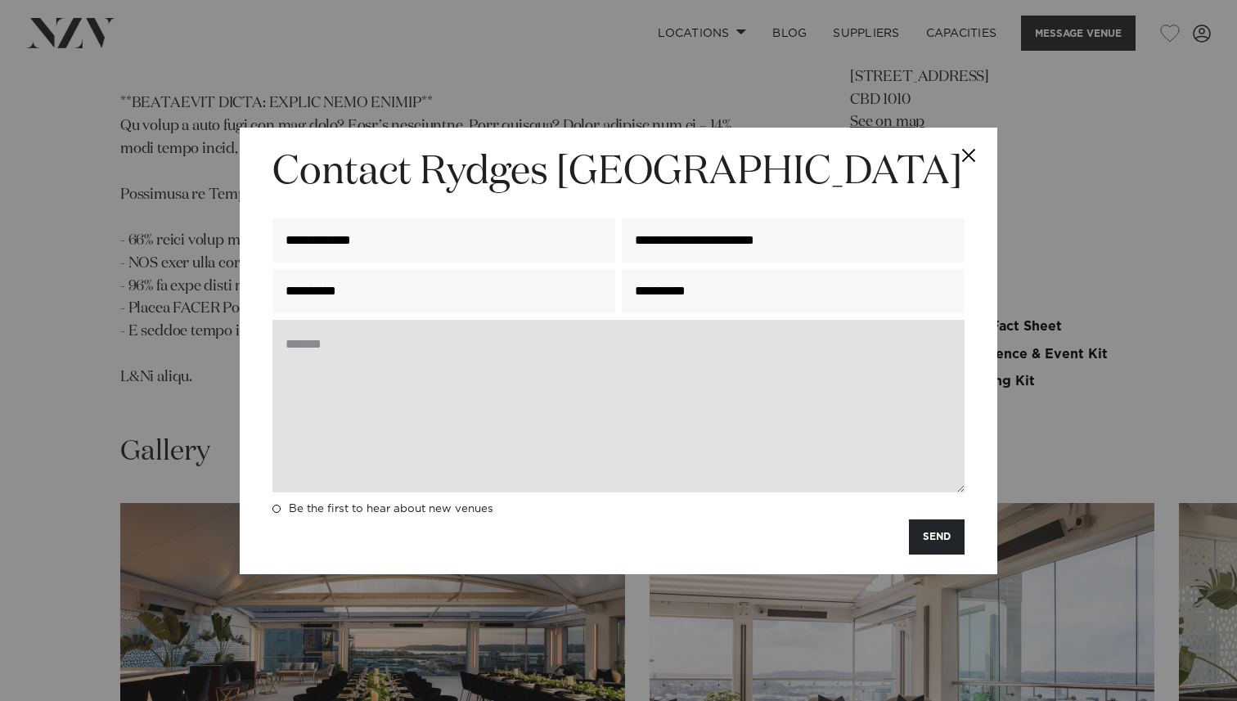
type input "**********"
click at [334, 344] on textarea at bounding box center [618, 406] width 692 height 173
click at [347, 349] on textarea at bounding box center [618, 406] width 692 height 173
paste textarea "**********"
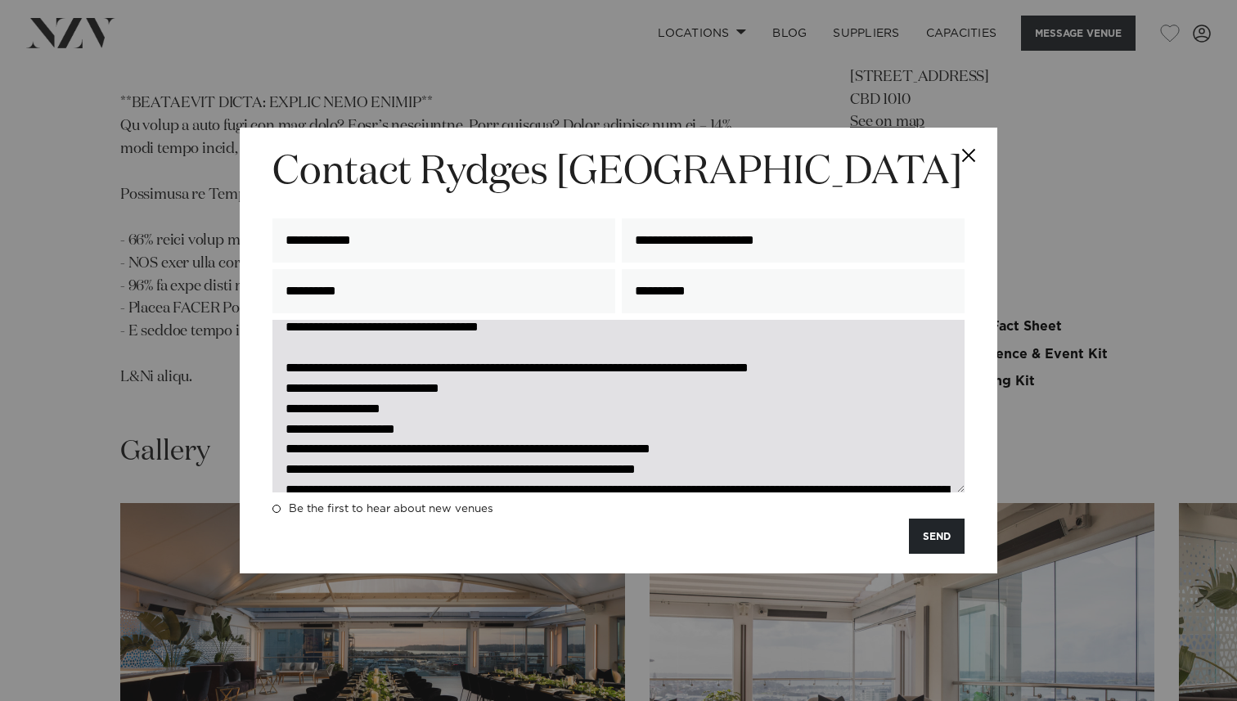
scroll to position [321, 0]
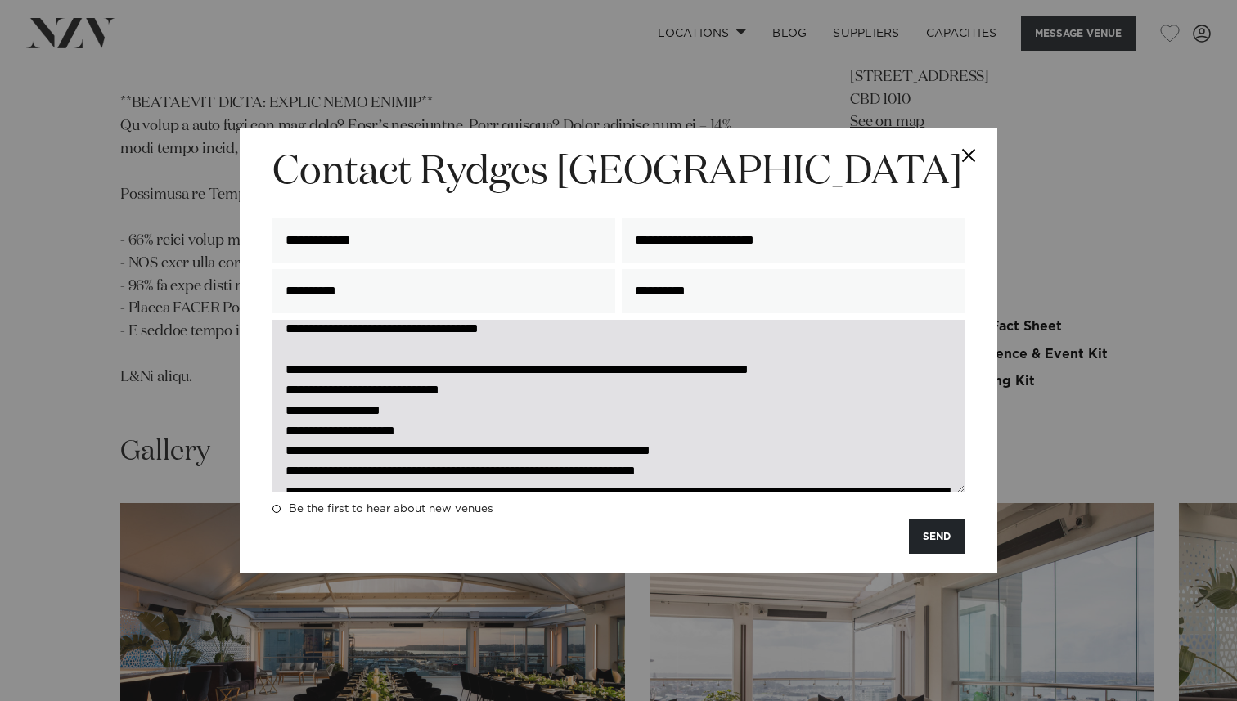
click at [446, 411] on textarea at bounding box center [618, 406] width 692 height 173
click at [604, 391] on textarea at bounding box center [618, 406] width 692 height 173
click at [609, 393] on textarea at bounding box center [618, 406] width 692 height 173
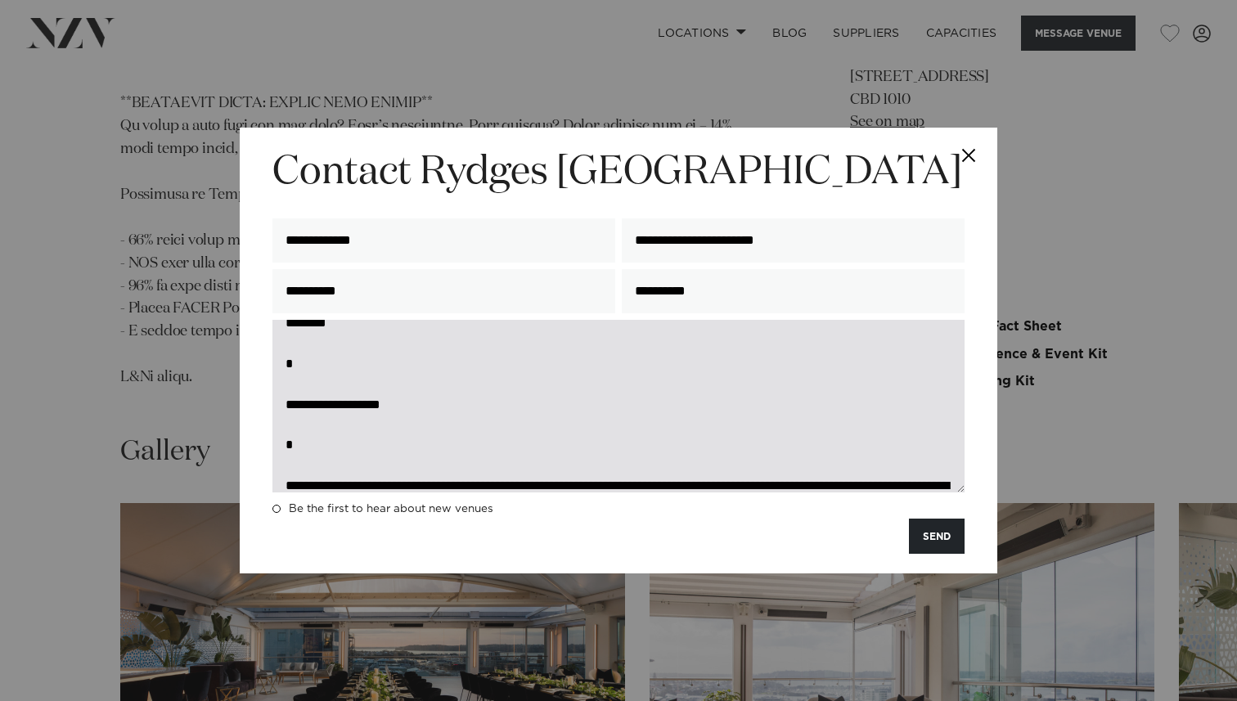
scroll to position [0, 0]
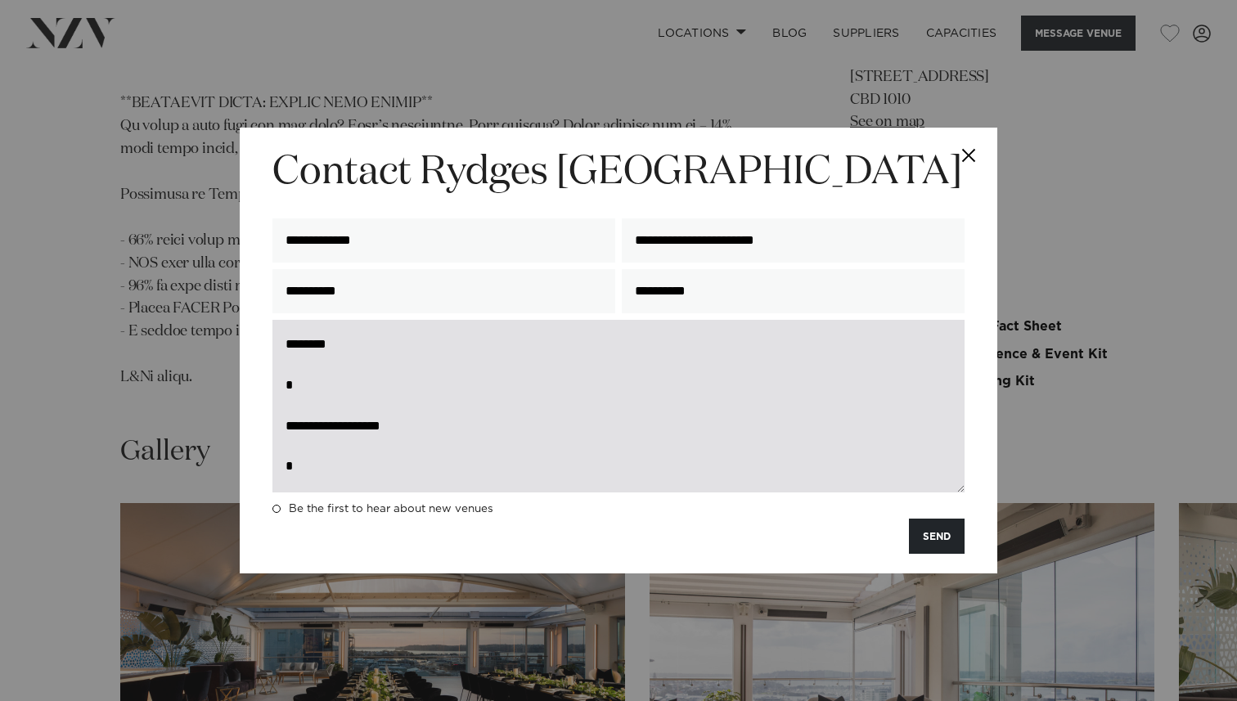
click at [326, 397] on textarea at bounding box center [618, 406] width 692 height 173
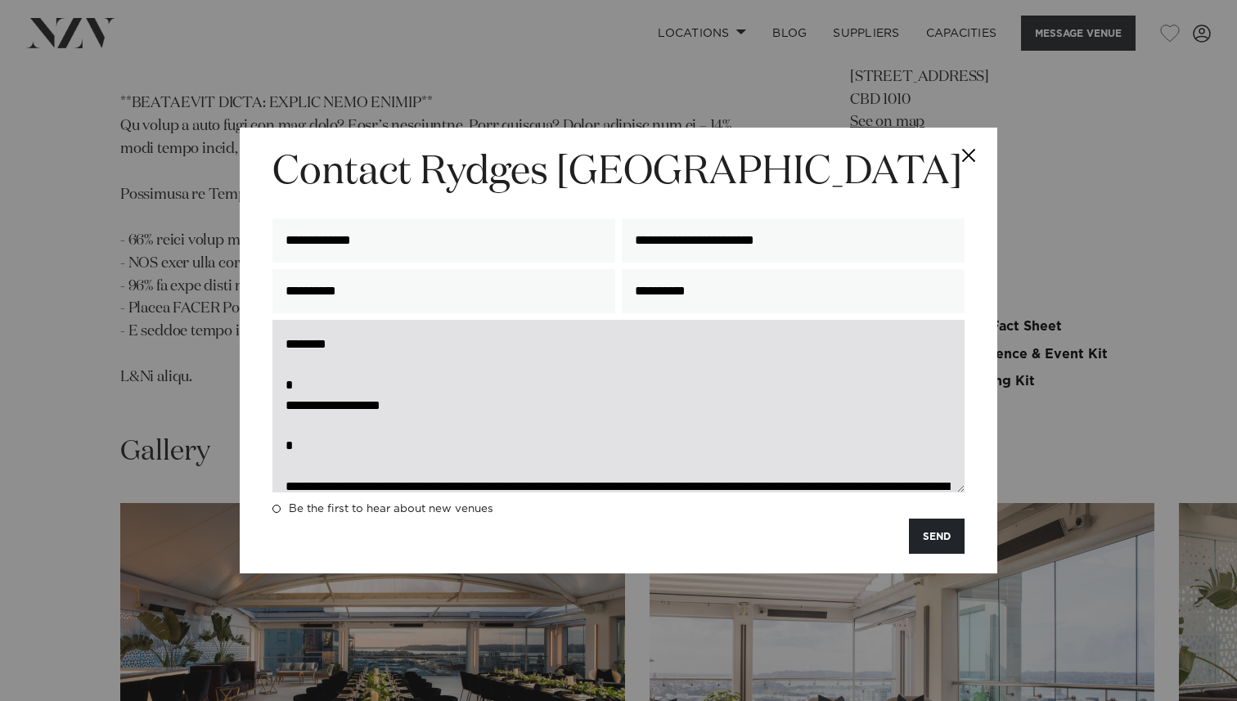
click at [327, 447] on textarea at bounding box center [618, 406] width 692 height 173
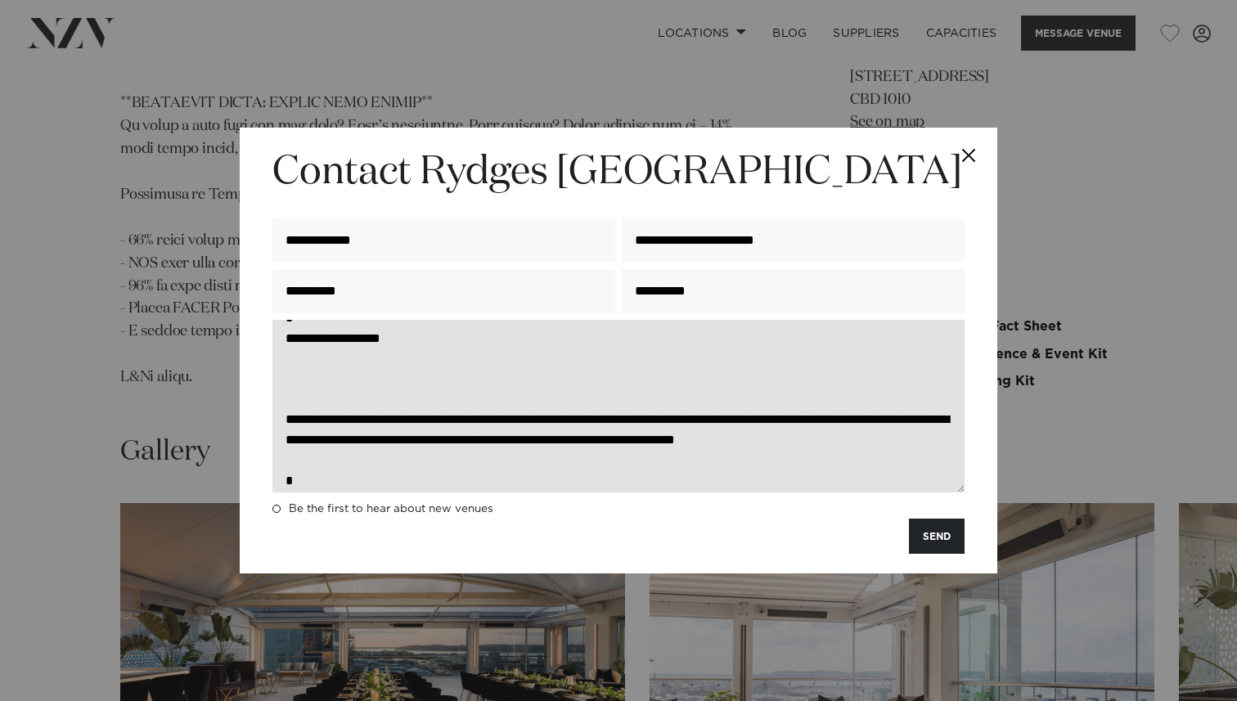
scroll to position [65, 0]
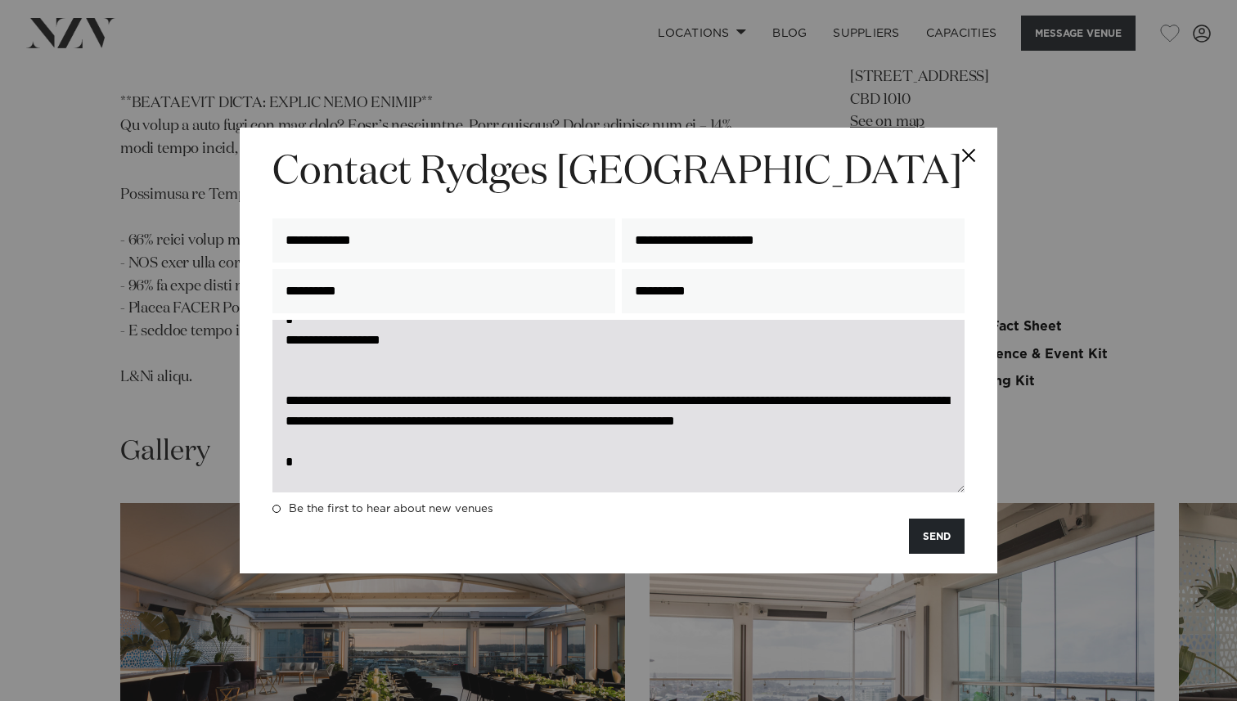
click at [501, 397] on textarea at bounding box center [618, 406] width 692 height 173
click at [715, 406] on textarea at bounding box center [618, 406] width 692 height 173
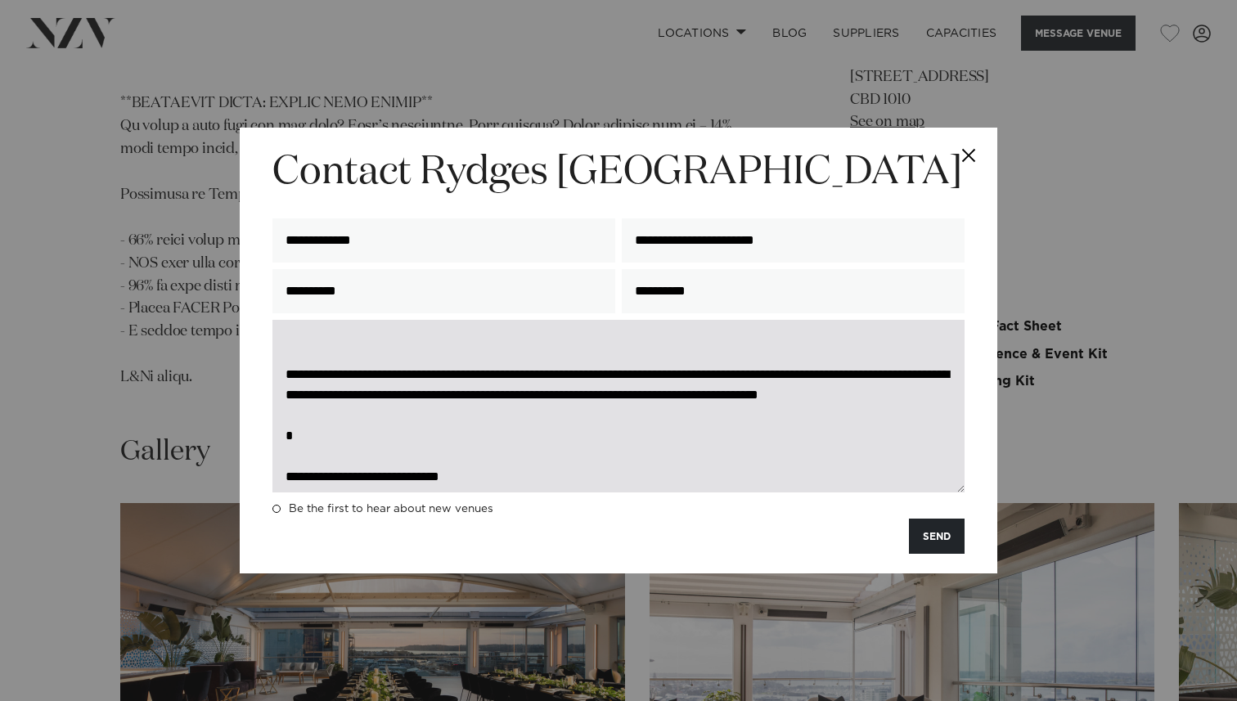
scroll to position [98, 0]
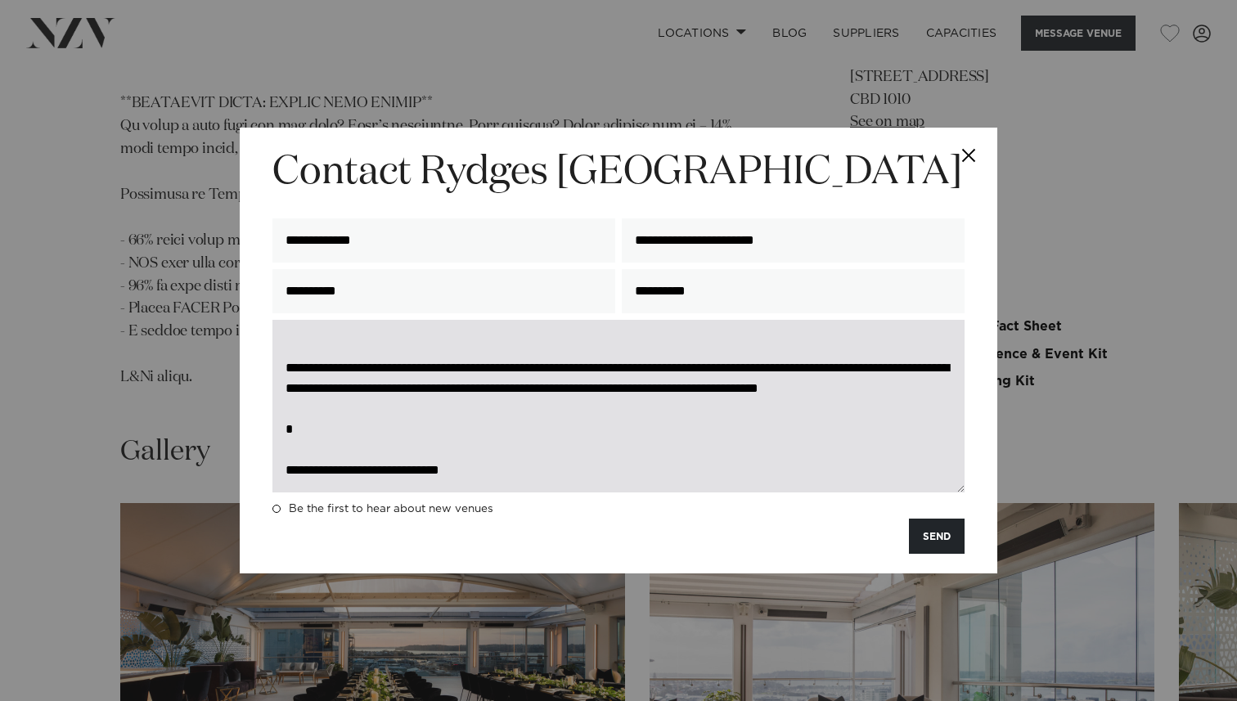
drag, startPoint x: 579, startPoint y: 377, endPoint x: 636, endPoint y: 425, distance: 73.7
click at [636, 425] on textarea at bounding box center [618, 406] width 692 height 173
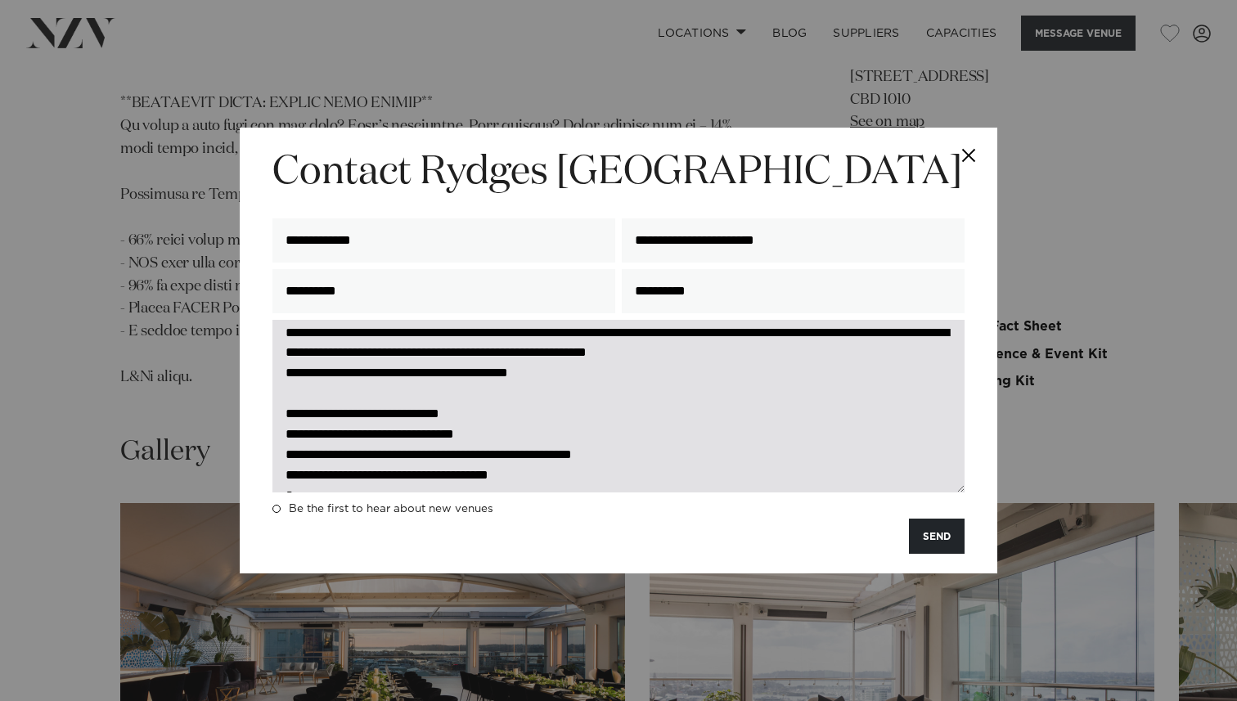
scroll to position [550, 0]
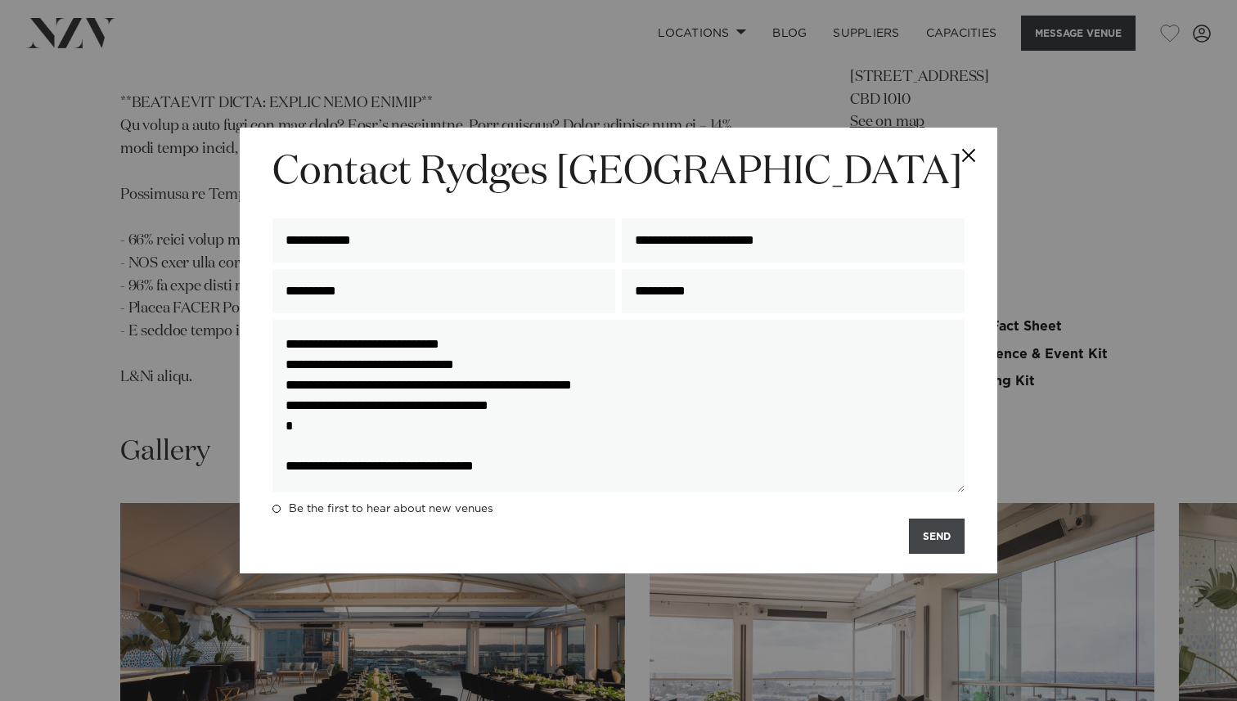
type textarea "**********"
click at [932, 534] on button "SEND" at bounding box center [937, 536] width 56 height 35
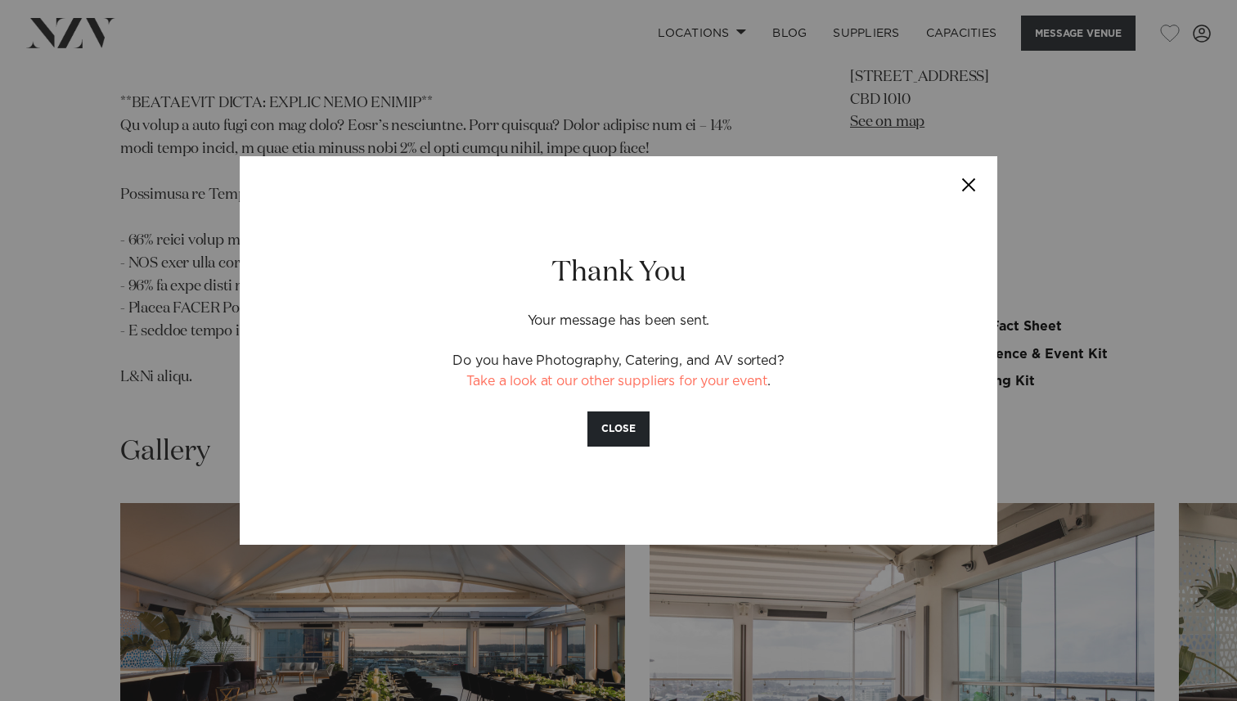
drag, startPoint x: 515, startPoint y: 353, endPoint x: 763, endPoint y: 353, distance: 247.8
click at [763, 353] on p "Do you have Photography, Catering, and AV sorted? Take a look at our other supp…" at bounding box center [618, 371] width 573 height 41
click at [968, 186] on button "Close" at bounding box center [968, 184] width 57 height 57
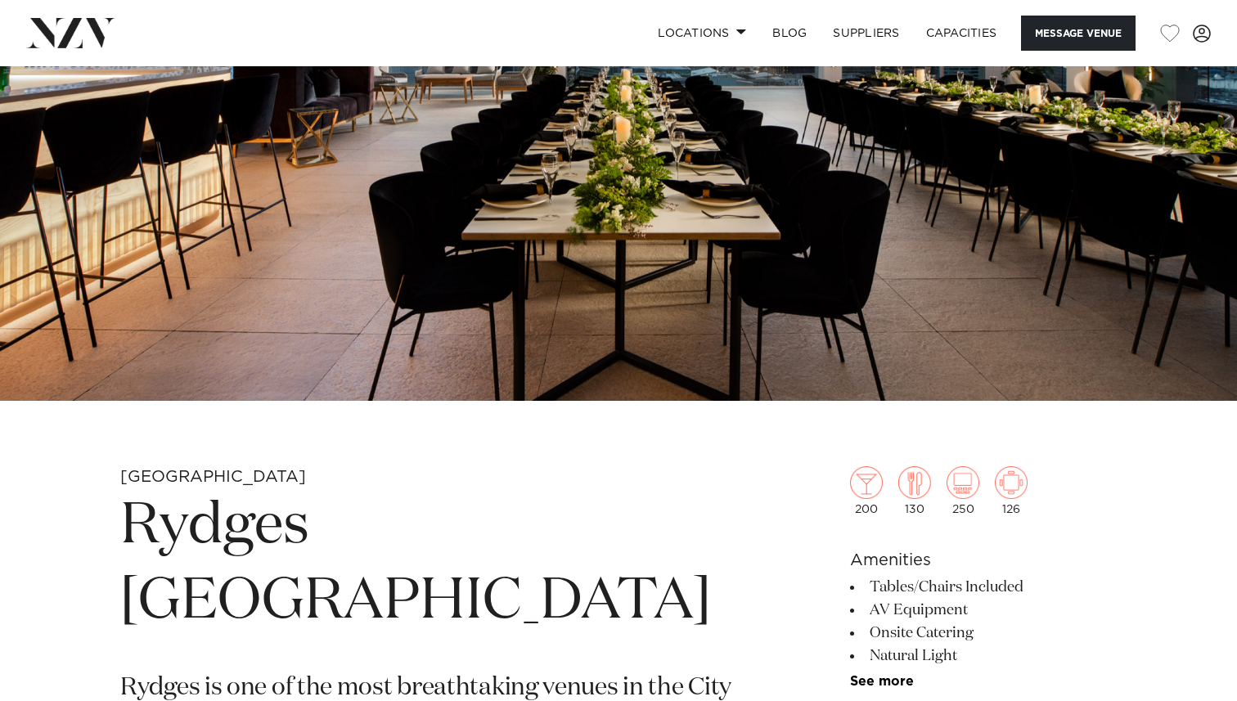
scroll to position [275, 0]
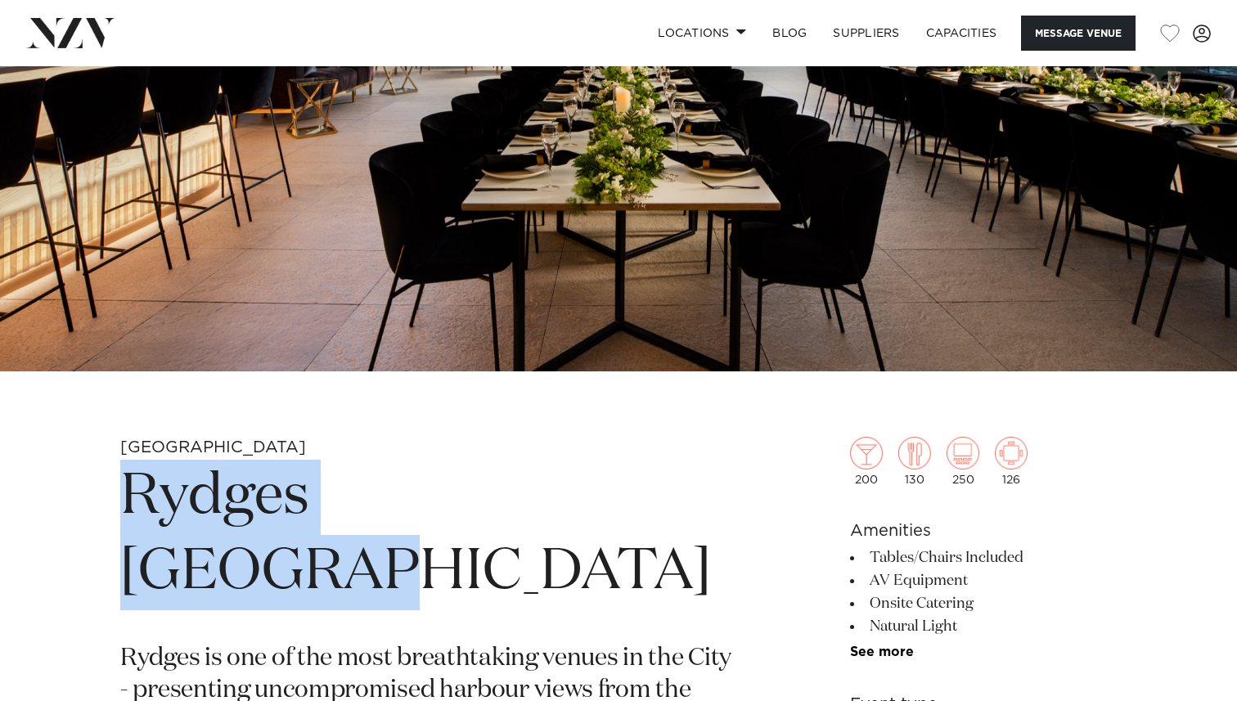
drag, startPoint x: 97, startPoint y: 486, endPoint x: 556, endPoint y: 488, distance: 459.7
copy h1 "Rydges Auckland"
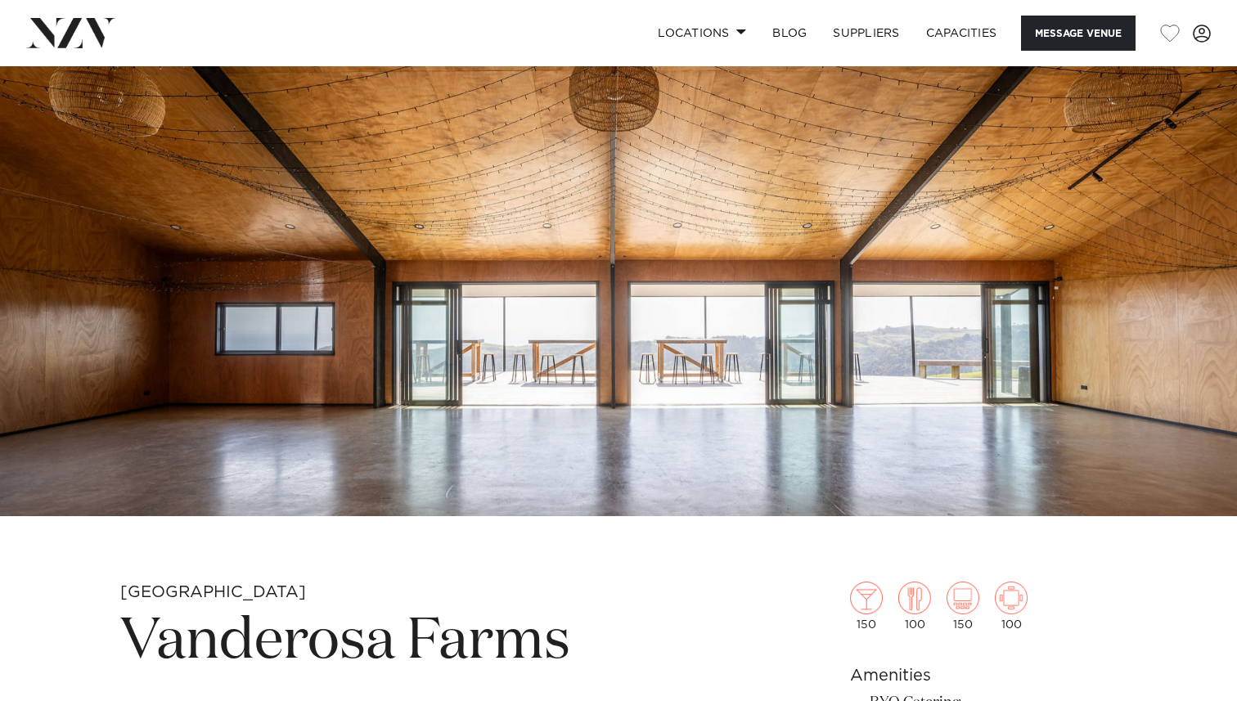
scroll to position [115, 0]
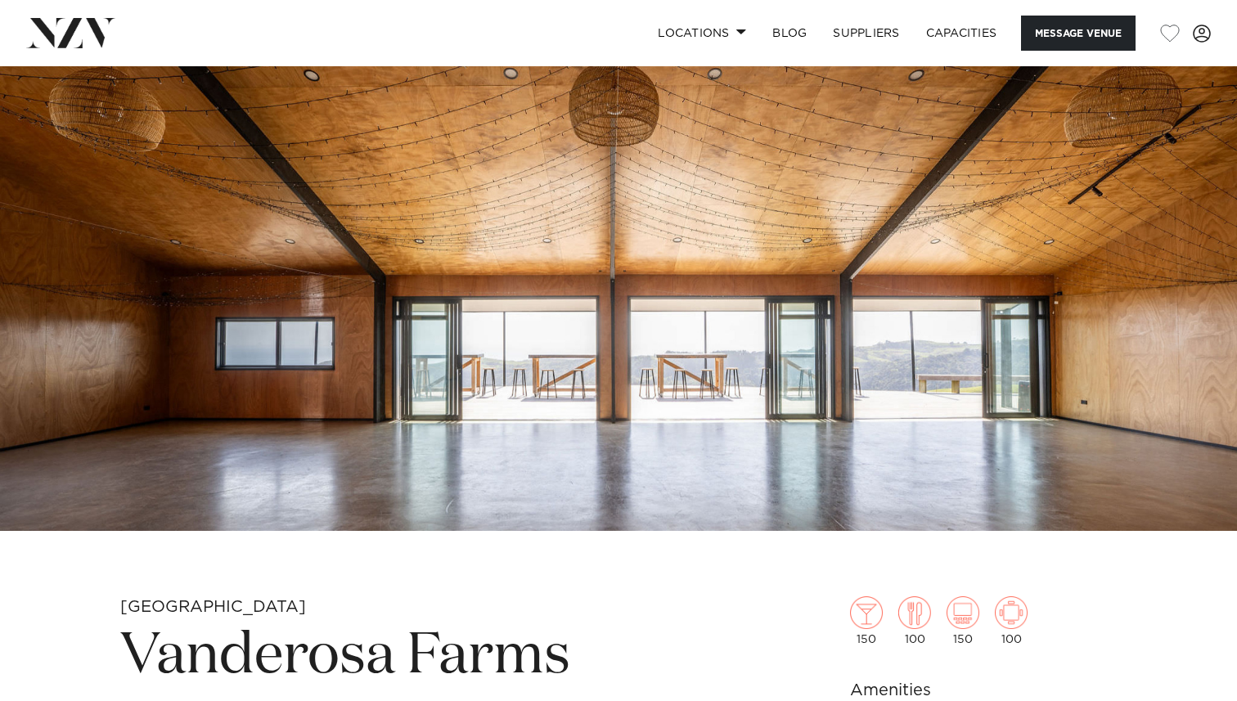
click at [753, 292] on img at bounding box center [618, 241] width 1237 height 580
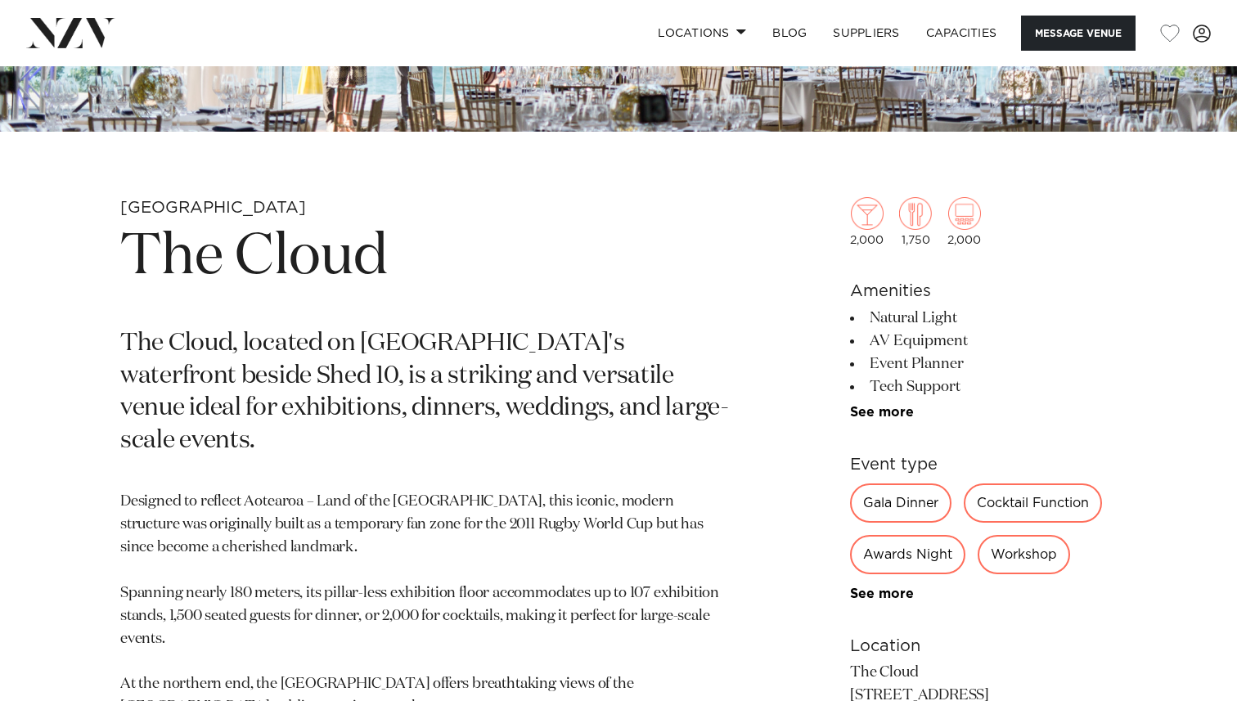
scroll to position [634, 0]
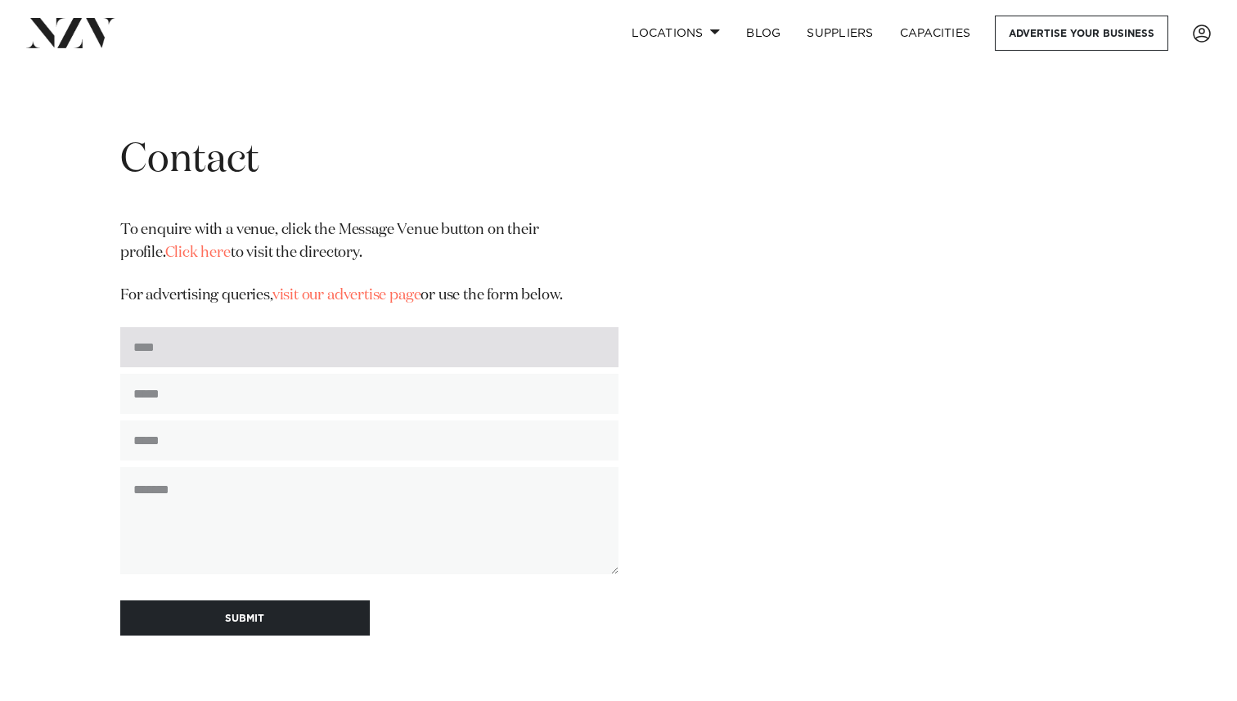
click at [233, 353] on input "text" at bounding box center [369, 347] width 498 height 40
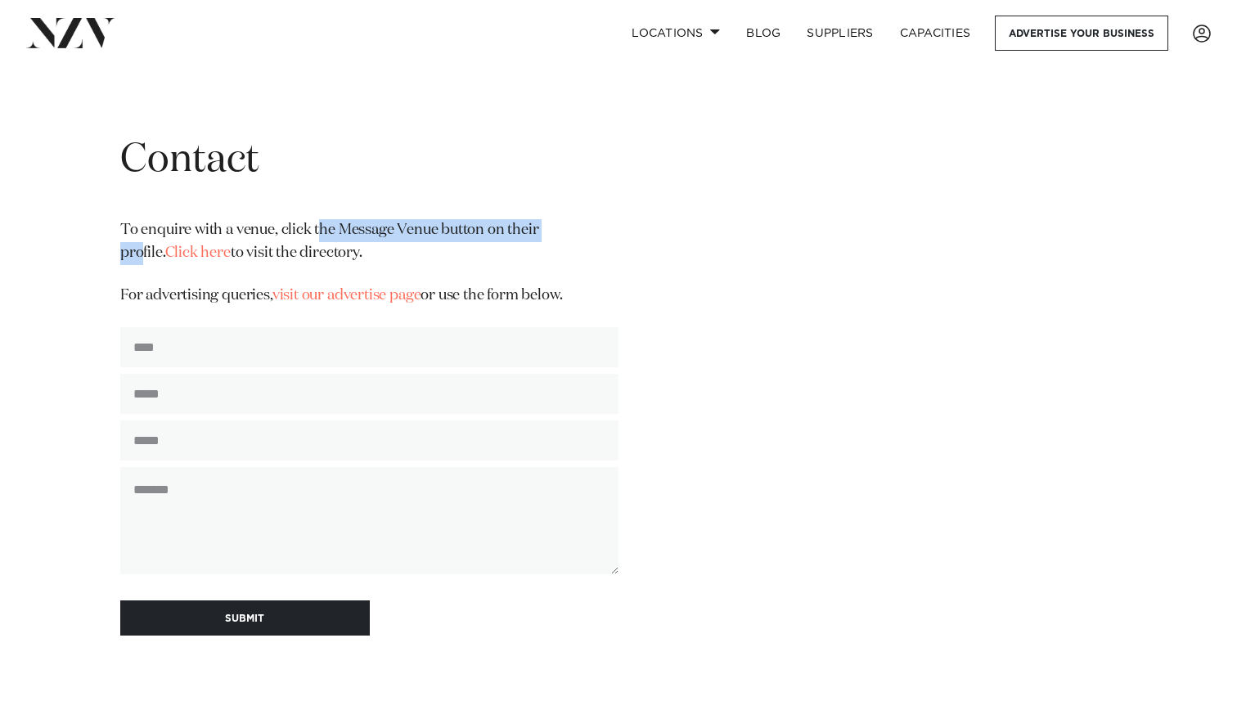
drag, startPoint x: 319, startPoint y: 226, endPoint x: 559, endPoint y: 228, distance: 239.7
click at [559, 228] on p "To enquire with a venue, click the Message Venue button on their profile. Click…" at bounding box center [369, 242] width 498 height 46
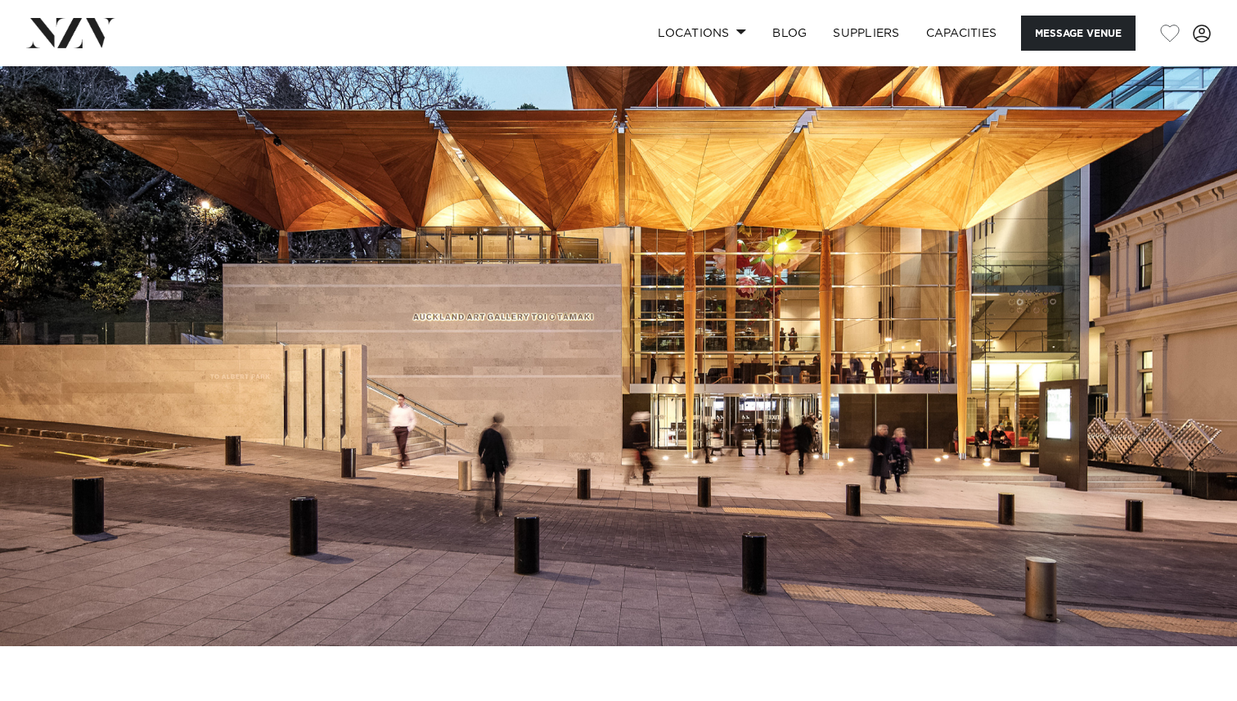
click at [650, 369] on img at bounding box center [618, 356] width 1237 height 580
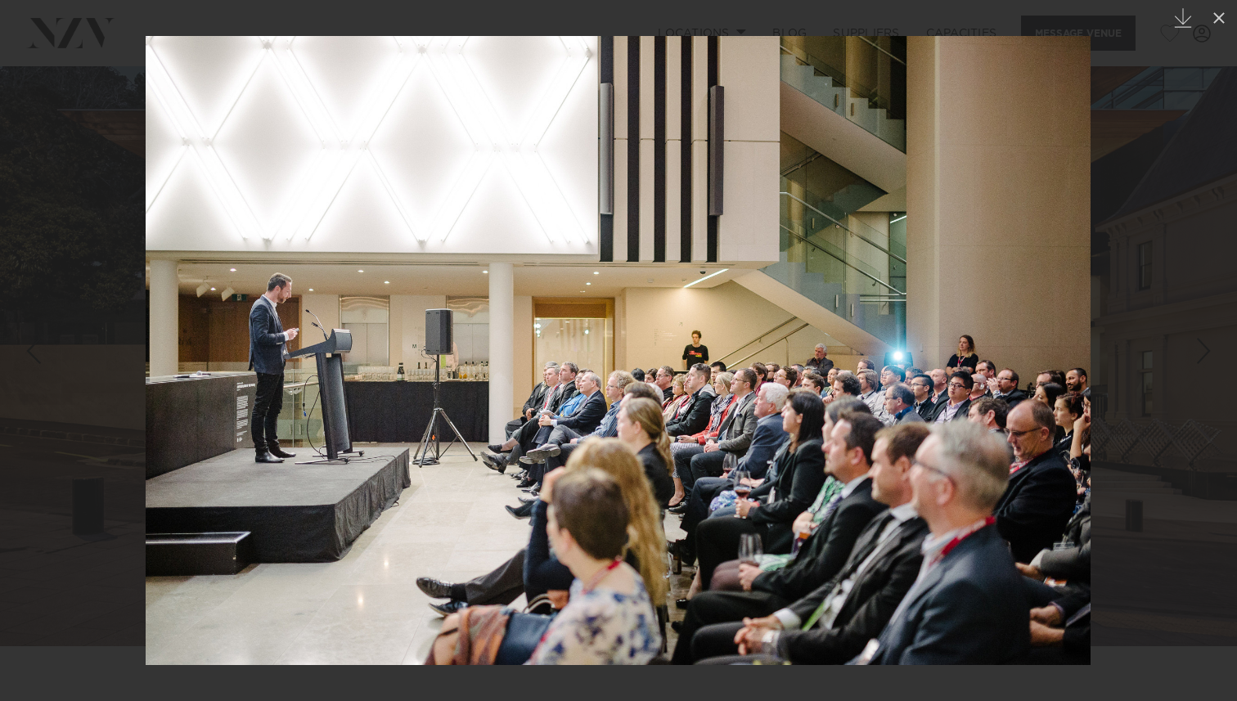
click at [1171, 204] on div at bounding box center [618, 350] width 1237 height 701
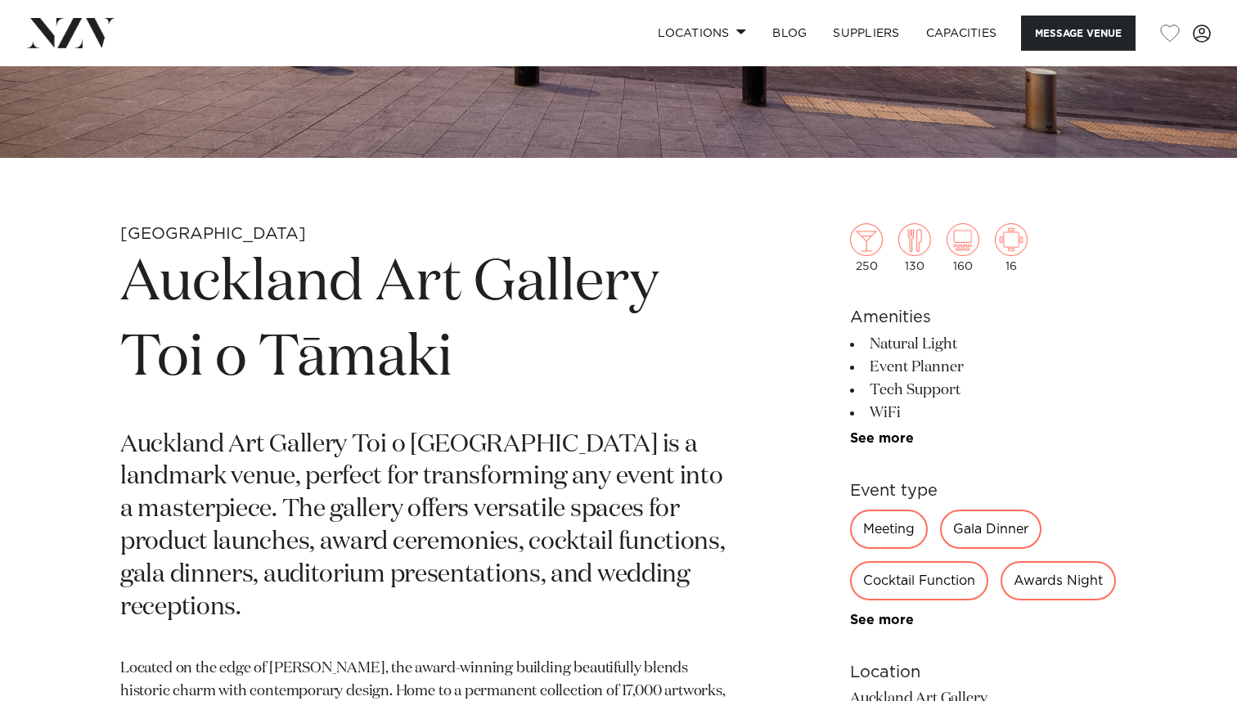
scroll to position [611, 0]
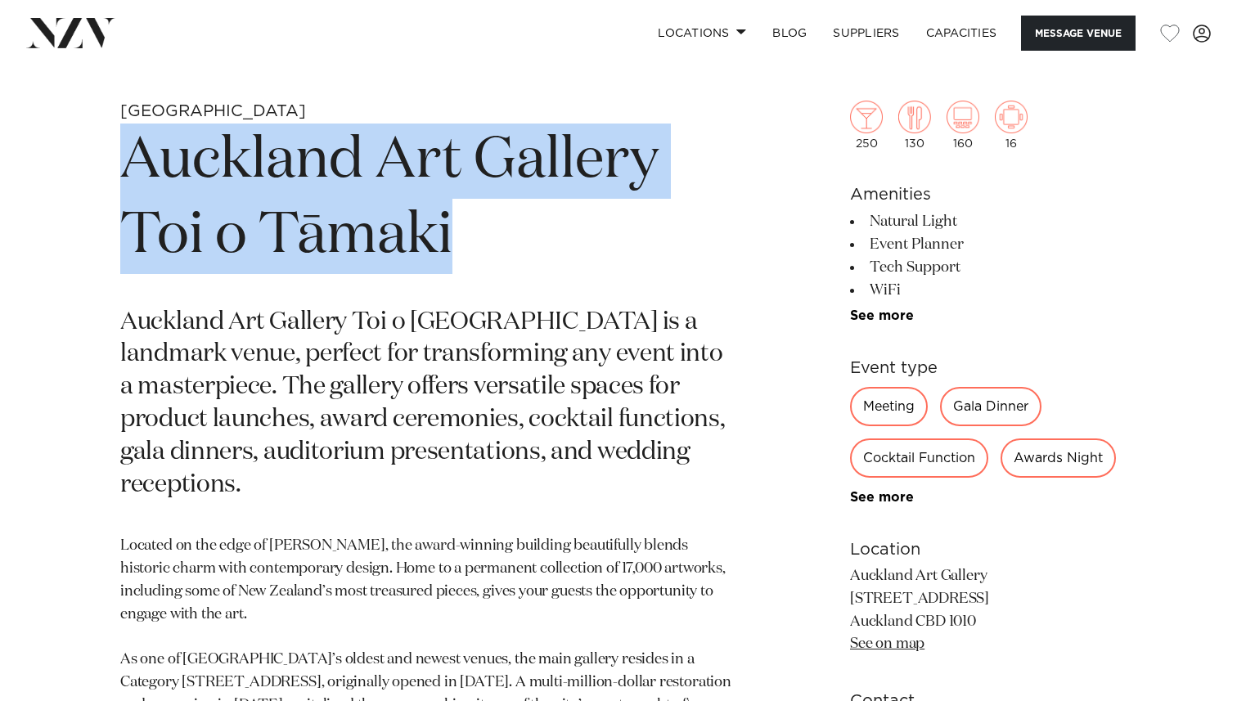
drag, startPoint x: 105, startPoint y: 145, endPoint x: 461, endPoint y: 249, distance: 371.4
click at [461, 249] on div "Auckland Auckland Art Gallery Toi o Tāmaki [GEOGRAPHIC_DATA] Toi o [GEOGRAPHIC_…" at bounding box center [618, 541] width 1211 height 881
copy h1 "Auckland Art Gallery Toi o Tāmaki"
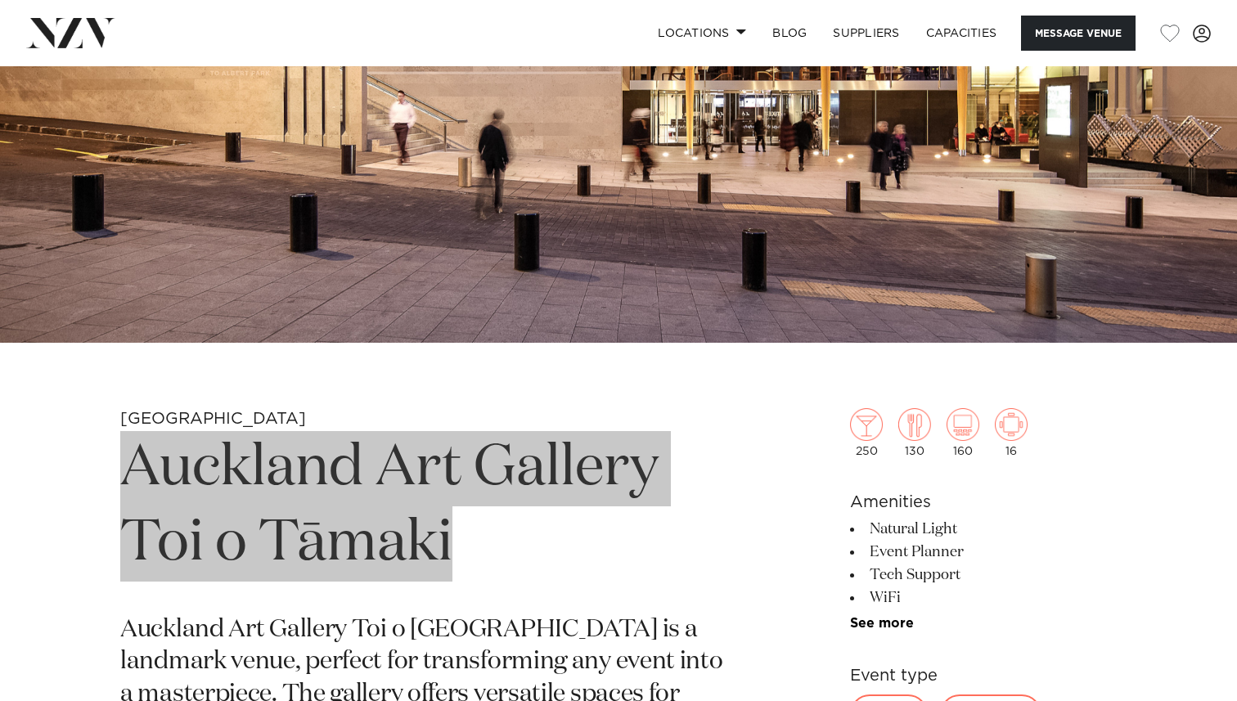
scroll to position [0, 0]
